Goal: Information Seeking & Learning: Learn about a topic

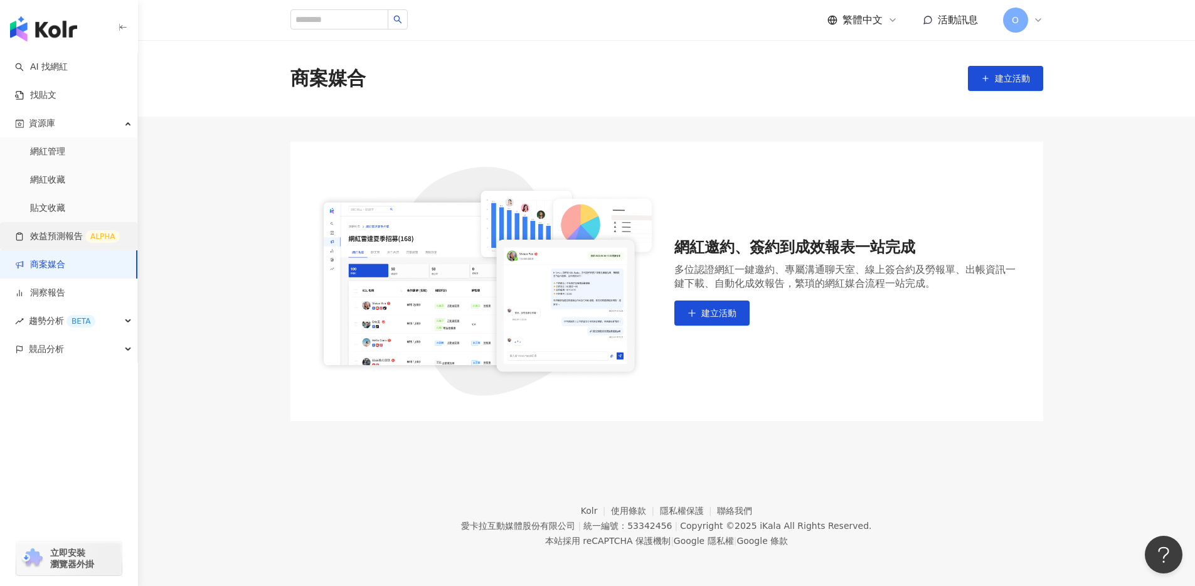
click at [64, 235] on link "效益預測報告 ALPHA" at bounding box center [67, 236] width 105 height 13
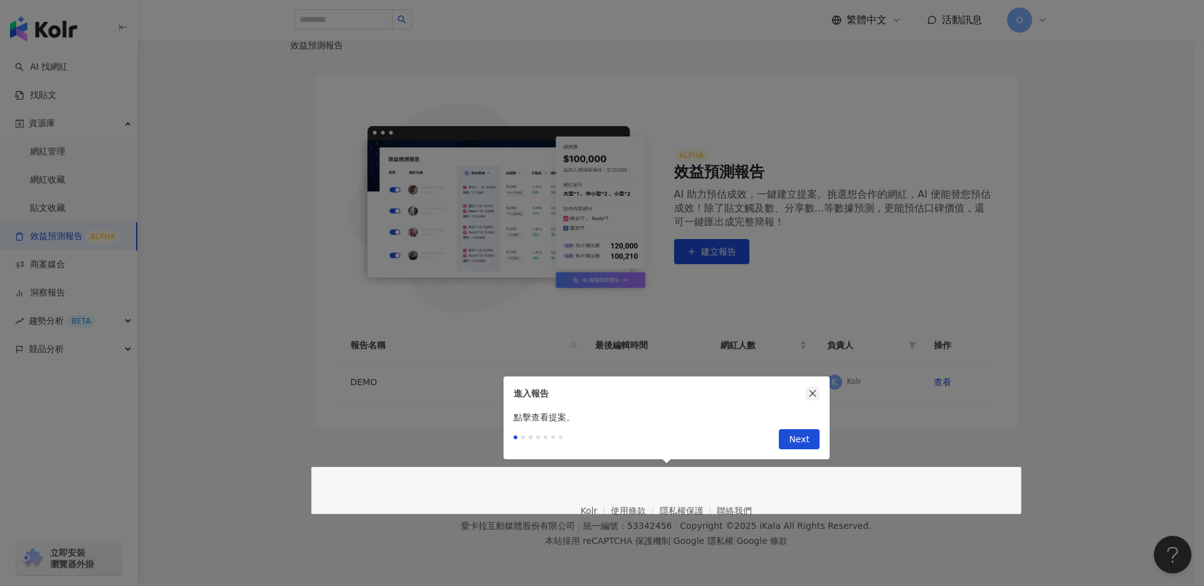
click at [813, 390] on icon "close" at bounding box center [812, 393] width 9 height 9
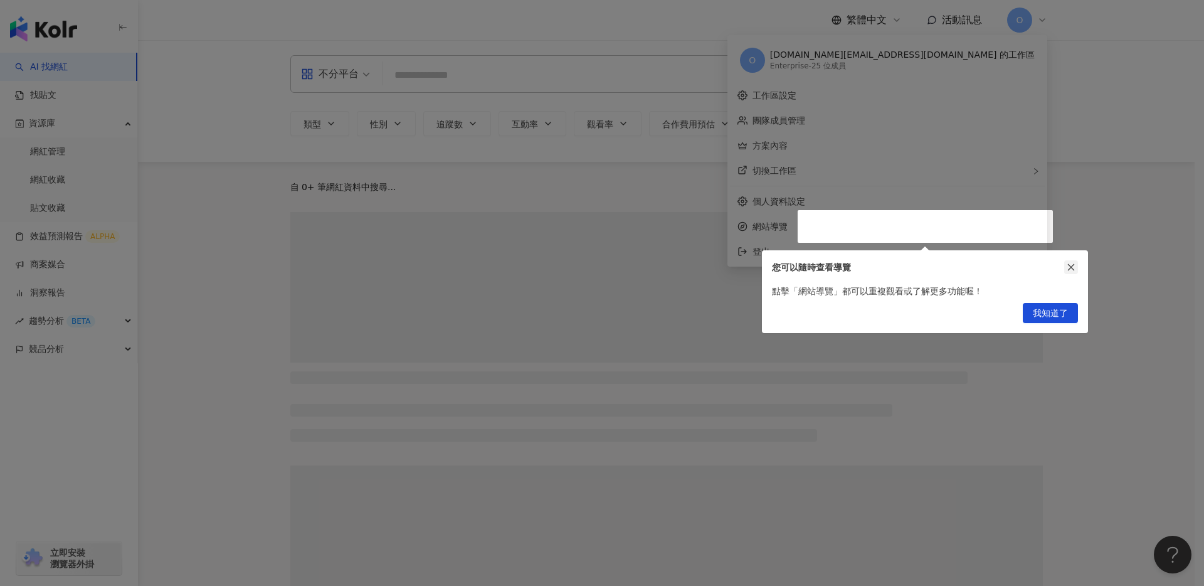
click at [1067, 267] on icon "close" at bounding box center [1071, 267] width 9 height 9
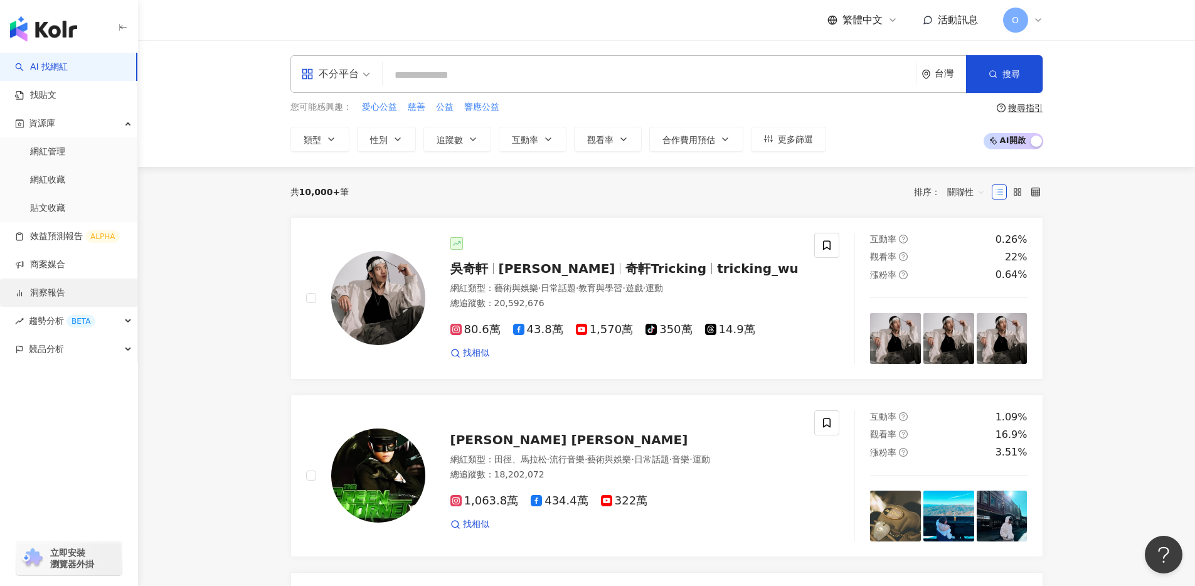
click at [65, 288] on link "洞察報告" at bounding box center [40, 293] width 50 height 13
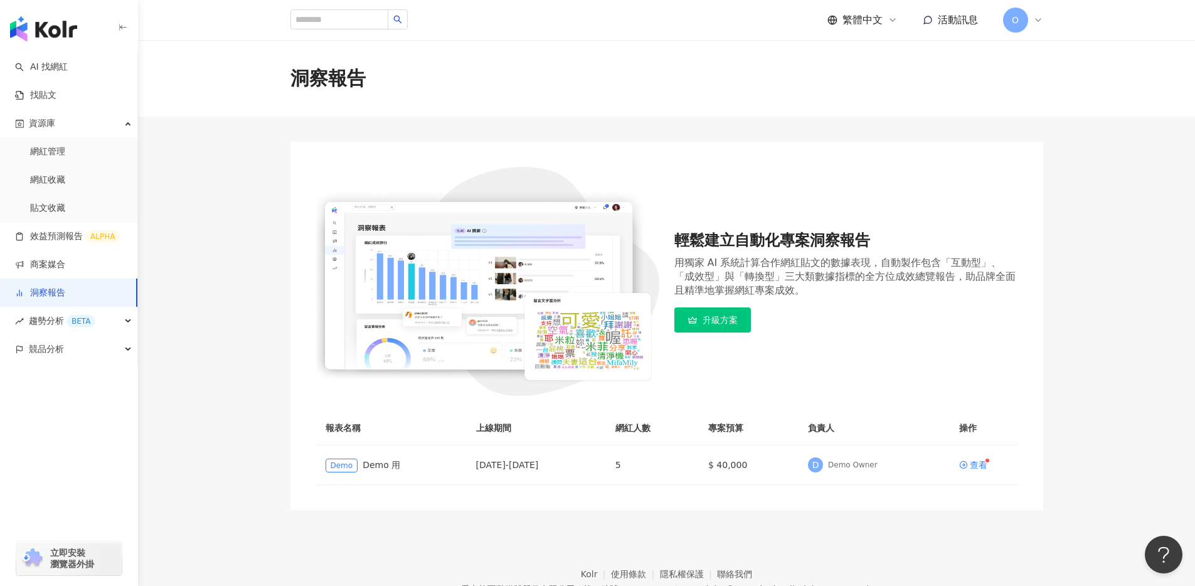
click at [601, 115] on div "洞察報告" at bounding box center [666, 78] width 1057 height 77
click at [374, 19] on input "search" at bounding box center [339, 19] width 98 height 20
type input "*****"
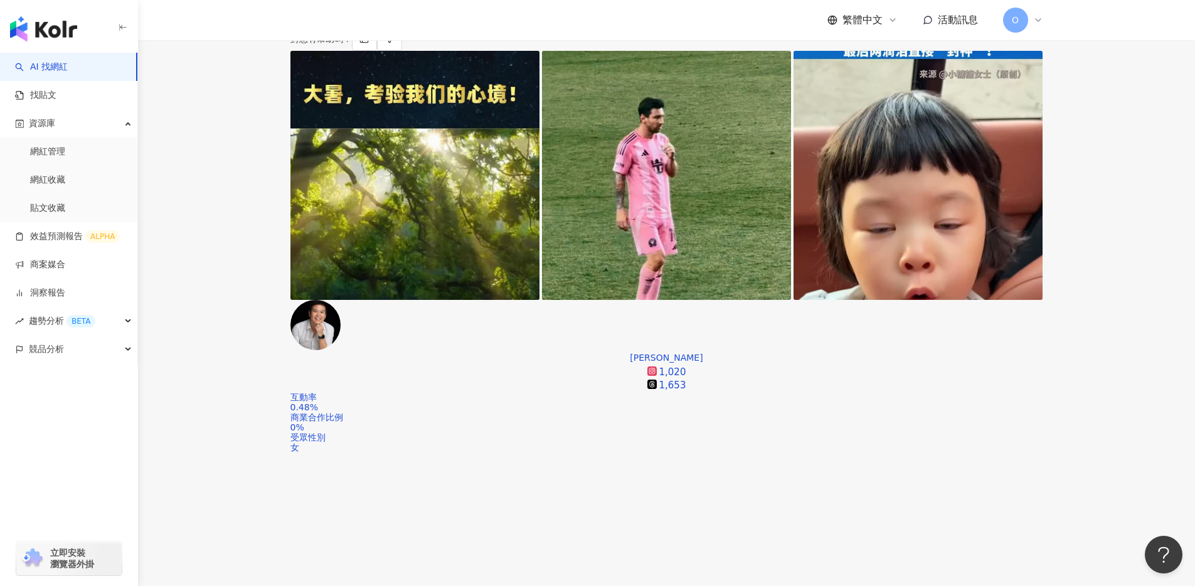
scroll to position [265, 0]
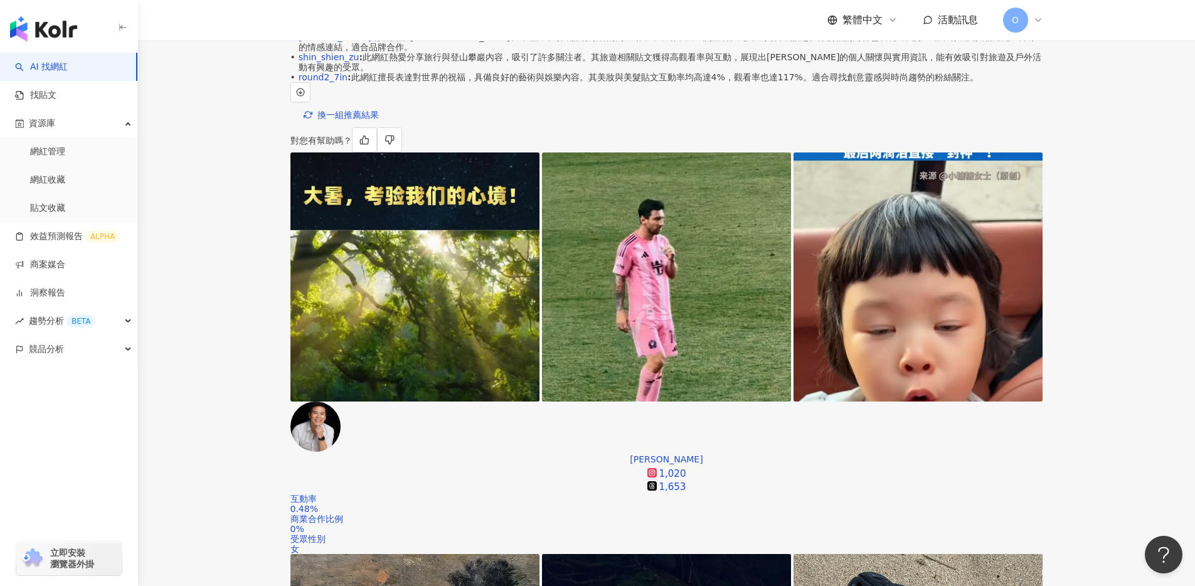
scroll to position [0, 0]
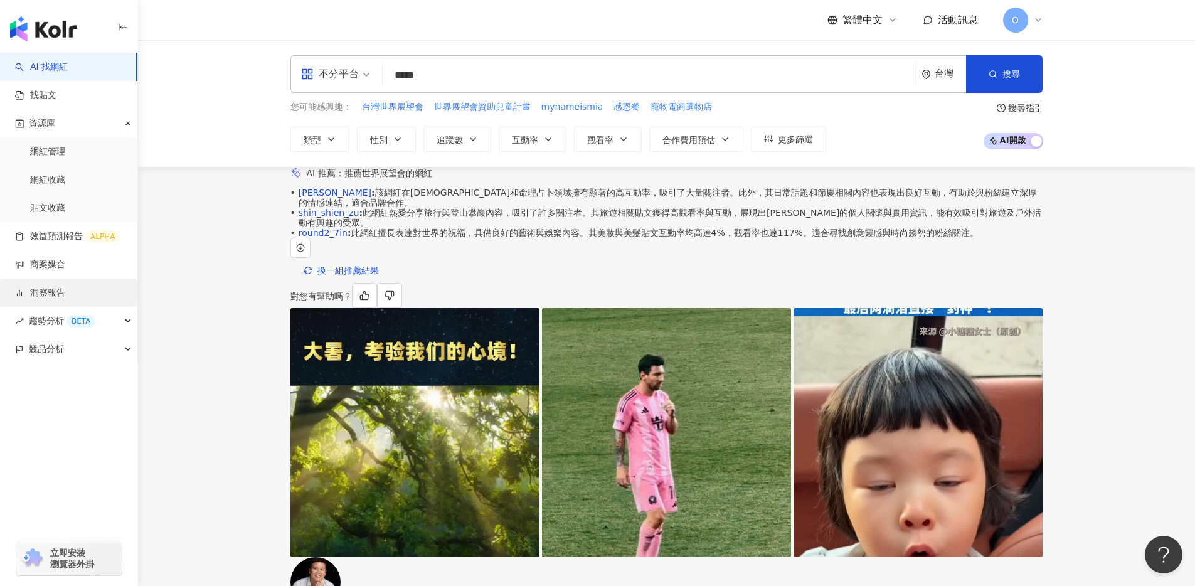
click at [55, 295] on link "洞察報告" at bounding box center [40, 293] width 50 height 13
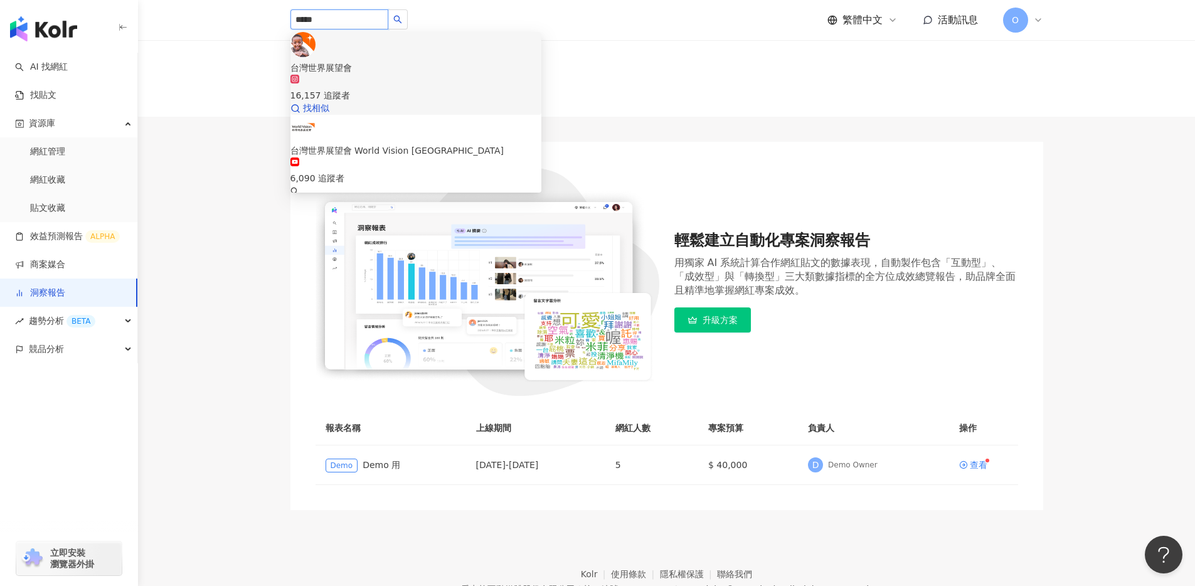
click at [395, 75] on div "16,157 追蹤者" at bounding box center [415, 89] width 251 height 28
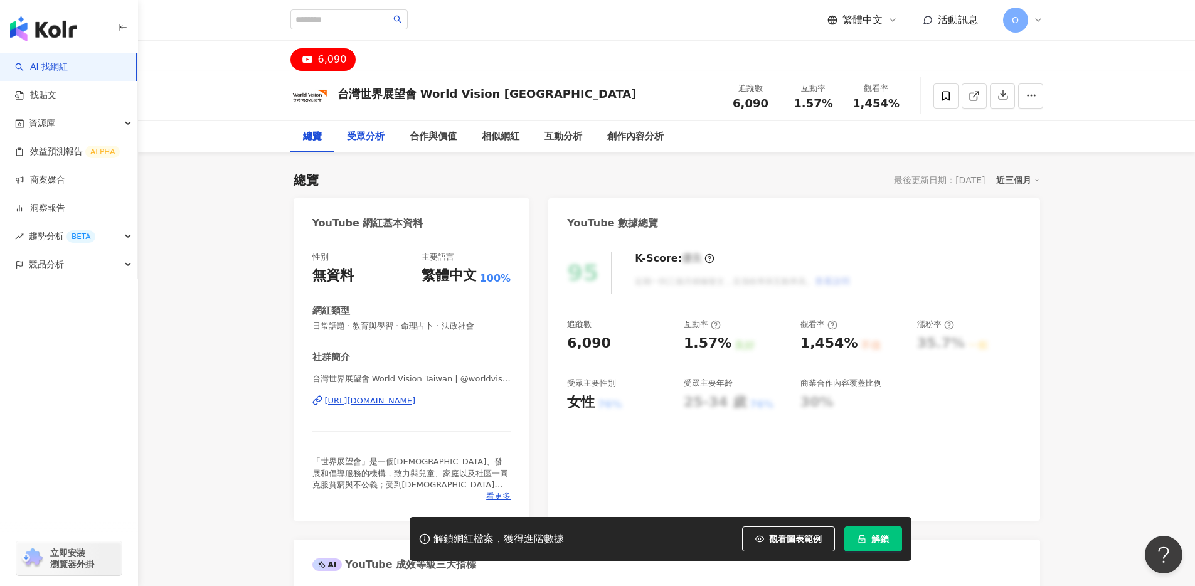
click at [359, 135] on div "受眾分析" at bounding box center [366, 136] width 38 height 15
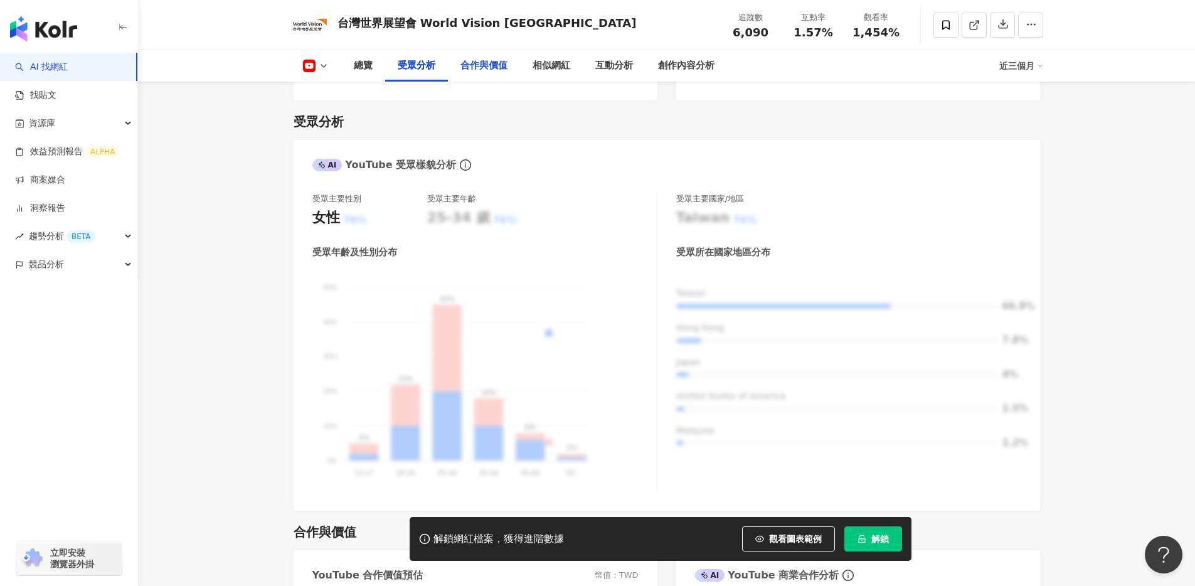
click at [465, 68] on div "合作與價值" at bounding box center [483, 65] width 47 height 15
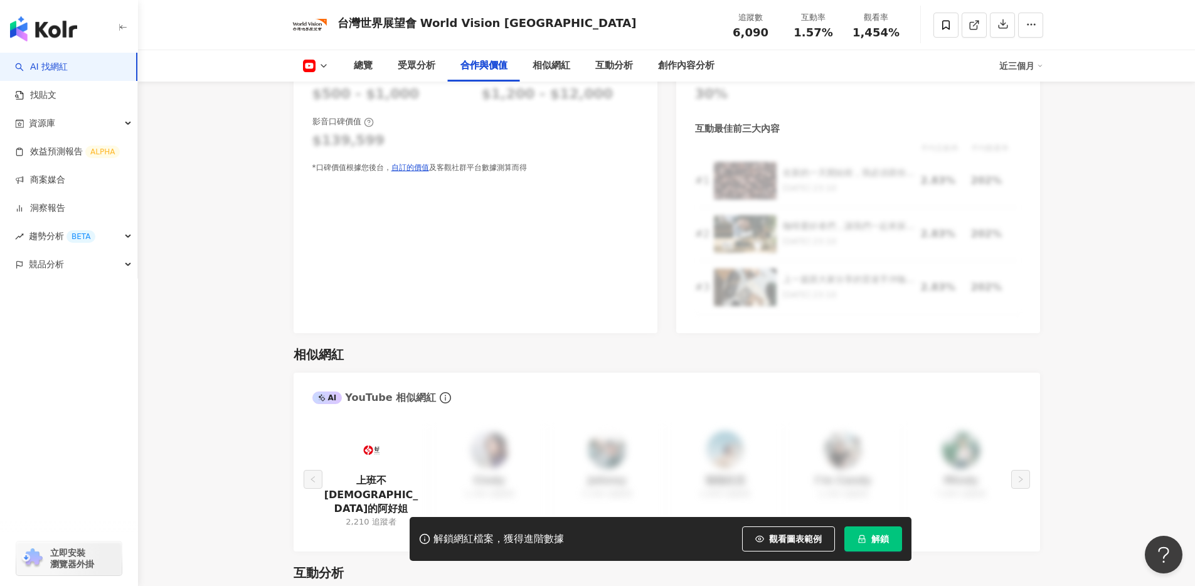
scroll to position [1756, 0]
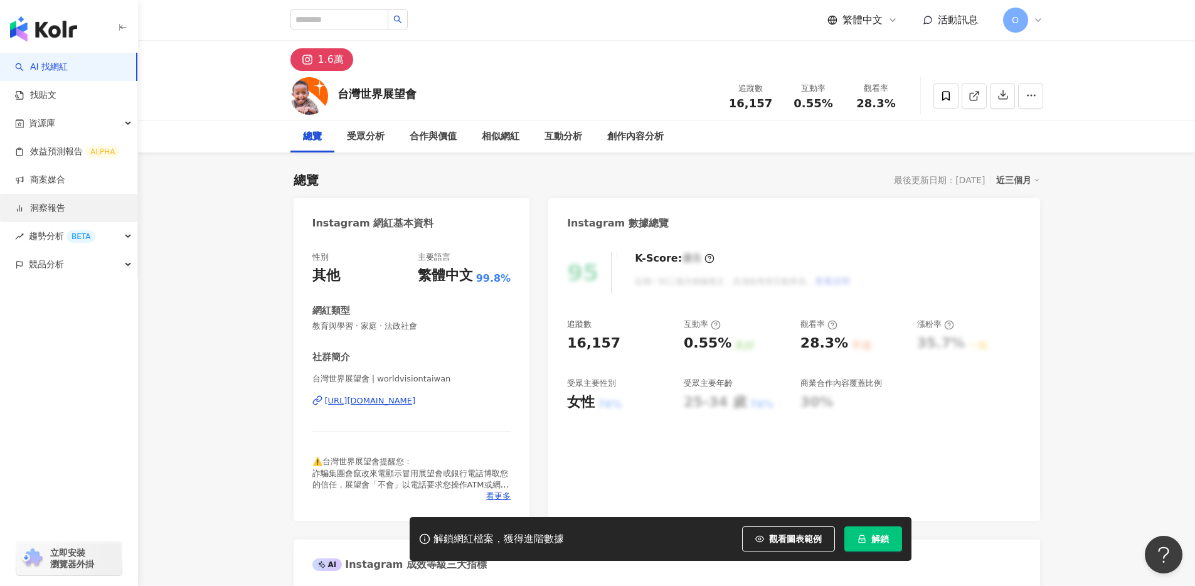
click at [60, 211] on link "洞察報告" at bounding box center [40, 208] width 50 height 13
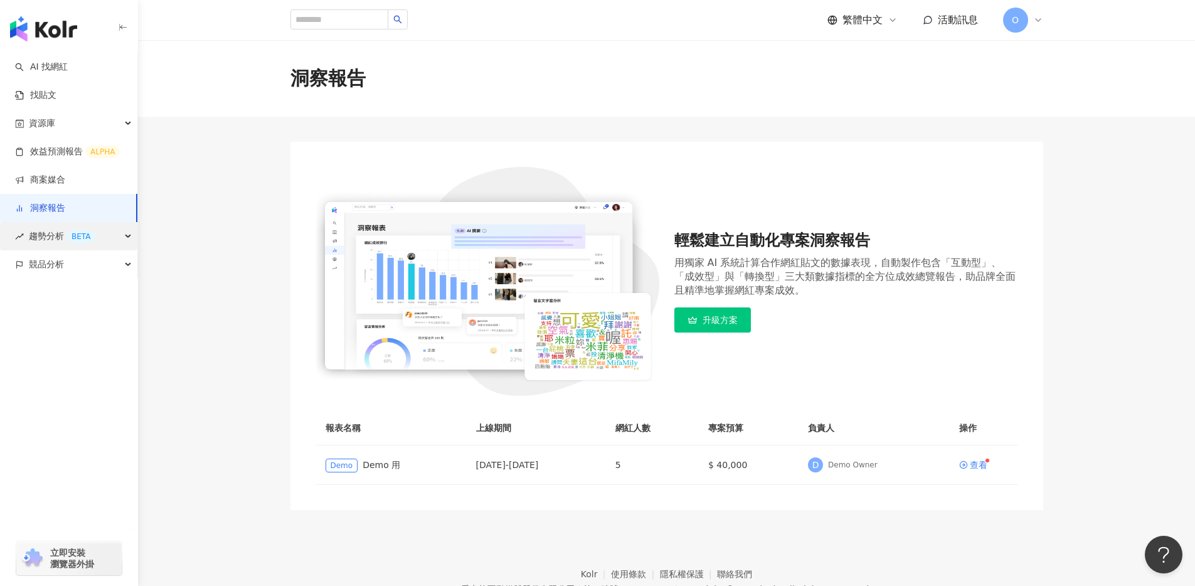
click at [113, 242] on div "趨勢分析 BETA" at bounding box center [68, 236] width 137 height 28
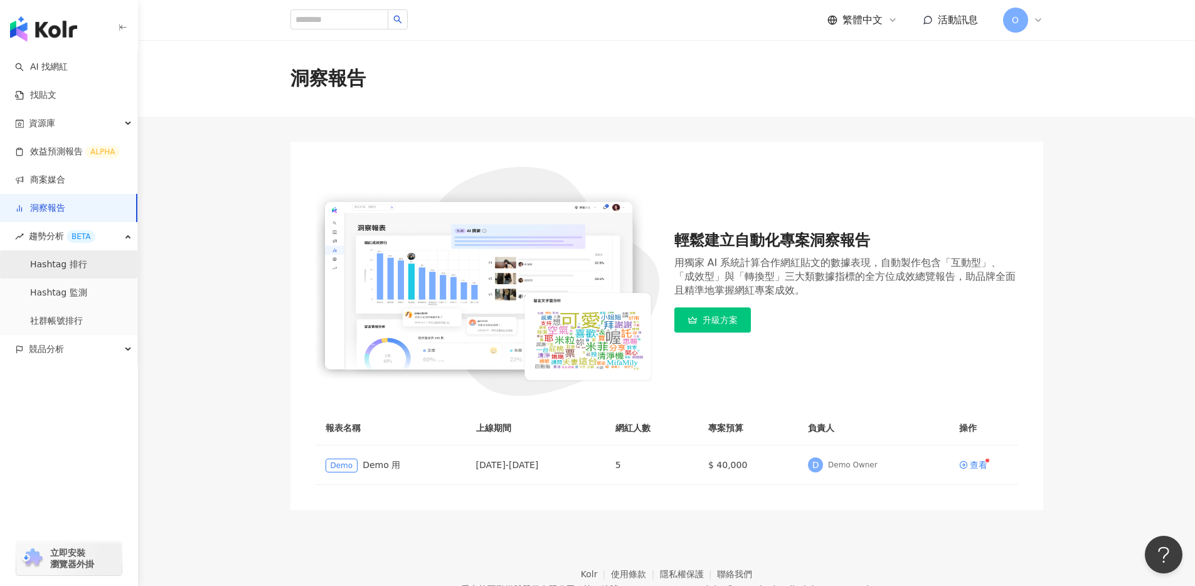
click at [87, 268] on link "Hashtag 排行" at bounding box center [58, 264] width 57 height 13
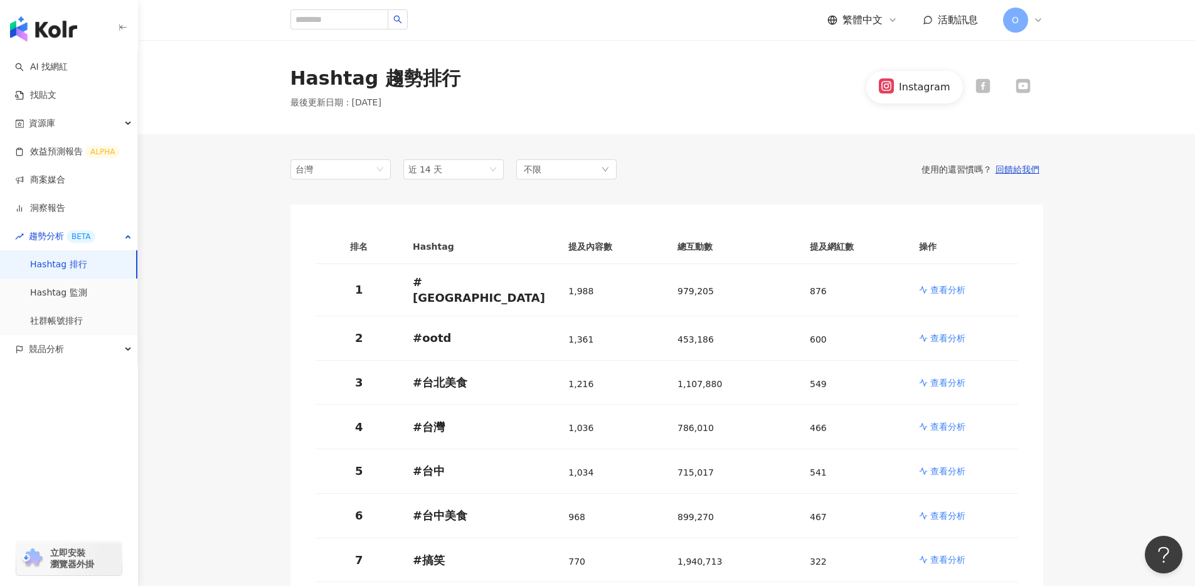
scroll to position [248, 0]
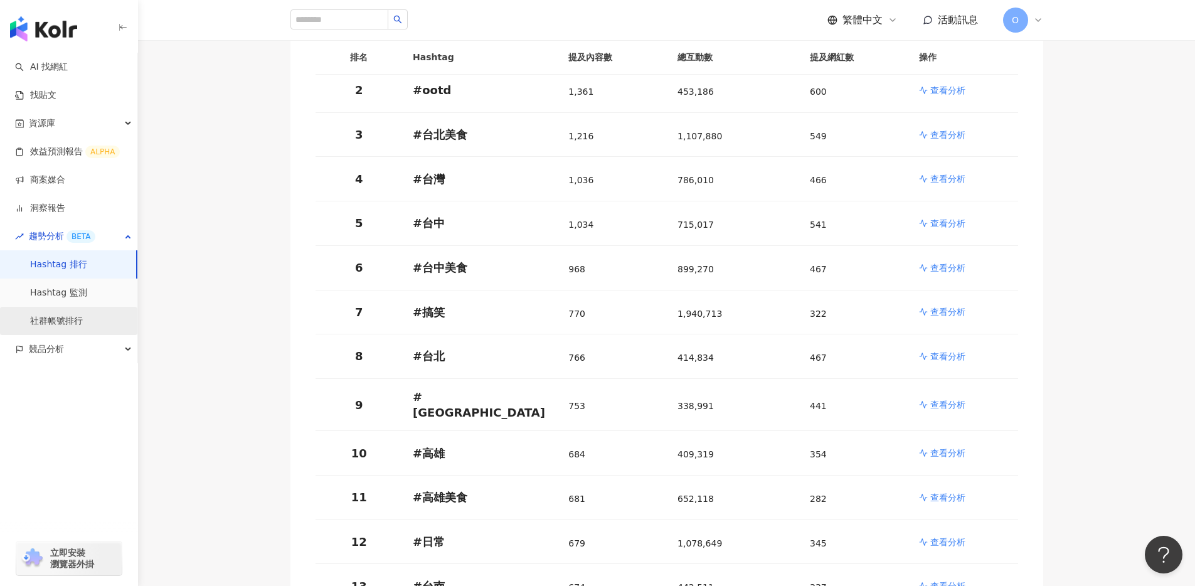
click at [63, 315] on link "社群帳號排行" at bounding box center [56, 321] width 53 height 13
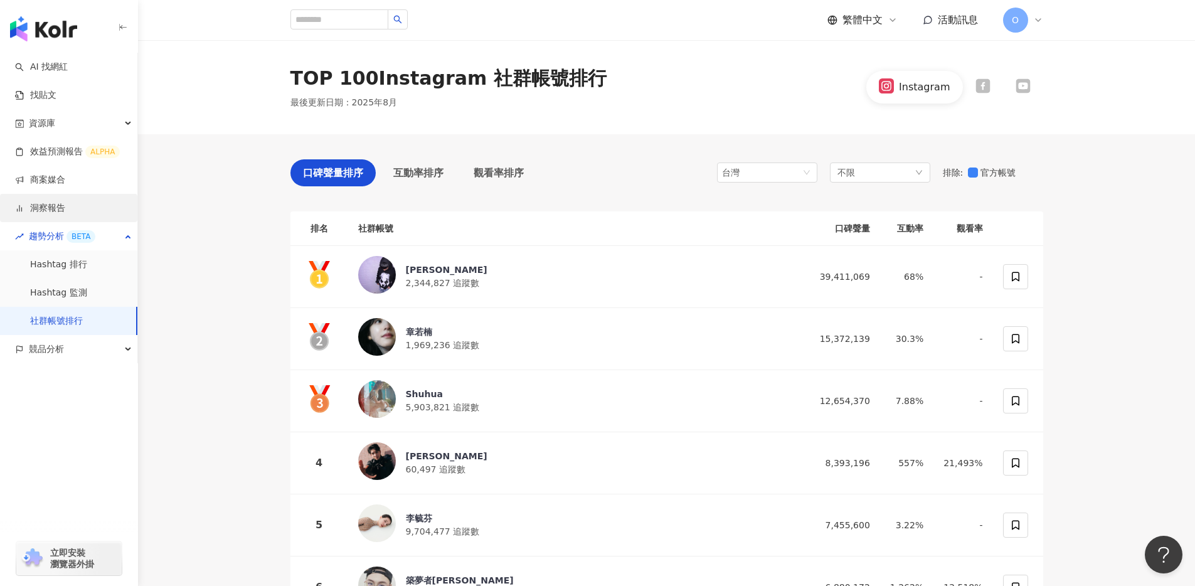
click at [65, 209] on link "洞察報告" at bounding box center [40, 208] width 50 height 13
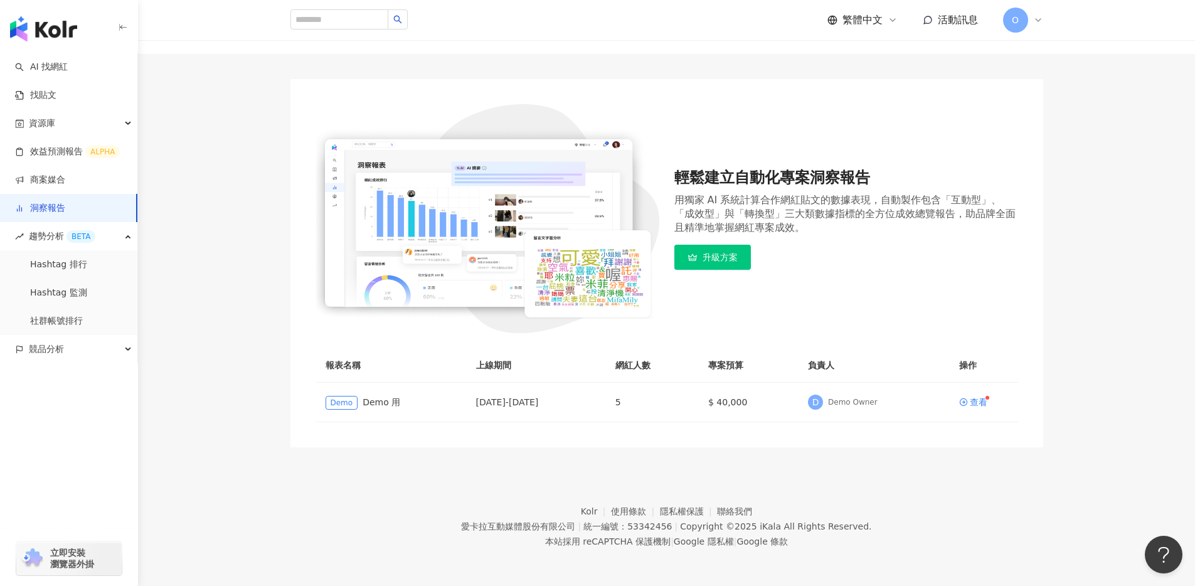
scroll to position [63, 0]
click at [980, 397] on div "查看" at bounding box center [979, 401] width 18 height 9
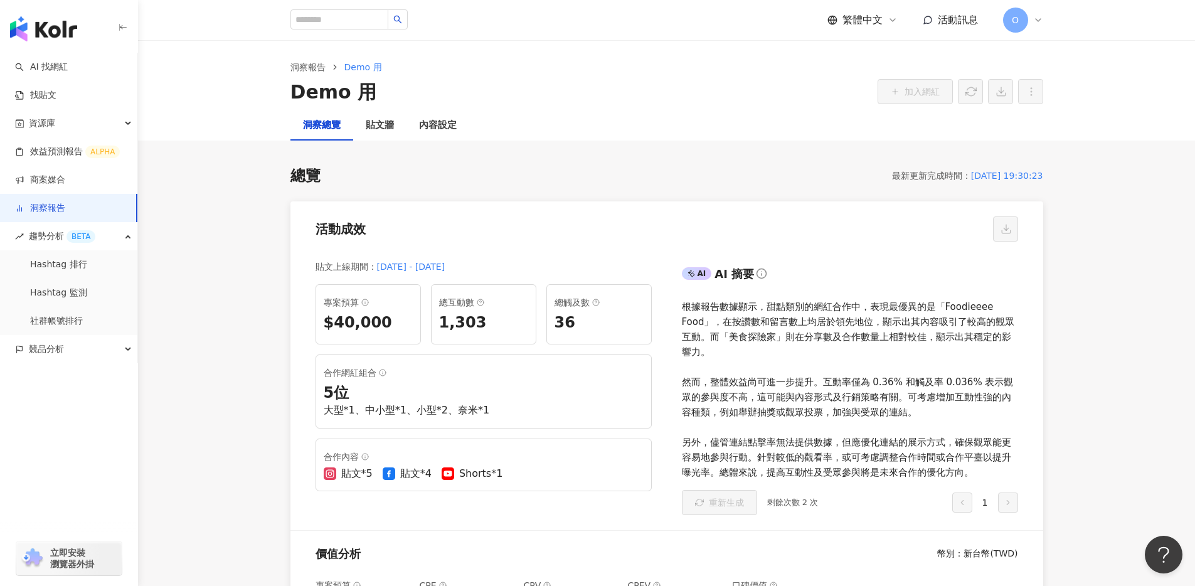
click at [622, 100] on div "Demo 用 加入網紅" at bounding box center [666, 92] width 753 height 26
click at [308, 68] on link "洞察報告" at bounding box center [308, 67] width 40 height 14
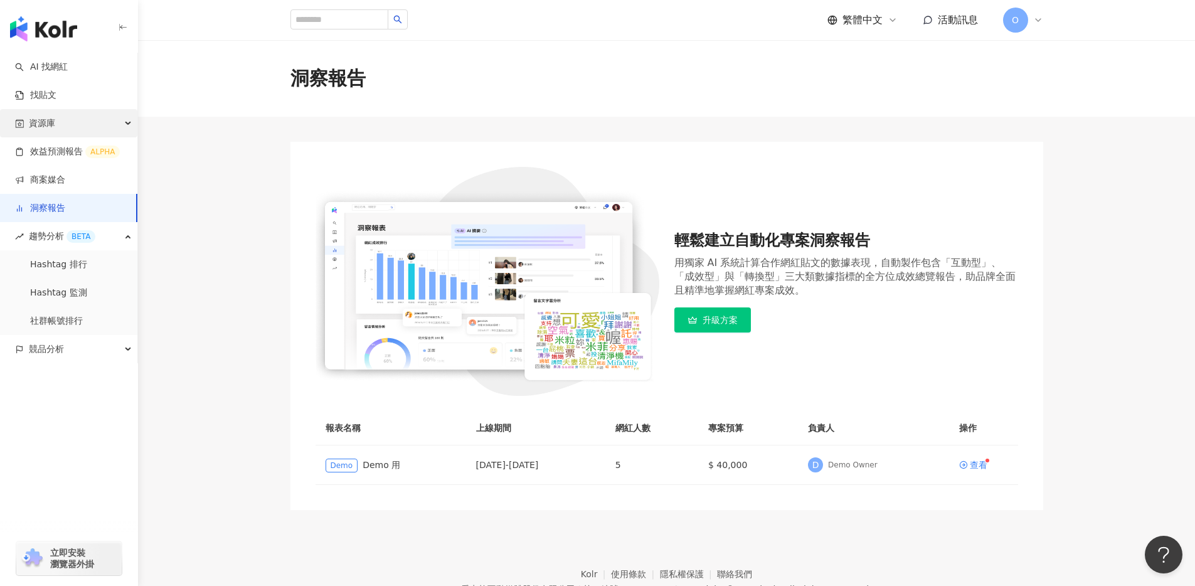
click at [105, 119] on div "資源庫" at bounding box center [68, 123] width 137 height 28
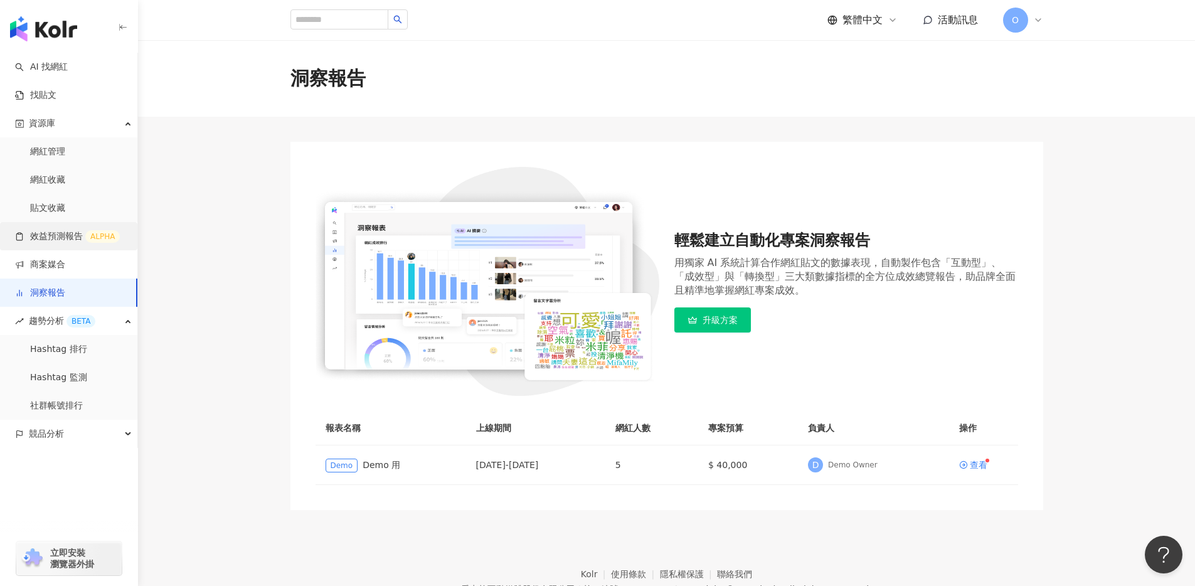
click at [71, 239] on link "效益預測報告 ALPHA" at bounding box center [67, 236] width 105 height 13
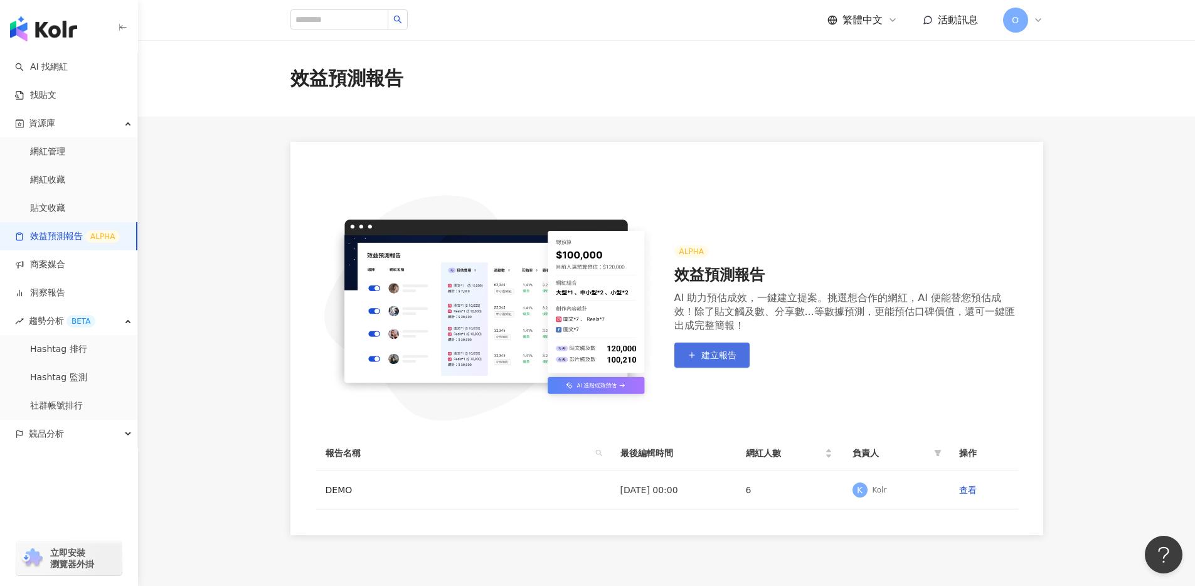
click at [734, 352] on span "建立報告" at bounding box center [718, 355] width 35 height 10
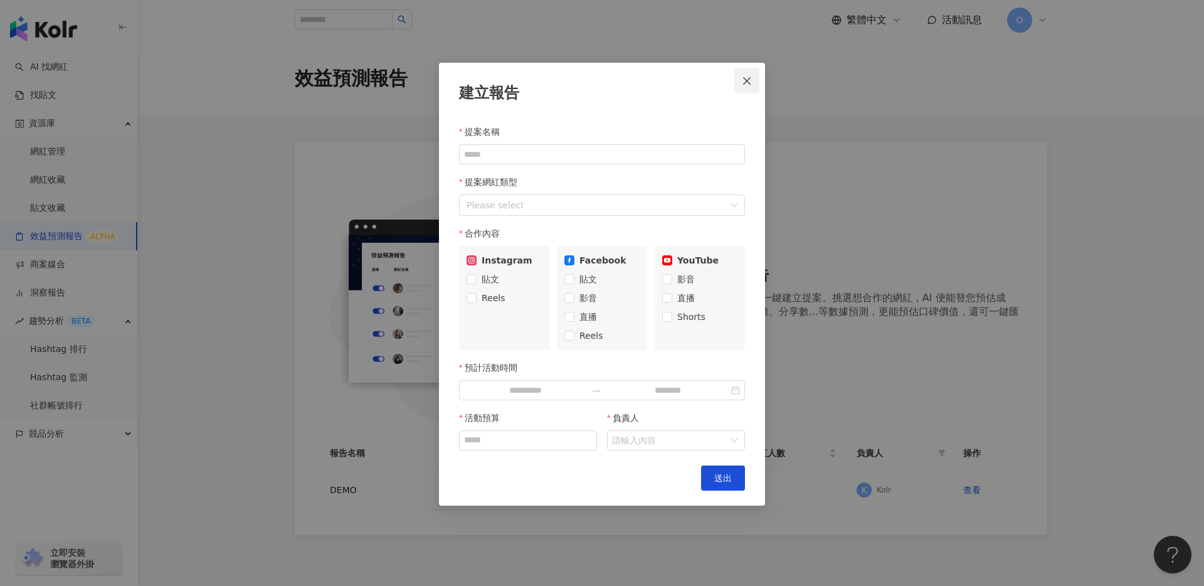
click at [747, 87] on button "Close" at bounding box center [746, 80] width 25 height 25
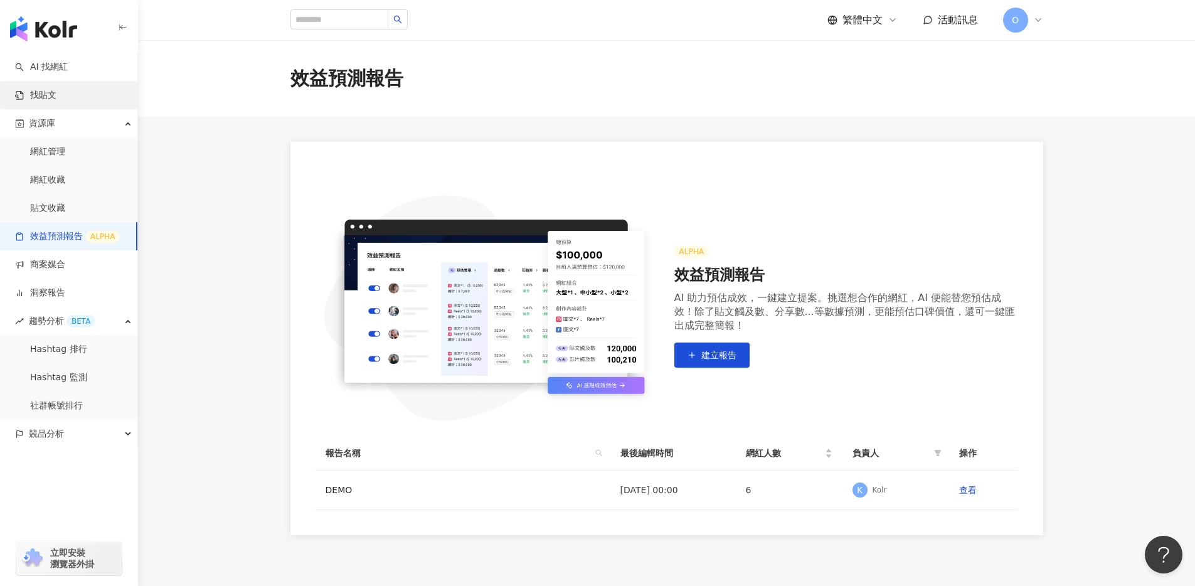
click at [56, 91] on link "找貼文" at bounding box center [35, 95] width 41 height 13
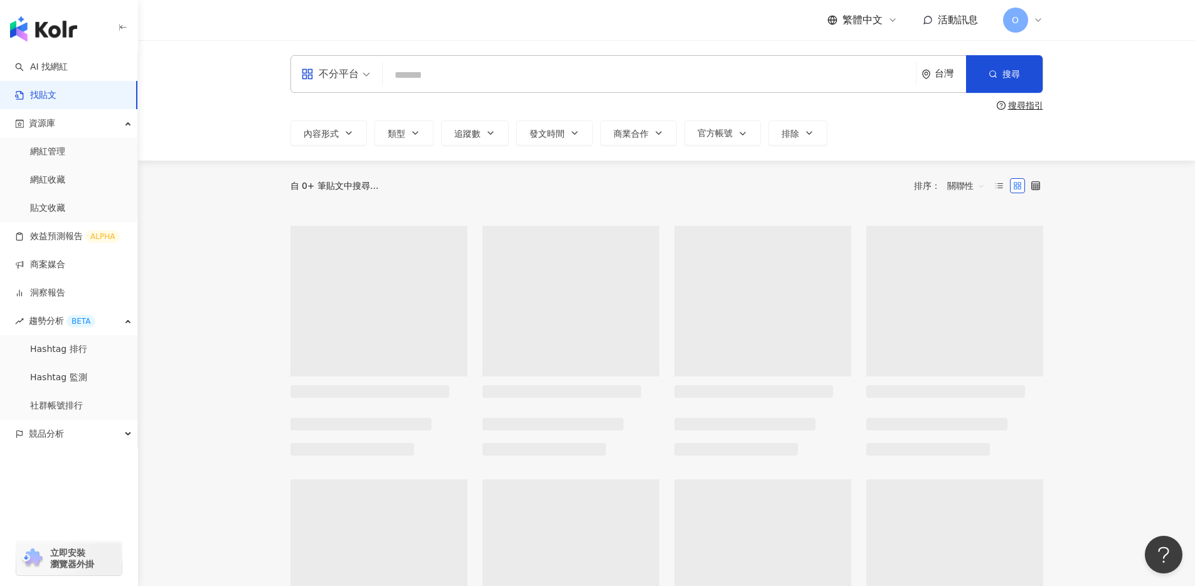
click at [458, 77] on input "search" at bounding box center [649, 74] width 523 height 27
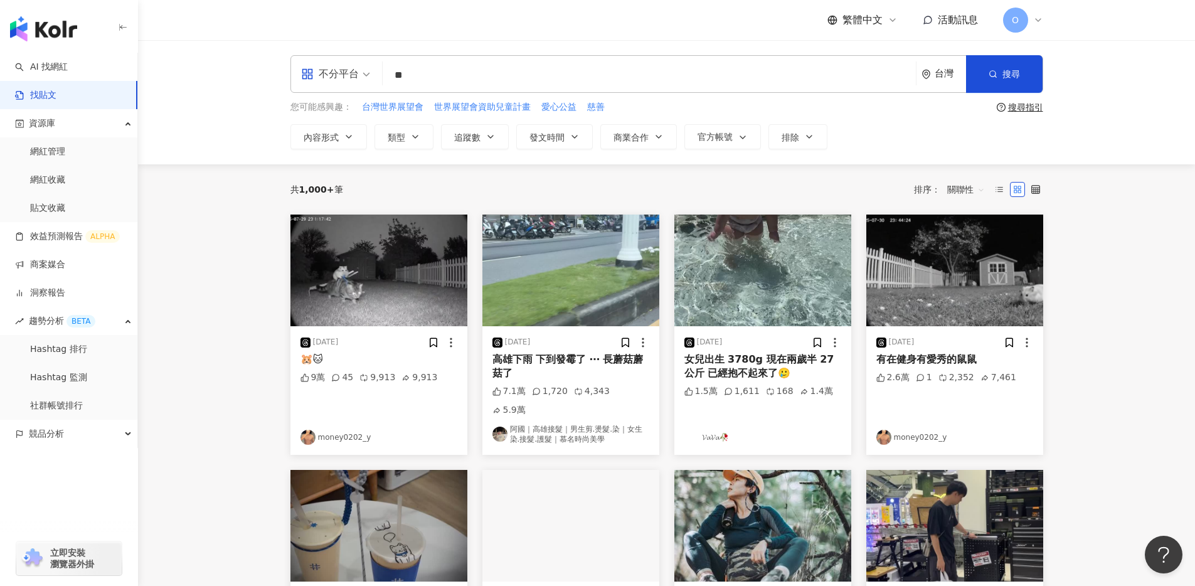
type input "*"
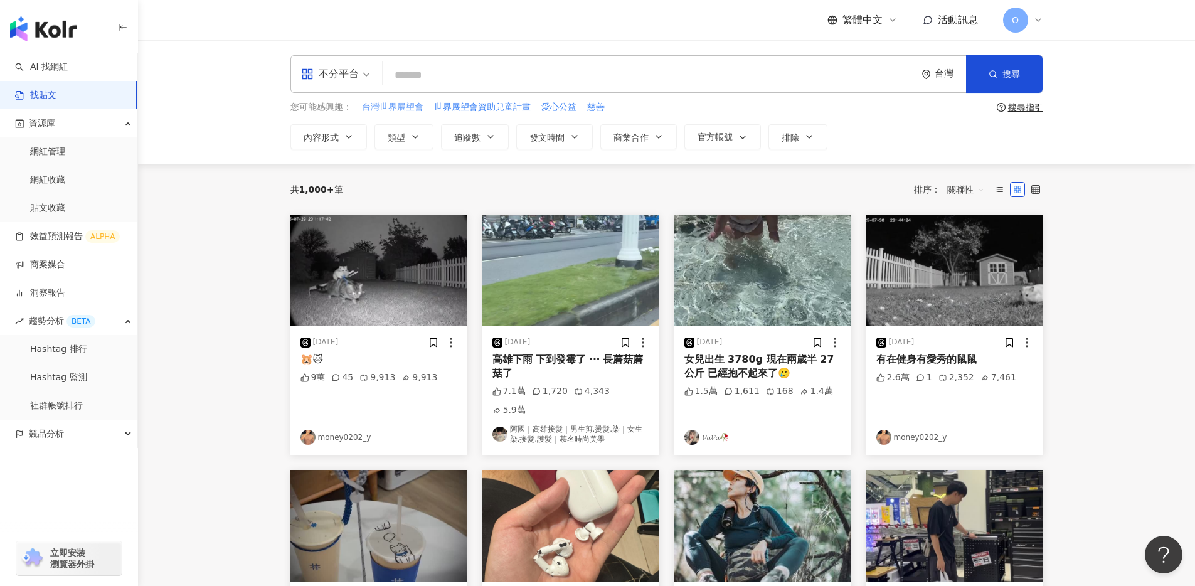
click at [396, 104] on span "台灣世界展望會" at bounding box center [392, 107] width 61 height 13
type input "*******"
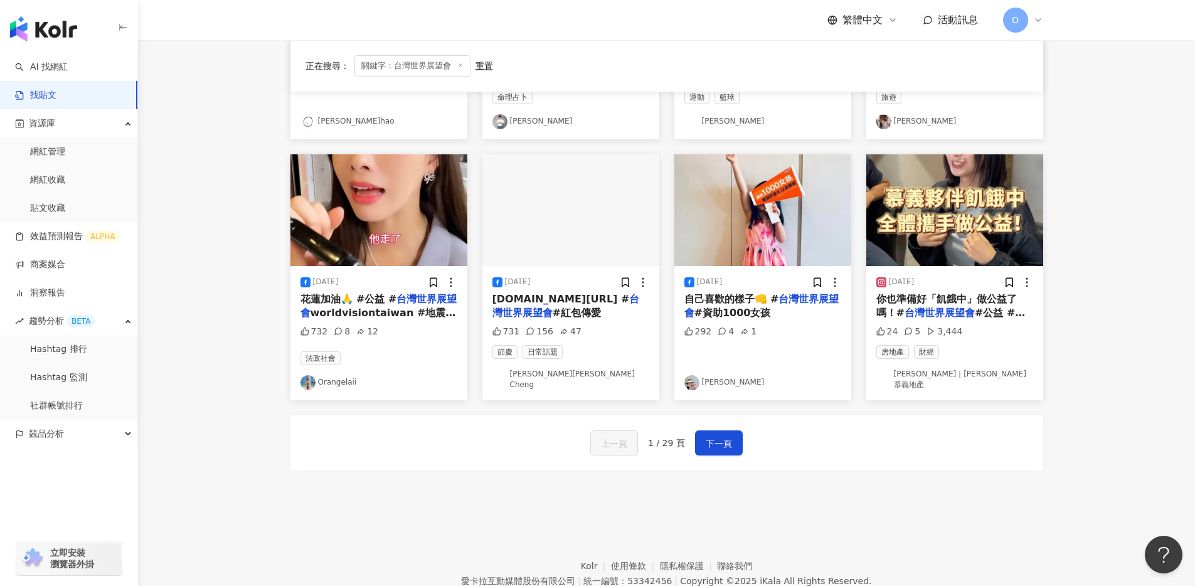
scroll to position [617, 0]
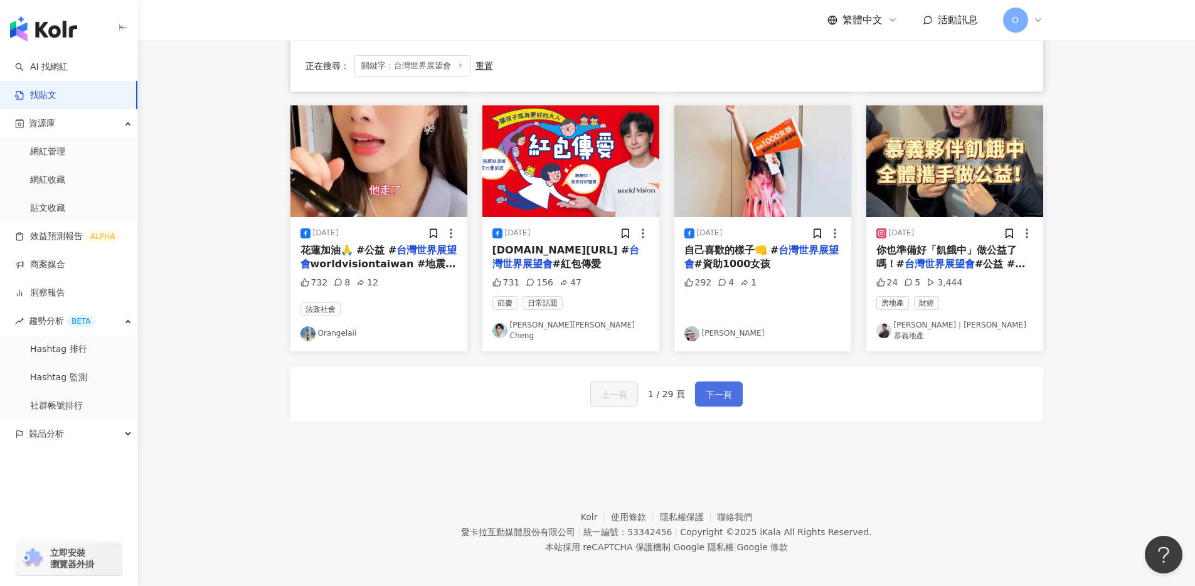
click at [726, 387] on span "下一頁" at bounding box center [719, 394] width 26 height 15
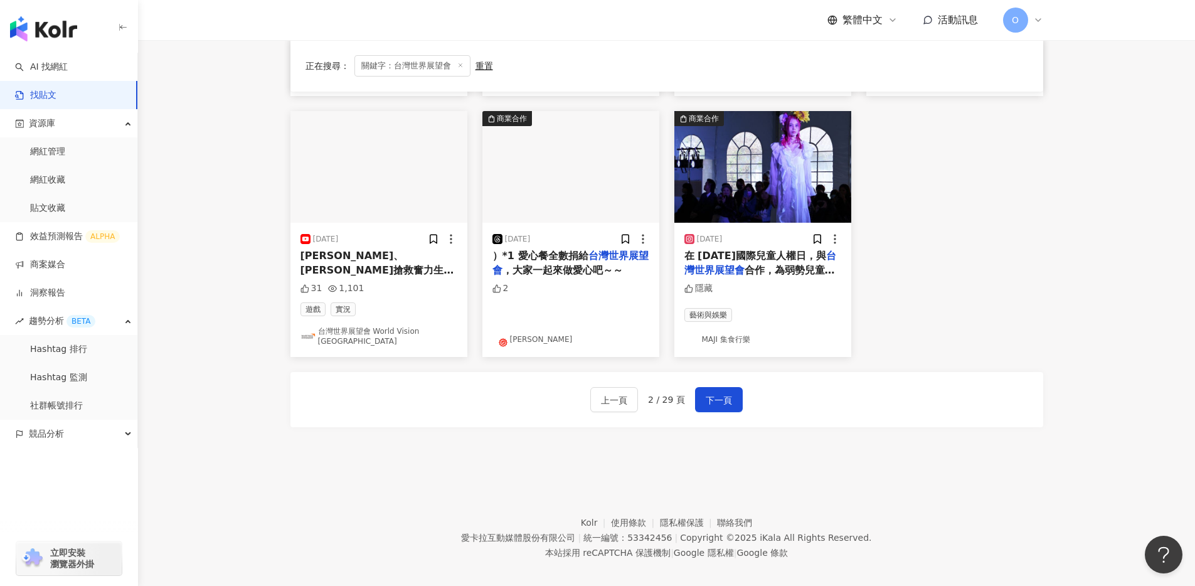
scroll to position [623, 0]
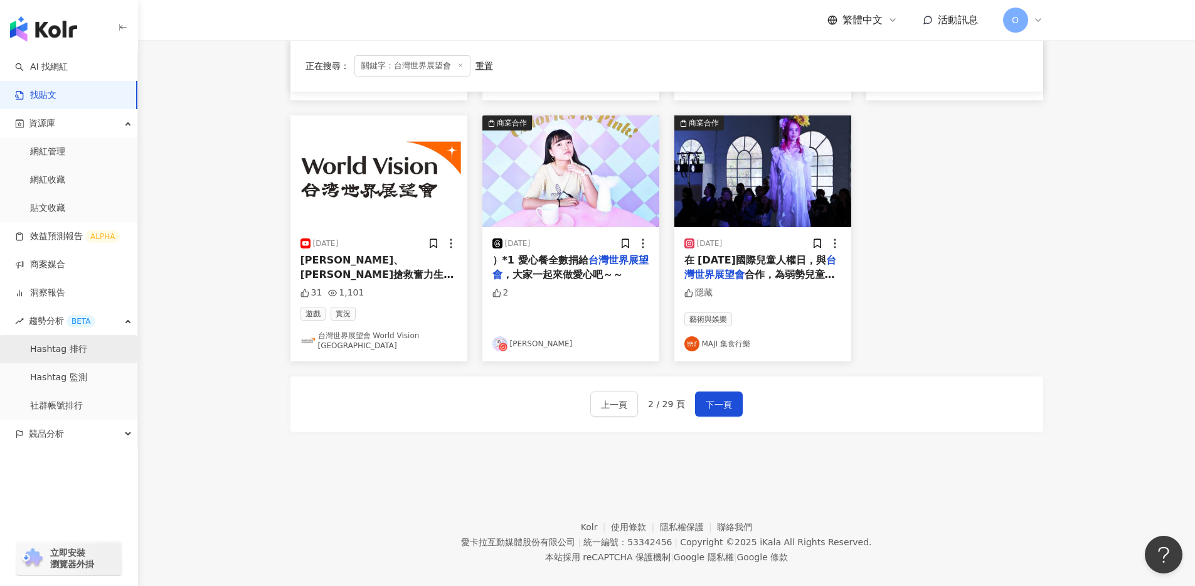
click at [87, 347] on link "Hashtag 排行" at bounding box center [58, 349] width 57 height 13
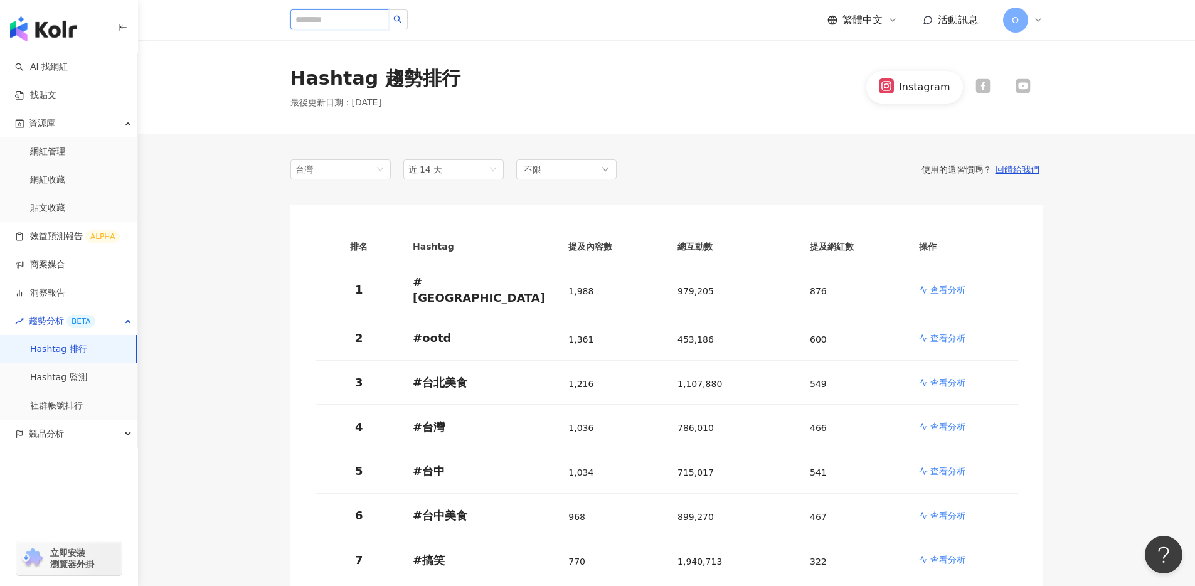
click at [361, 22] on input "search" at bounding box center [339, 19] width 98 height 20
click at [68, 72] on link "AI 找網紅" at bounding box center [41, 67] width 53 height 13
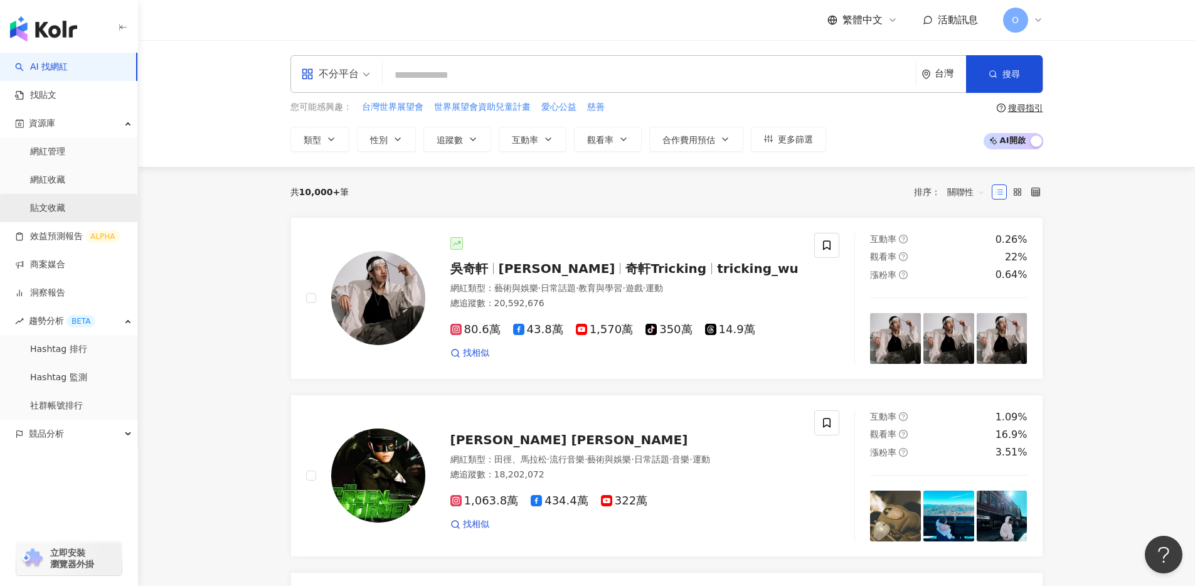
click at [65, 206] on link "貼文收藏" at bounding box center [47, 208] width 35 height 13
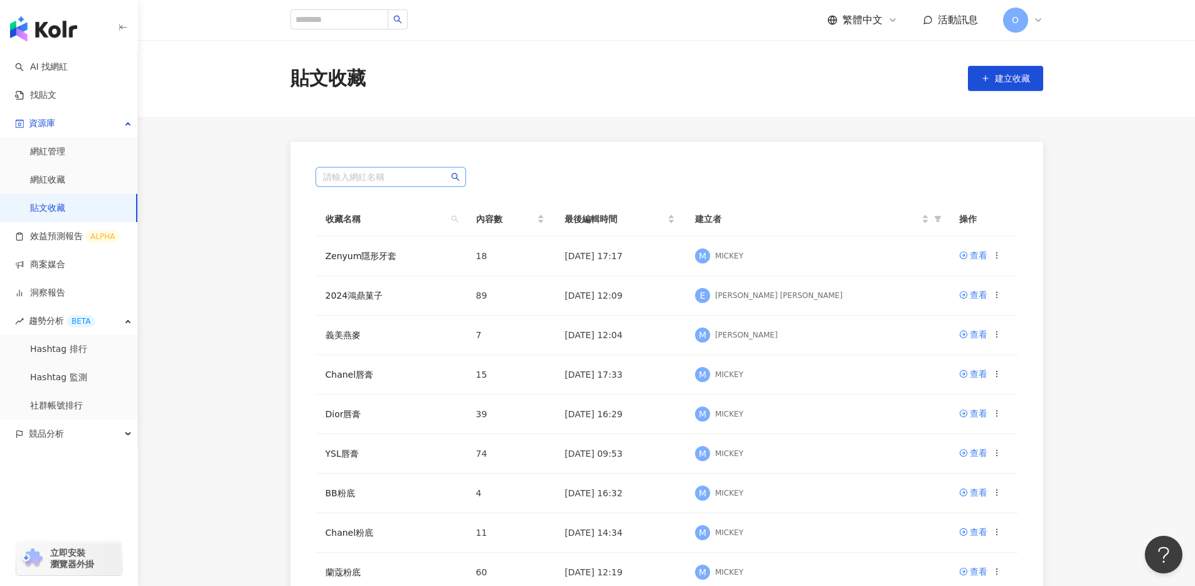
click at [384, 177] on input "search" at bounding box center [390, 176] width 135 height 19
click at [185, 393] on main "貼文收藏 建立收藏 請輸入網紅名稱 收藏名稱 內容數 最後編輯時間 建立者 操作 Zenyum隱形牙套 18 2025/5/26 17:17 M MICKEY…" at bounding box center [666, 368] width 1057 height 657
click at [83, 410] on link "社群帳號排行" at bounding box center [56, 406] width 53 height 13
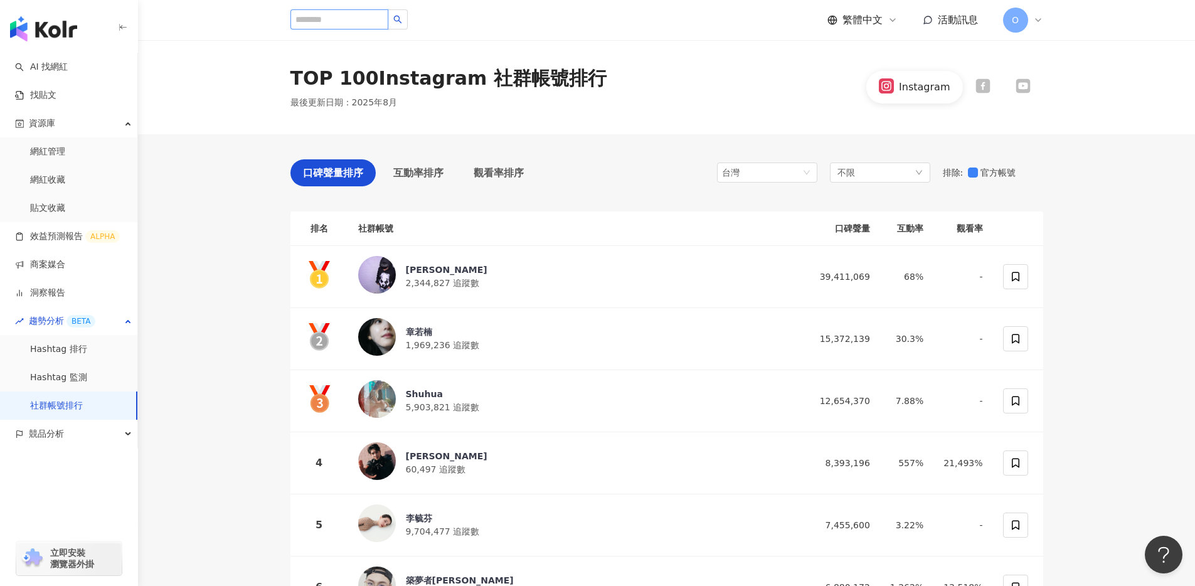
click at [359, 24] on input "search" at bounding box center [339, 19] width 98 height 20
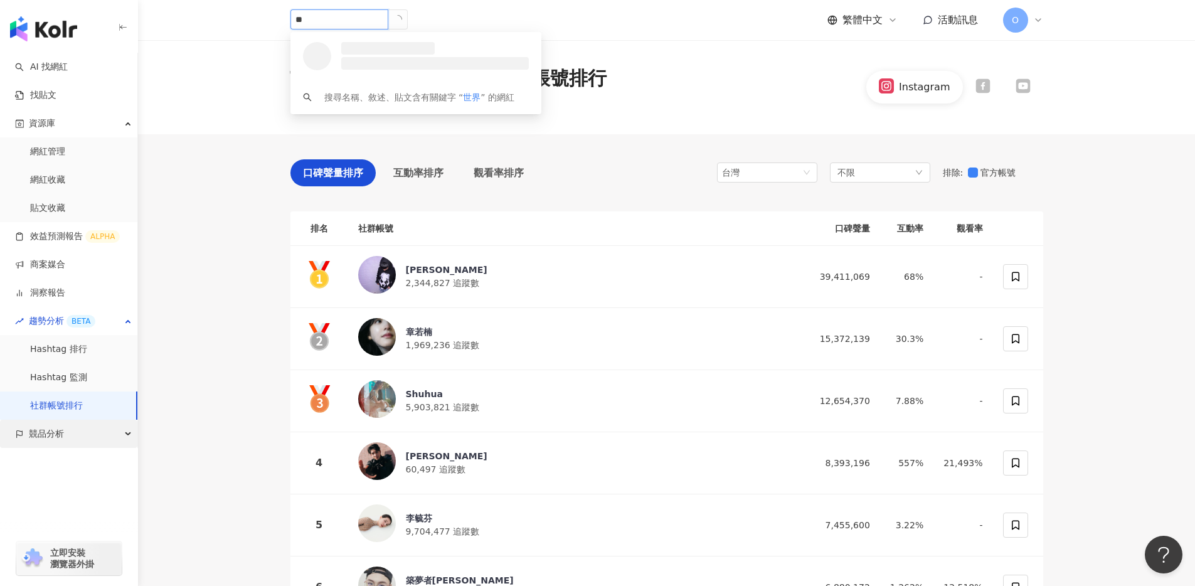
type input "**"
click at [92, 435] on div "競品分析" at bounding box center [68, 434] width 137 height 28
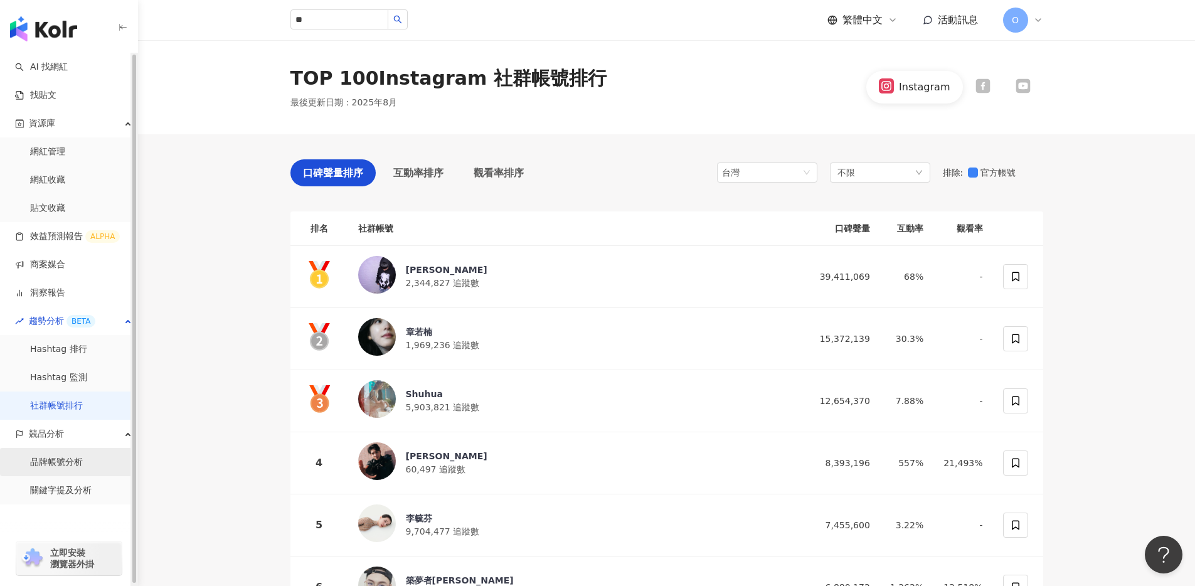
click at [83, 469] on link "品牌帳號分析" at bounding box center [56, 462] width 53 height 13
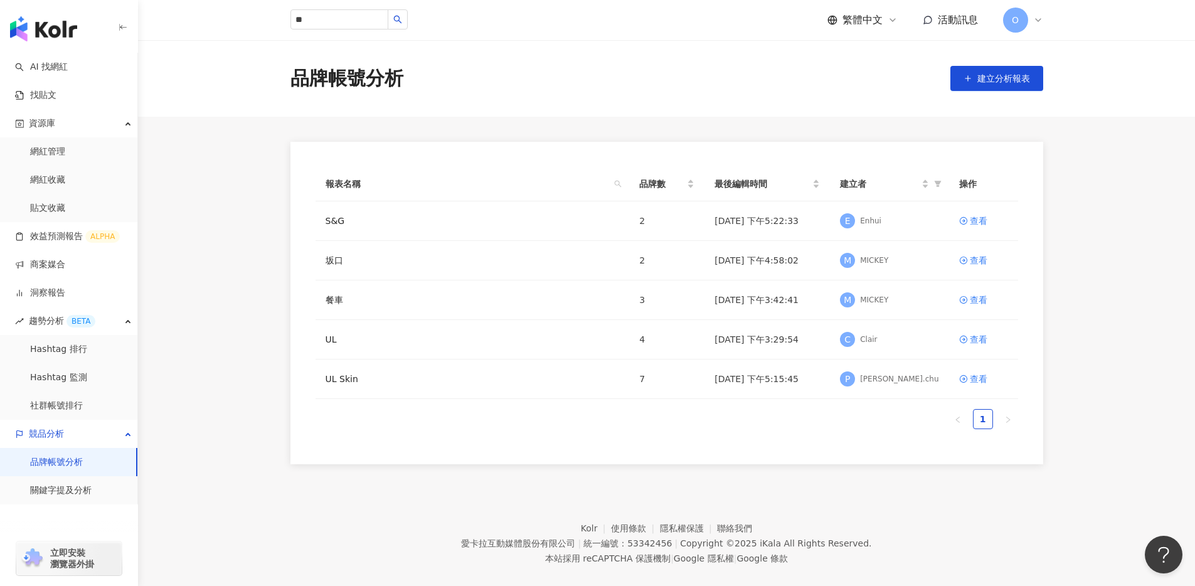
click at [673, 135] on main "品牌帳號分析 建立分析報表 報表名稱 品牌數 最後編輯時間 建立者 操作 S&G 2 2025/7/18 下午5:22:33 E Enhui 查看 坂口 2 …" at bounding box center [666, 252] width 1057 height 424
click at [962, 88] on button "建立分析報表" at bounding box center [996, 78] width 93 height 25
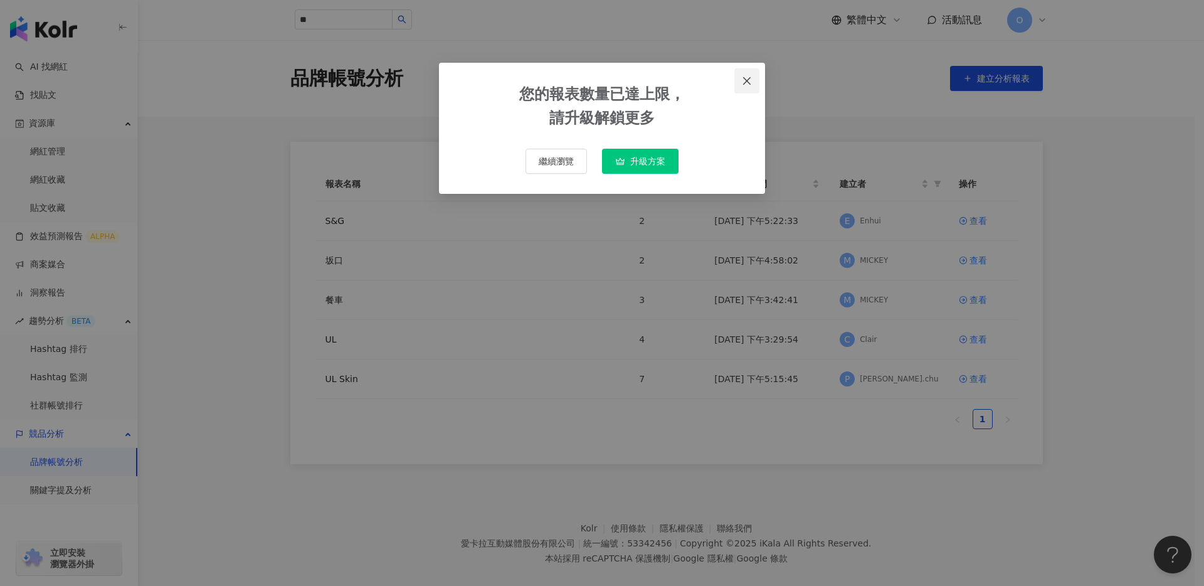
click at [752, 82] on span "Close" at bounding box center [746, 81] width 25 height 10
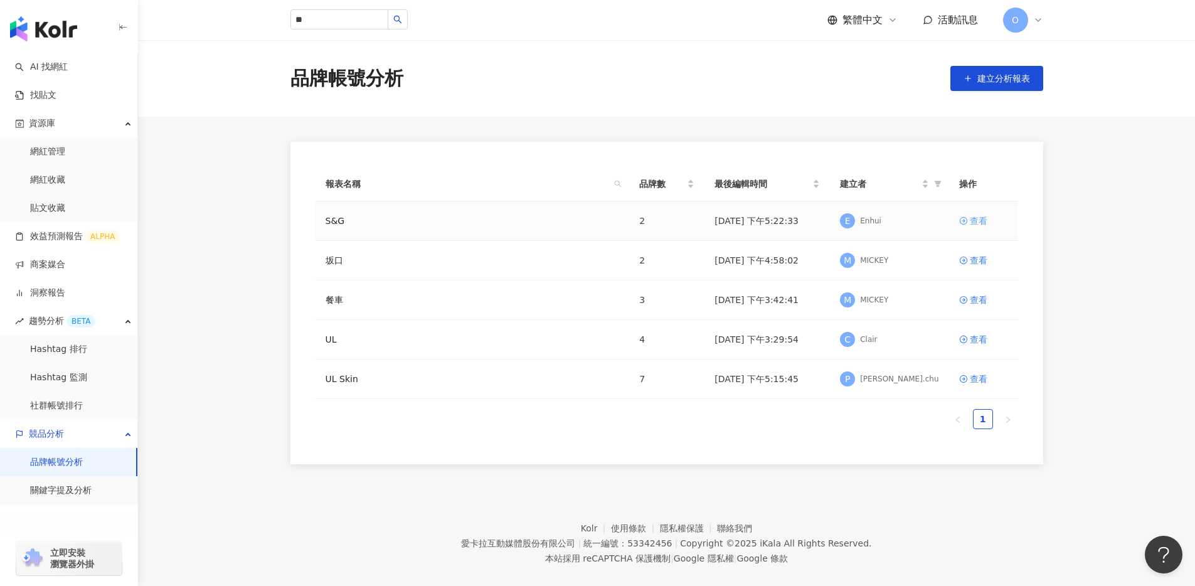
click at [983, 216] on div "查看" at bounding box center [979, 221] width 18 height 14
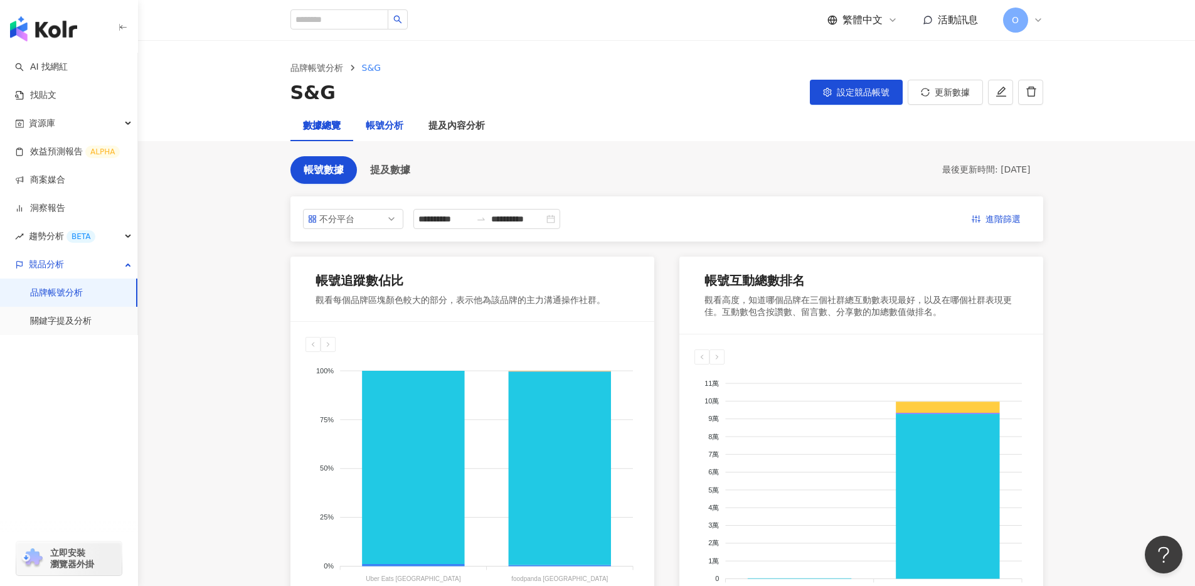
click at [397, 131] on div "帳號分析" at bounding box center [385, 126] width 38 height 15
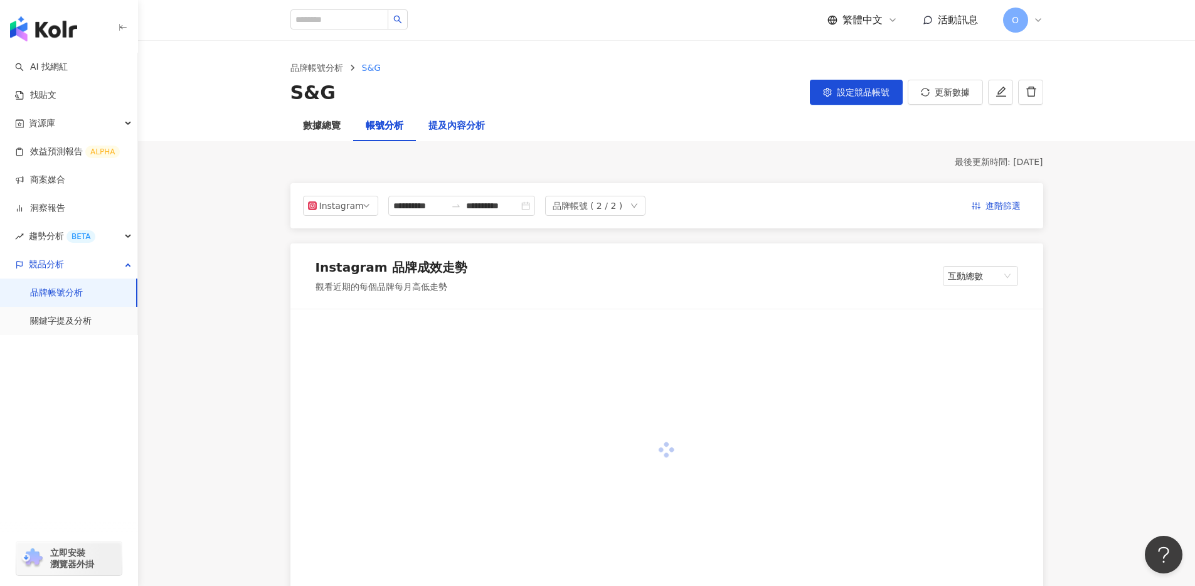
click at [474, 132] on div "提及內容分析" at bounding box center [456, 126] width 56 height 15
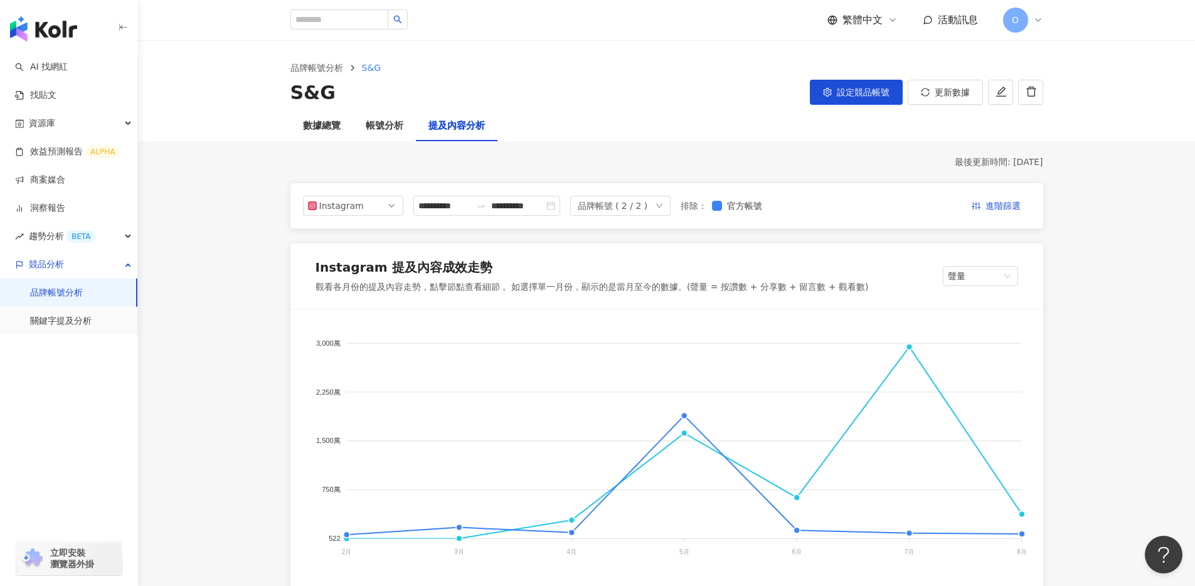
click at [774, 137] on div "數據總覽 帳號分析 提及內容分析" at bounding box center [666, 126] width 803 height 30
click at [1021, 22] on span "O" at bounding box center [1015, 20] width 25 height 25
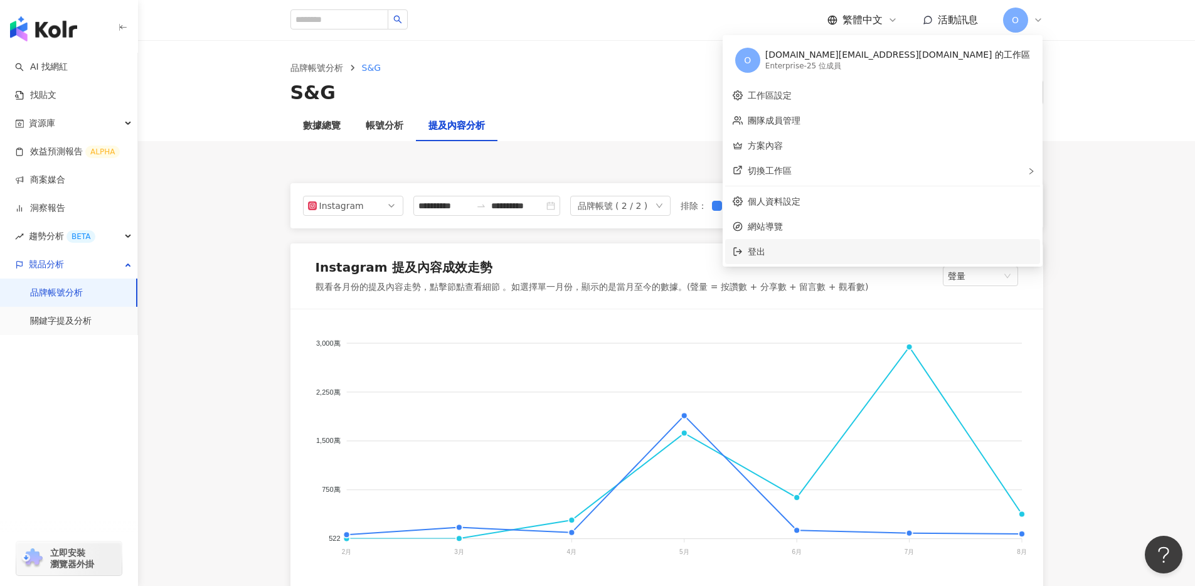
click at [839, 248] on span "登出" at bounding box center [890, 252] width 285 height 14
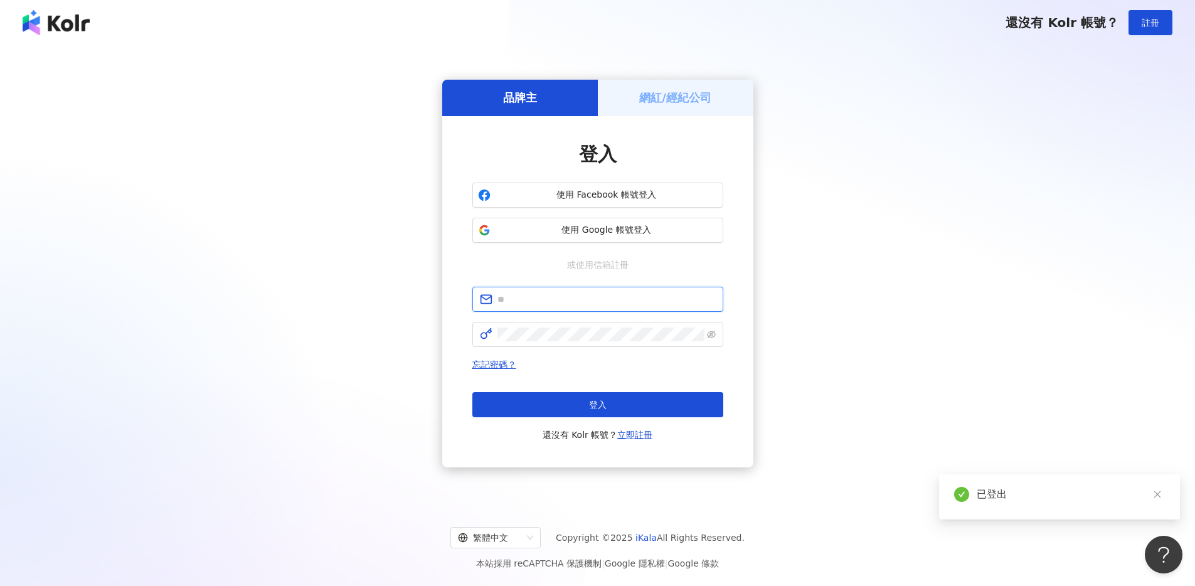
click at [607, 292] on input "text" at bounding box center [606, 299] width 218 height 14
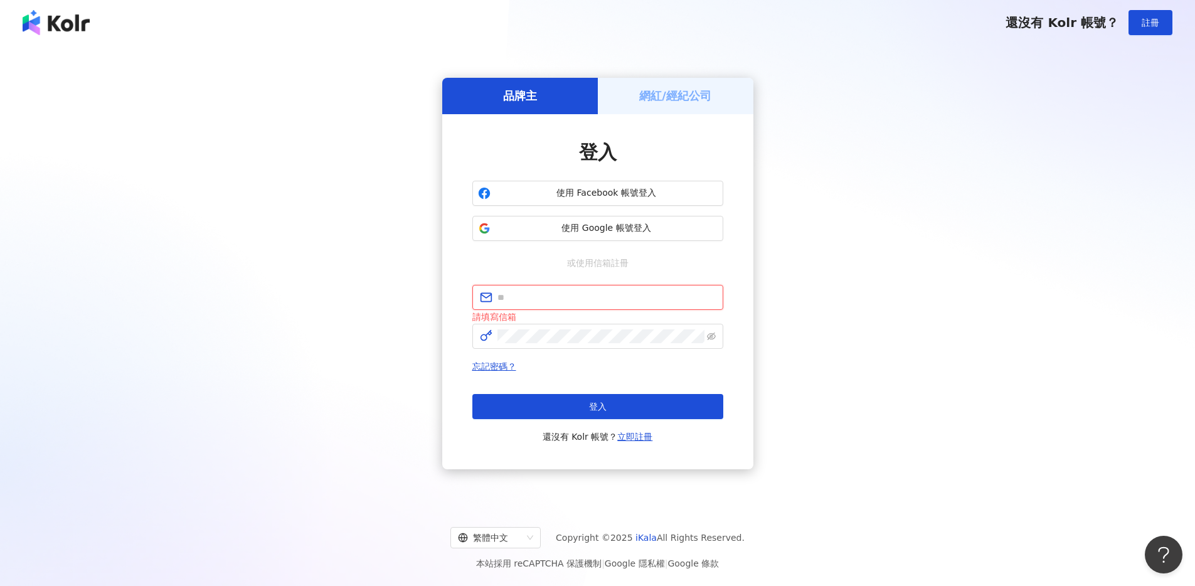
click at [570, 297] on input "text" at bounding box center [606, 297] width 218 height 14
paste input "**********"
type input "**********"
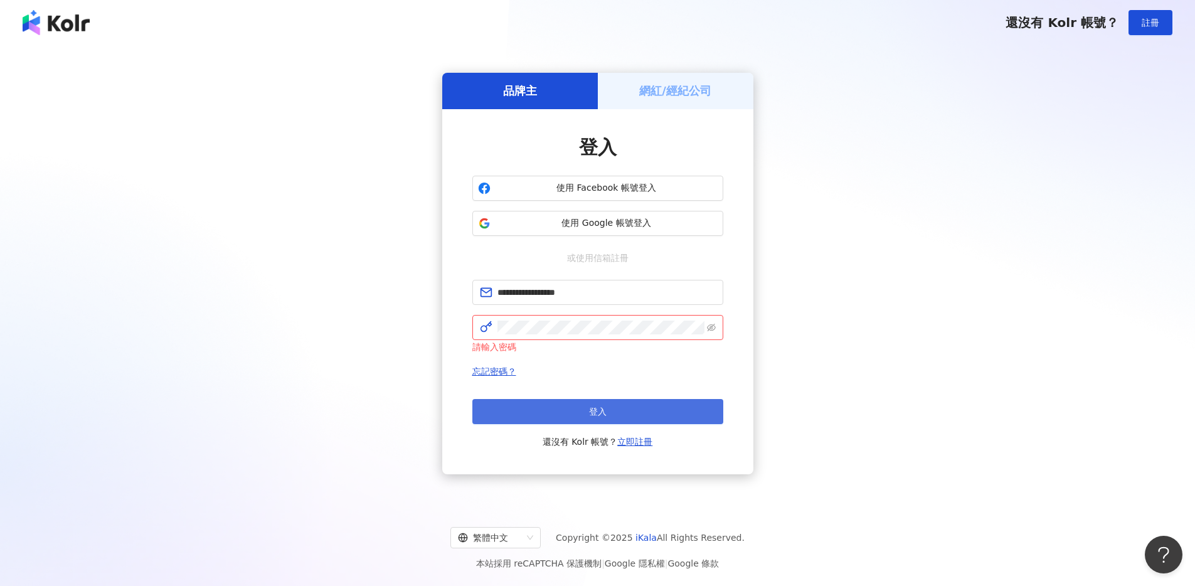
click at [566, 406] on button "登入" at bounding box center [597, 411] width 251 height 25
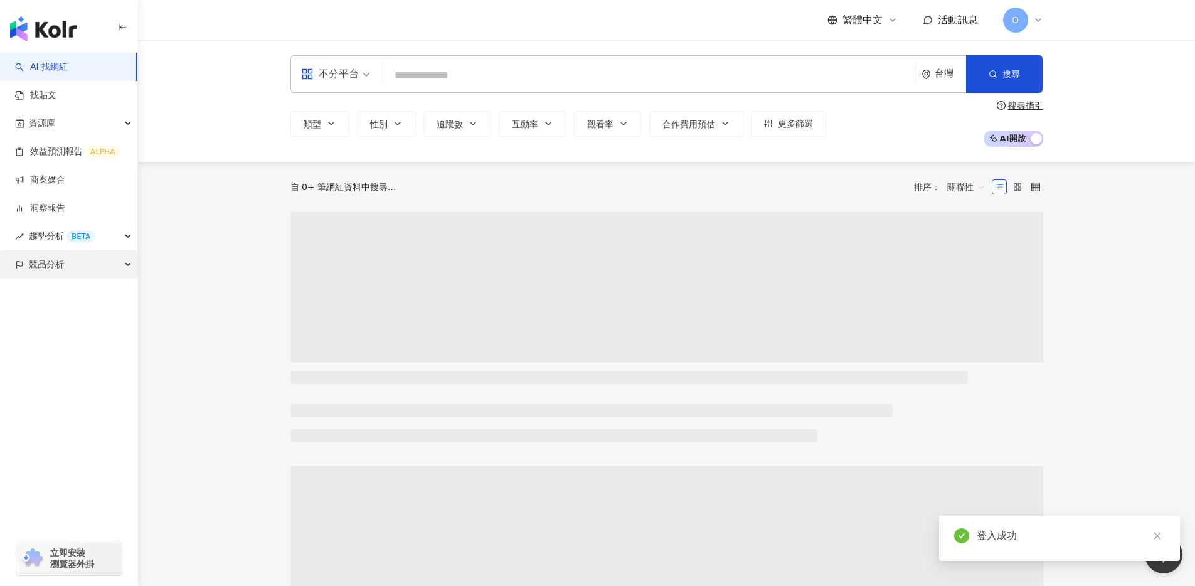
click at [86, 269] on div "競品分析" at bounding box center [68, 264] width 137 height 28
click at [83, 297] on link "品牌帳號分析" at bounding box center [56, 293] width 53 height 13
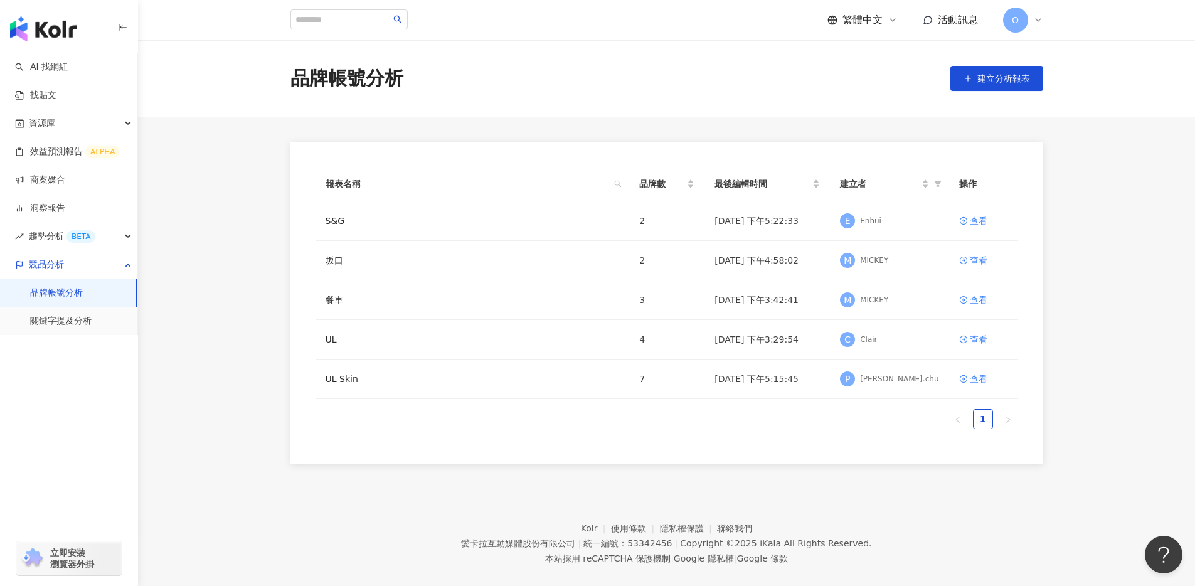
click at [983, 92] on div "品牌帳號分析 建立分析報表" at bounding box center [666, 78] width 1057 height 77
click at [984, 82] on span "建立分析報表" at bounding box center [1003, 78] width 53 height 10
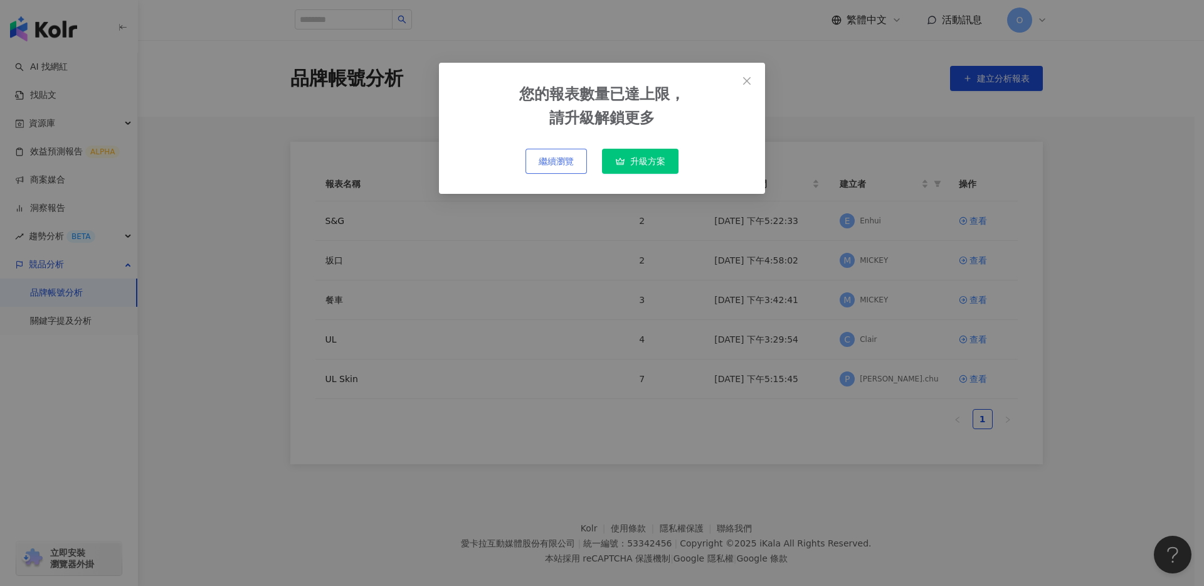
click at [577, 161] on button "繼續瀏覽" at bounding box center [556, 161] width 61 height 25
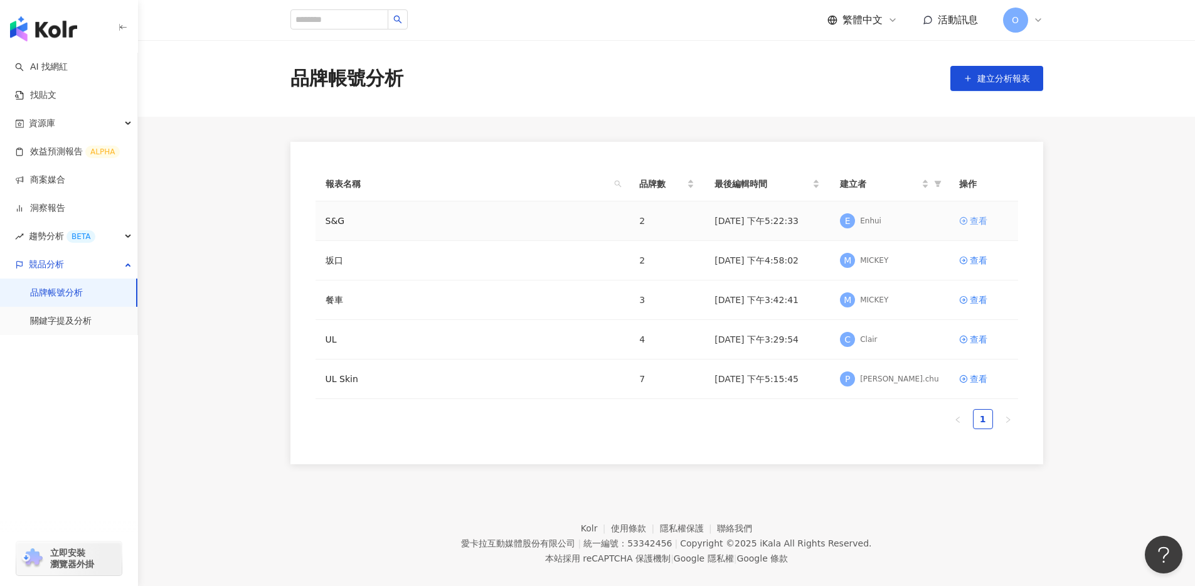
click at [973, 221] on div "查看" at bounding box center [979, 221] width 18 height 14
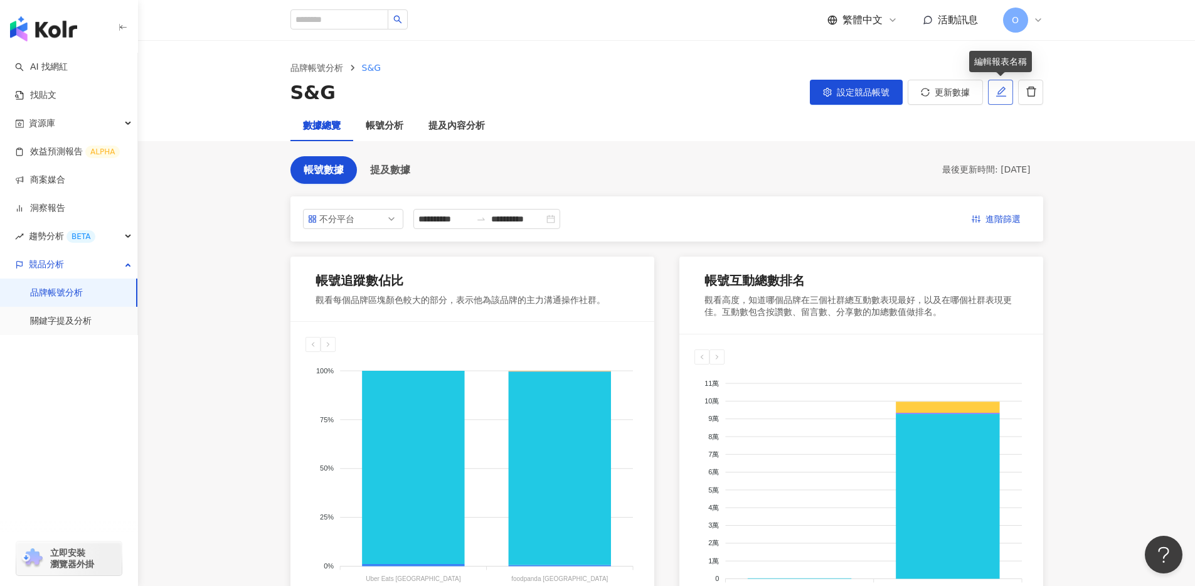
click at [1002, 95] on icon "edit" at bounding box center [1000, 91] width 11 height 11
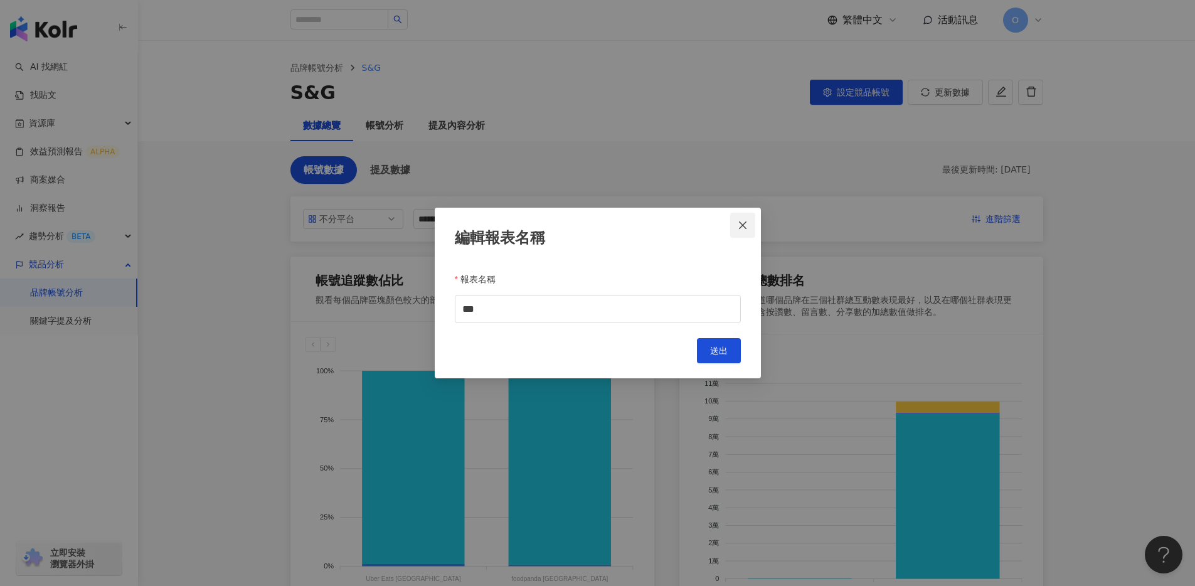
click at [745, 225] on icon "close" at bounding box center [743, 225] width 10 height 10
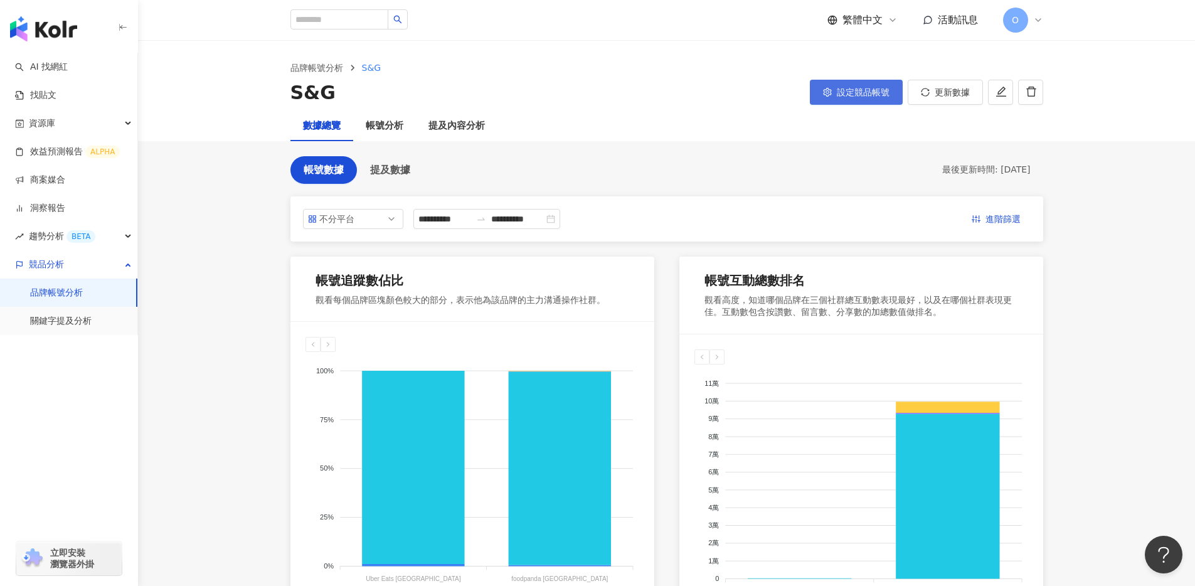
click at [864, 100] on button "設定競品帳號" at bounding box center [856, 92] width 93 height 25
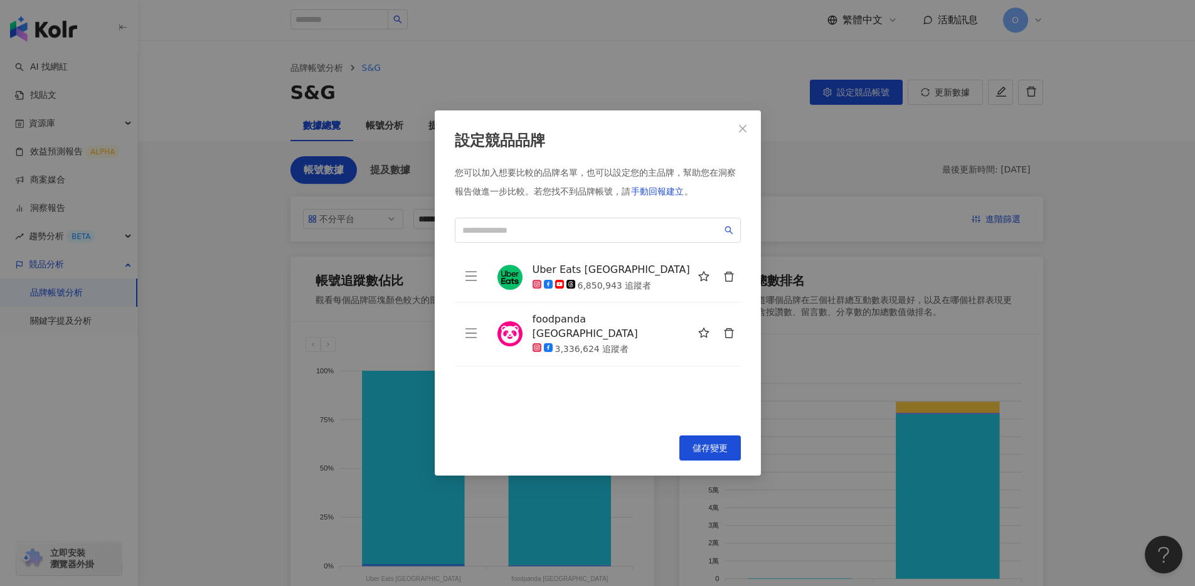
click at [725, 283] on button "button" at bounding box center [728, 277] width 25 height 25
click at [730, 280] on icon "delete" at bounding box center [728, 276] width 11 height 11
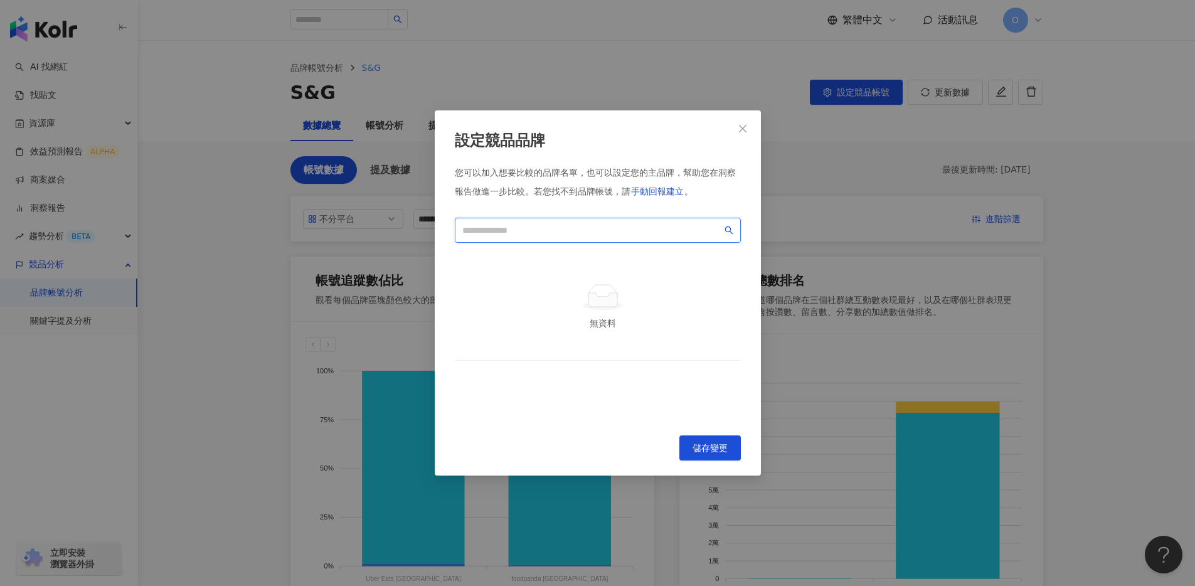
click at [611, 236] on input "search" at bounding box center [592, 230] width 260 height 14
type input "*"
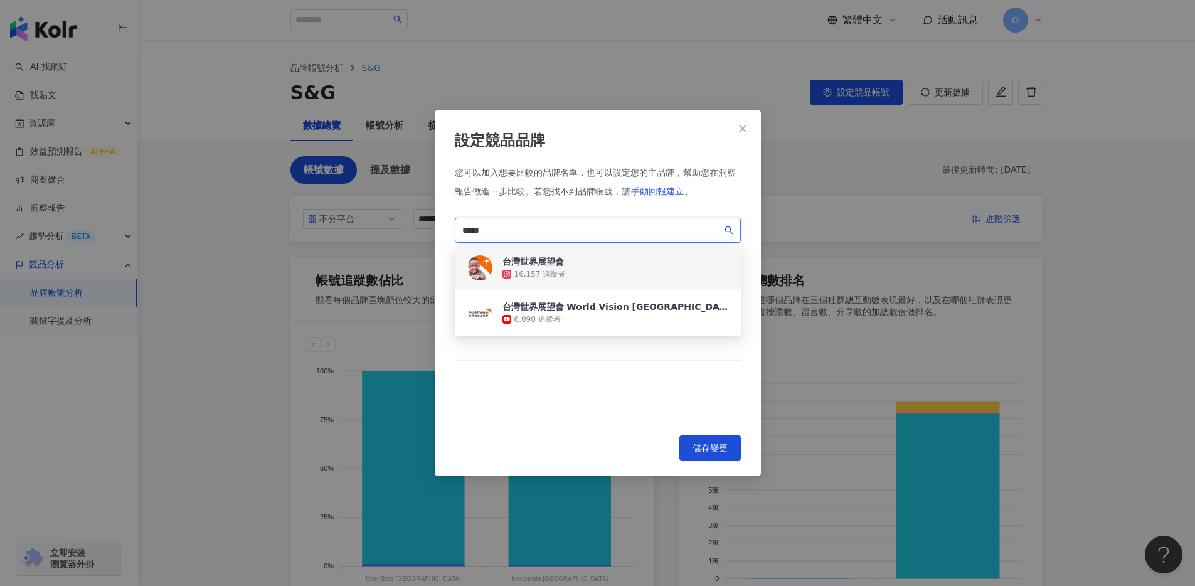
click at [619, 271] on div "台灣世界展望會 16,157 追蹤者" at bounding box center [598, 267] width 286 height 45
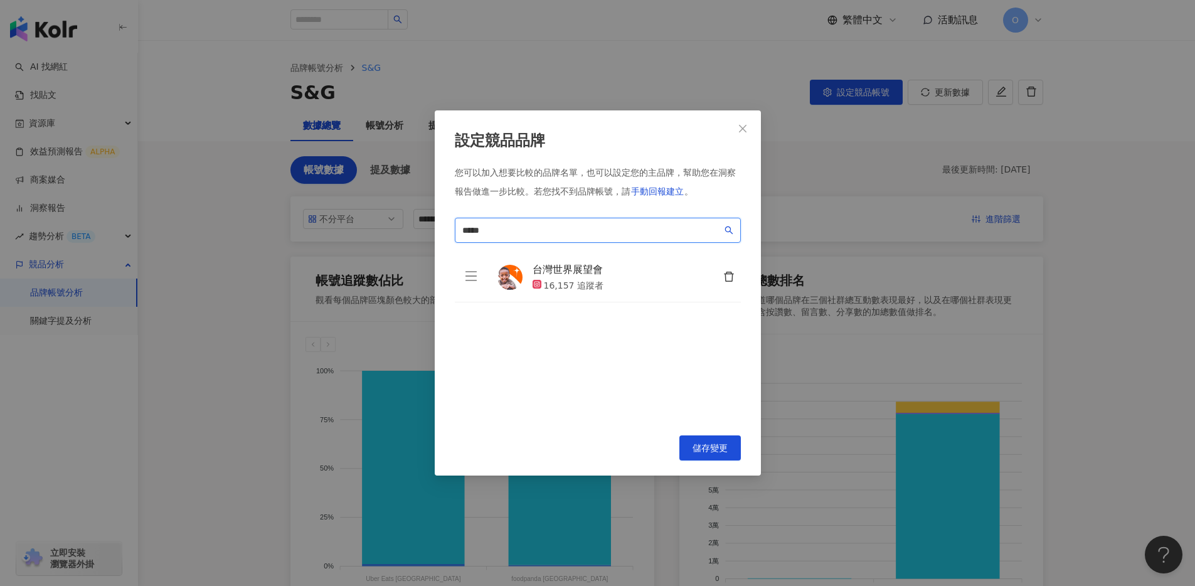
click at [598, 227] on input "*****" at bounding box center [592, 230] width 260 height 14
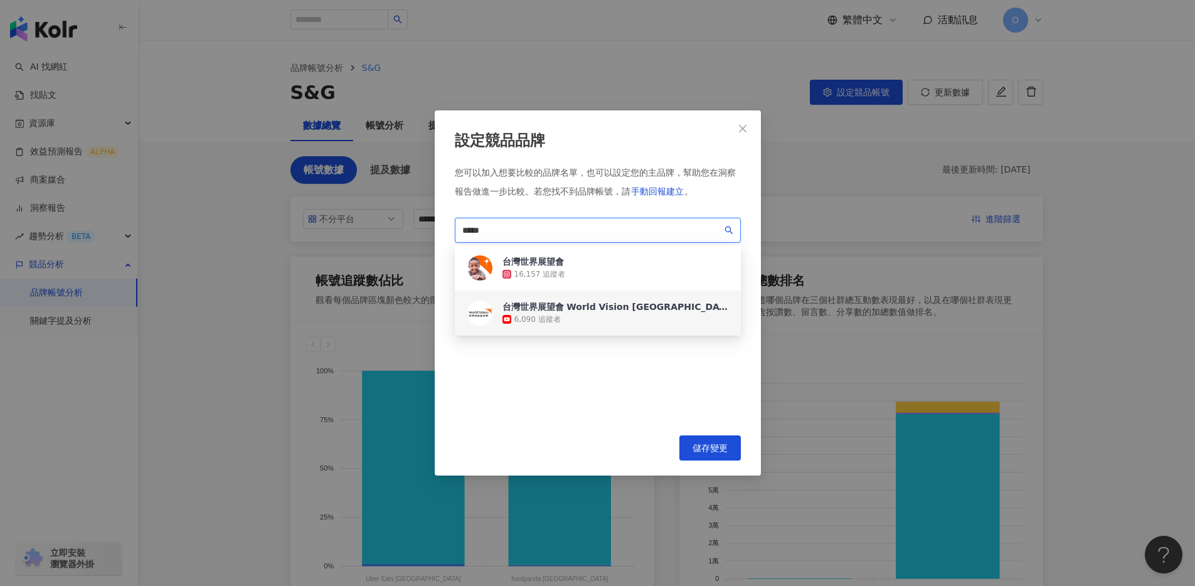
click at [596, 303] on div "台灣世界展望會 World Vision [GEOGRAPHIC_DATA]" at bounding box center [615, 306] width 226 height 13
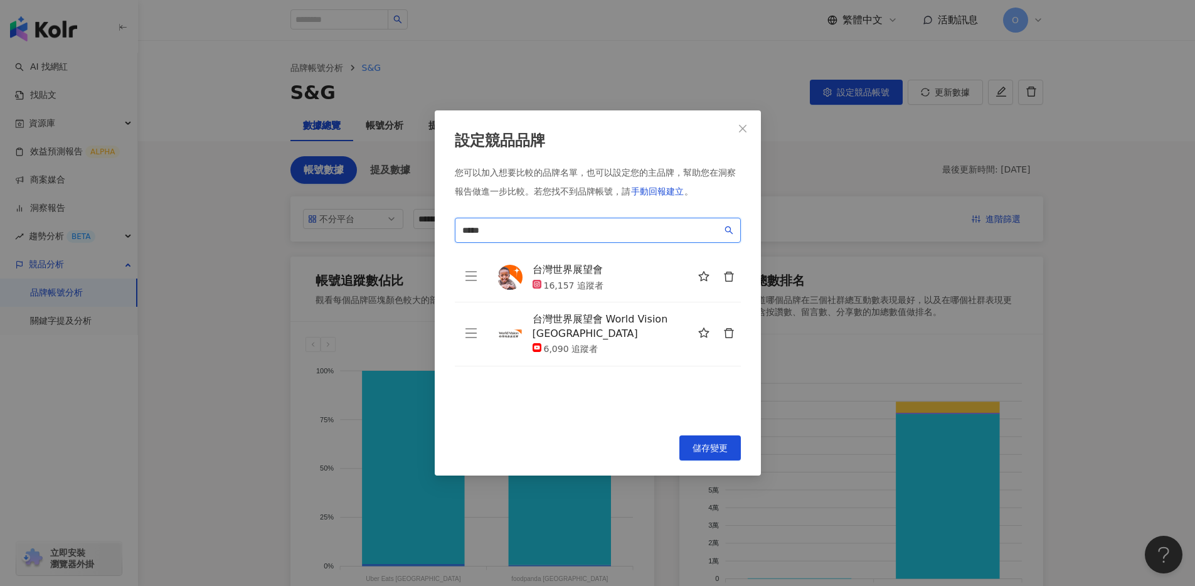
type input "*****"
click at [620, 400] on div "台灣世界展望會 16,157 追蹤者 台灣世界展望會 World Vision Taiwan 6,090 追蹤者 To pick up a draggable…" at bounding box center [598, 336] width 286 height 167
click at [714, 443] on span "儲存變更" at bounding box center [709, 448] width 35 height 10
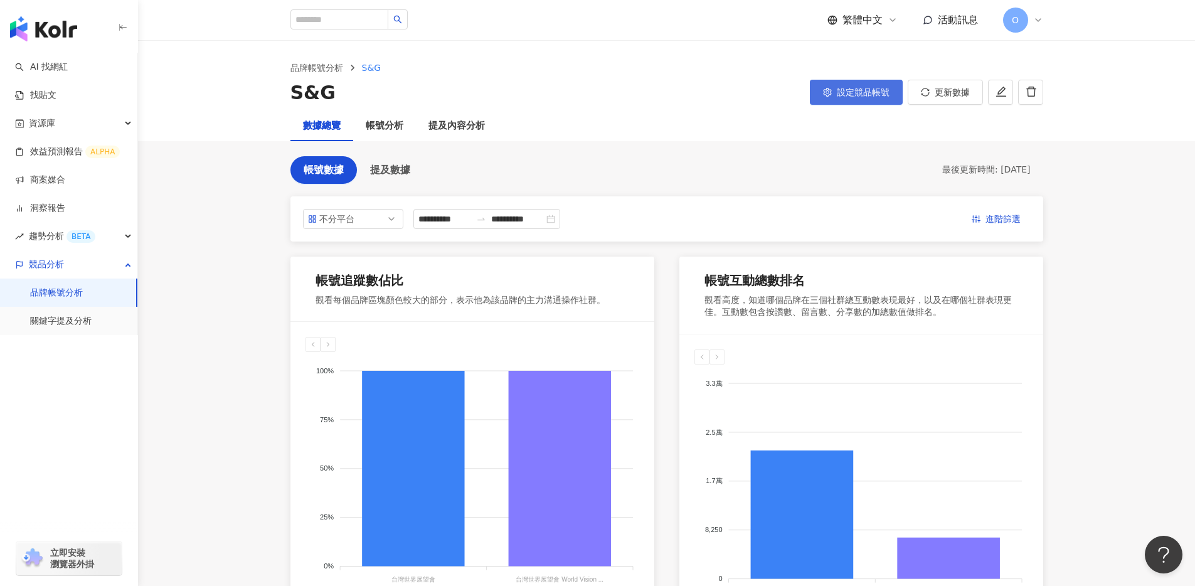
click at [866, 91] on span "設定競品帳號" at bounding box center [863, 92] width 53 height 10
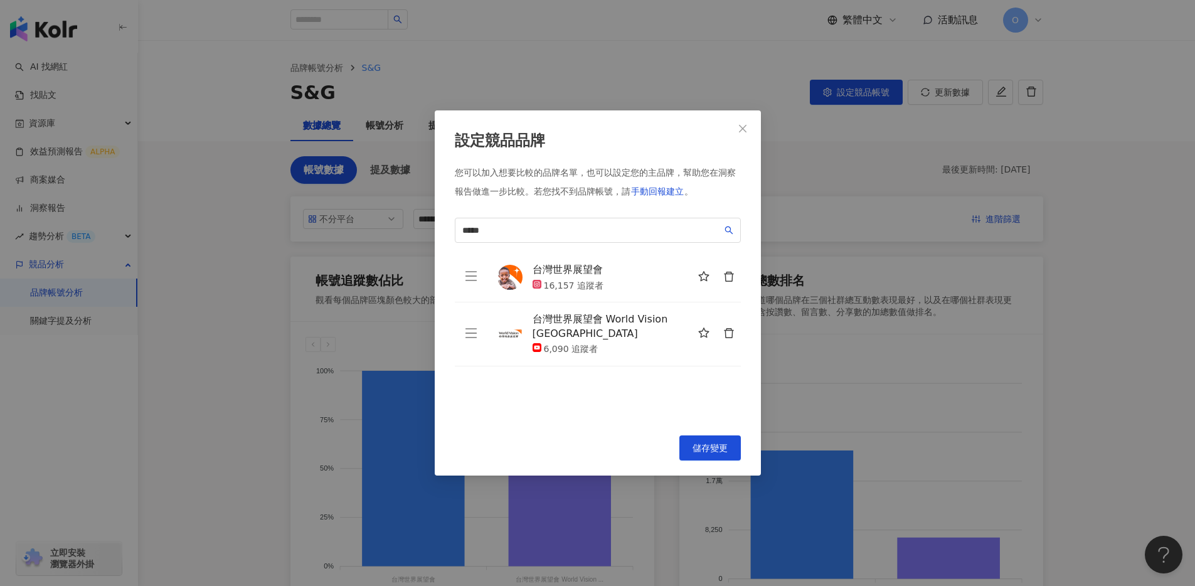
click at [731, 336] on icon "delete" at bounding box center [728, 332] width 11 height 11
click at [714, 441] on button "儲存變更" at bounding box center [709, 447] width 61 height 25
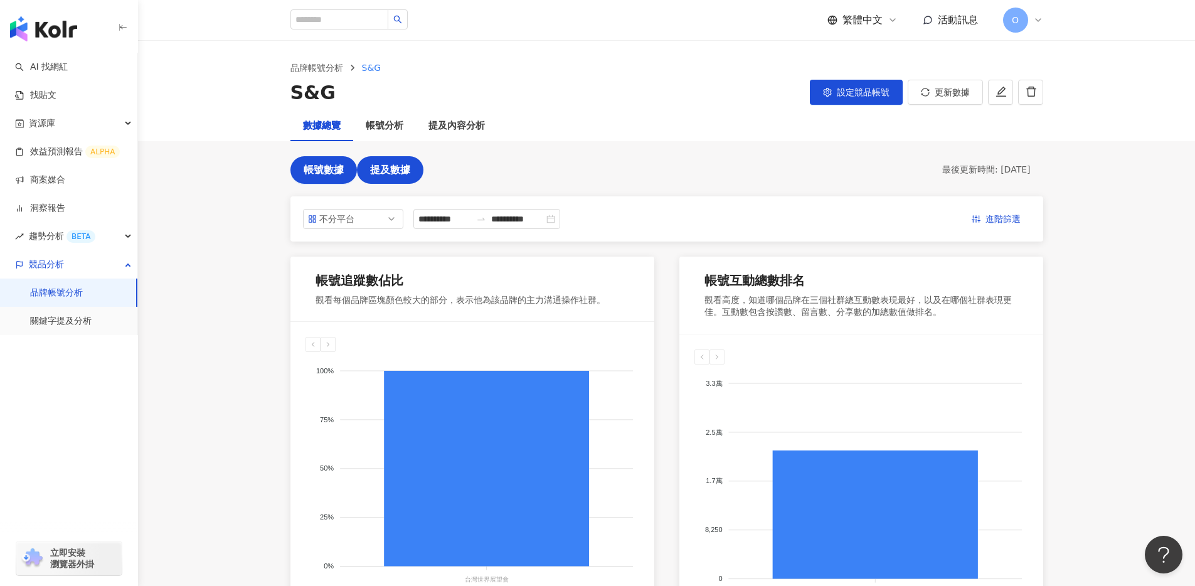
click at [383, 169] on span "提及數據" at bounding box center [390, 169] width 40 height 11
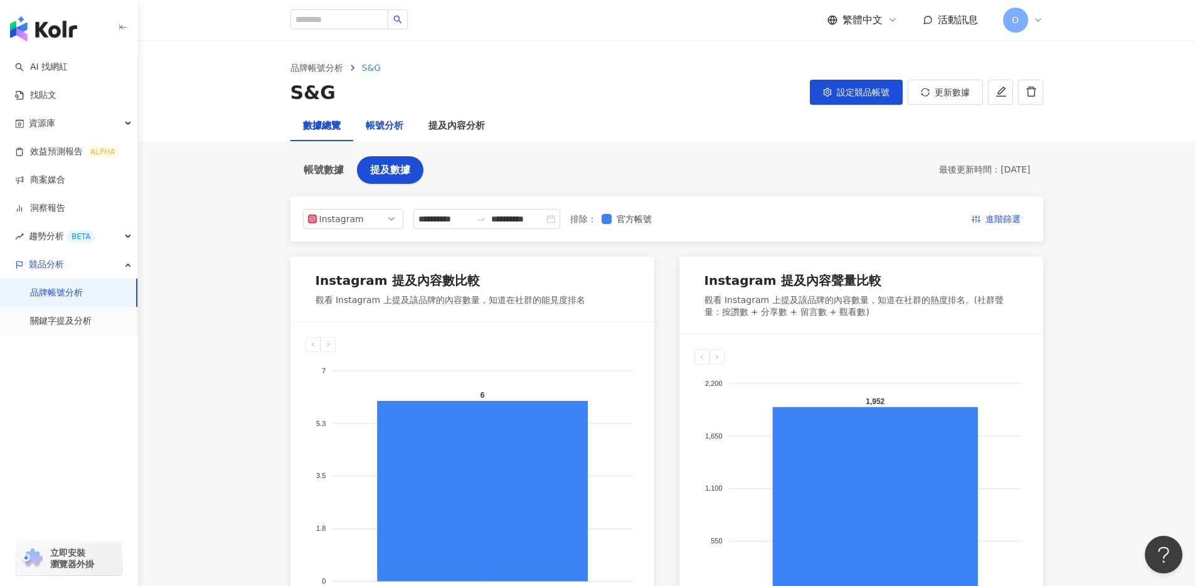
click at [377, 132] on div "帳號分析" at bounding box center [385, 126] width 38 height 15
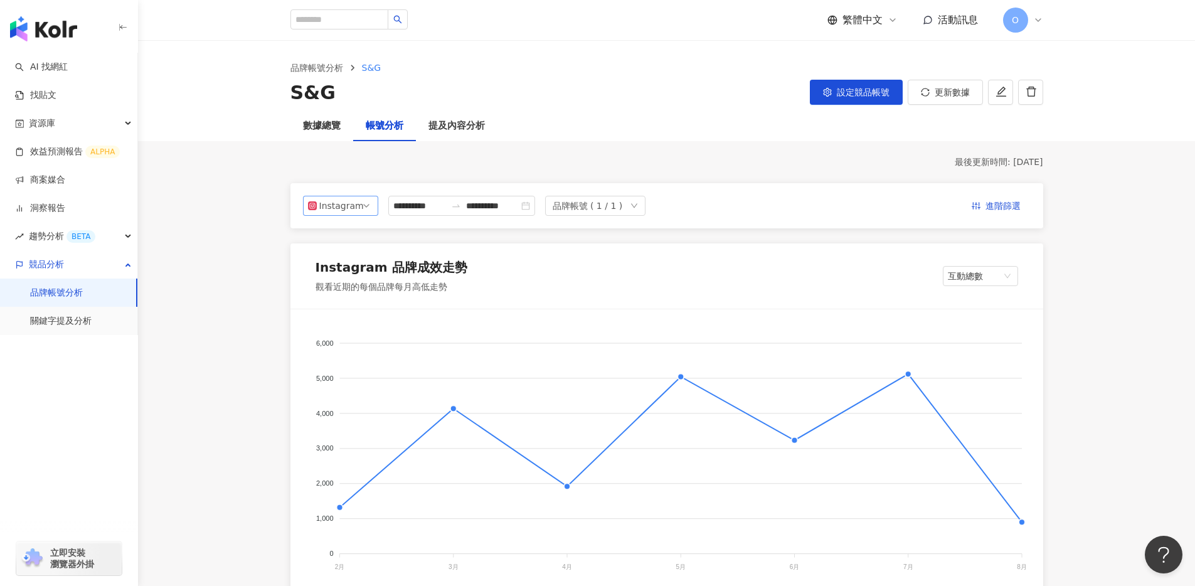
click at [366, 213] on span "Instagram" at bounding box center [340, 205] width 65 height 19
click at [347, 207] on div "Instagram" at bounding box center [339, 205] width 41 height 19
click at [349, 252] on div "Facebook" at bounding box center [344, 256] width 41 height 14
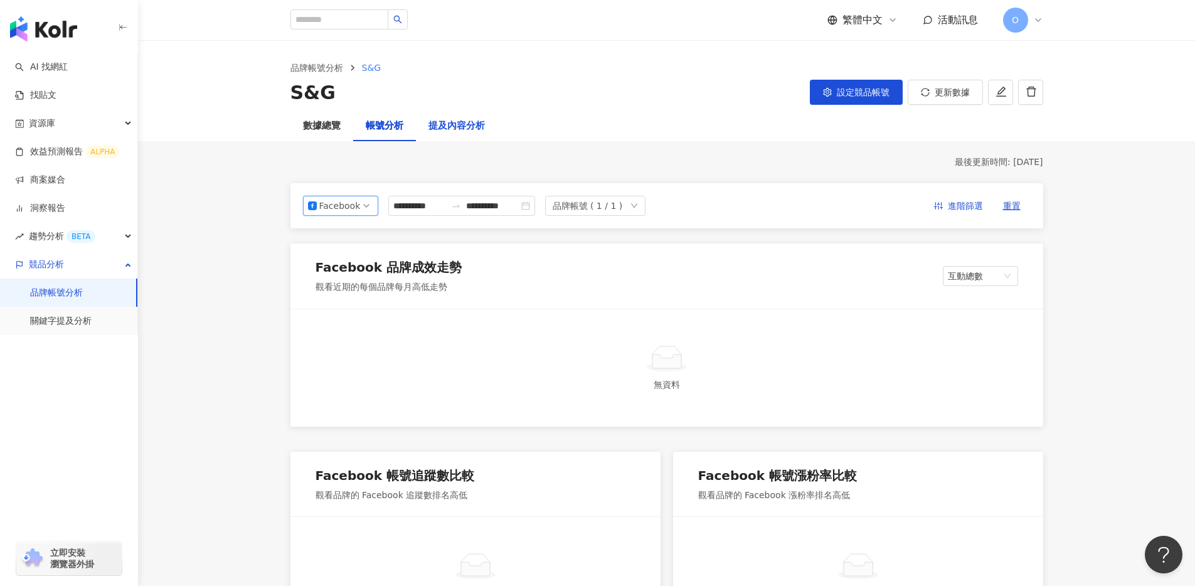
click at [450, 129] on div "提及內容分析" at bounding box center [456, 126] width 56 height 15
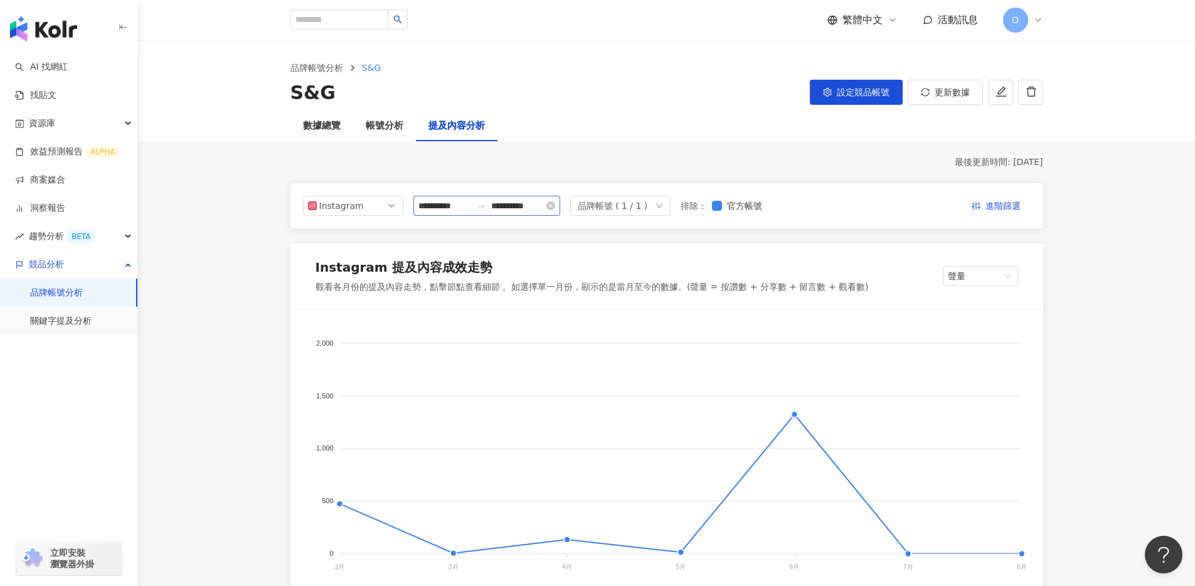
click at [560, 208] on div "**********" at bounding box center [486, 206] width 147 height 20
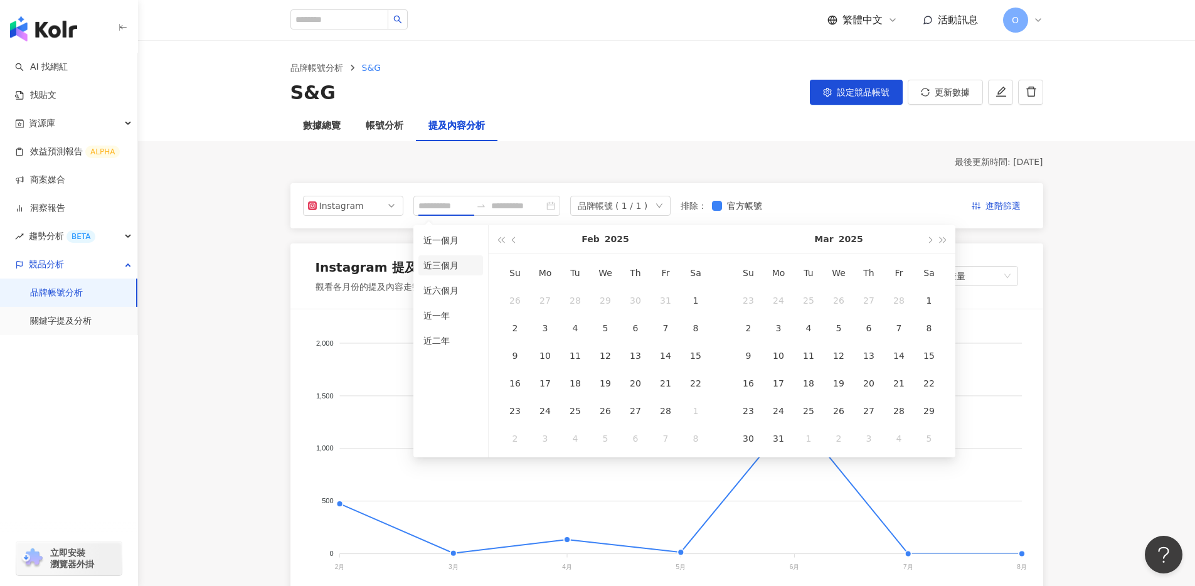
click at [453, 268] on li "近三個月" at bounding box center [450, 265] width 65 height 20
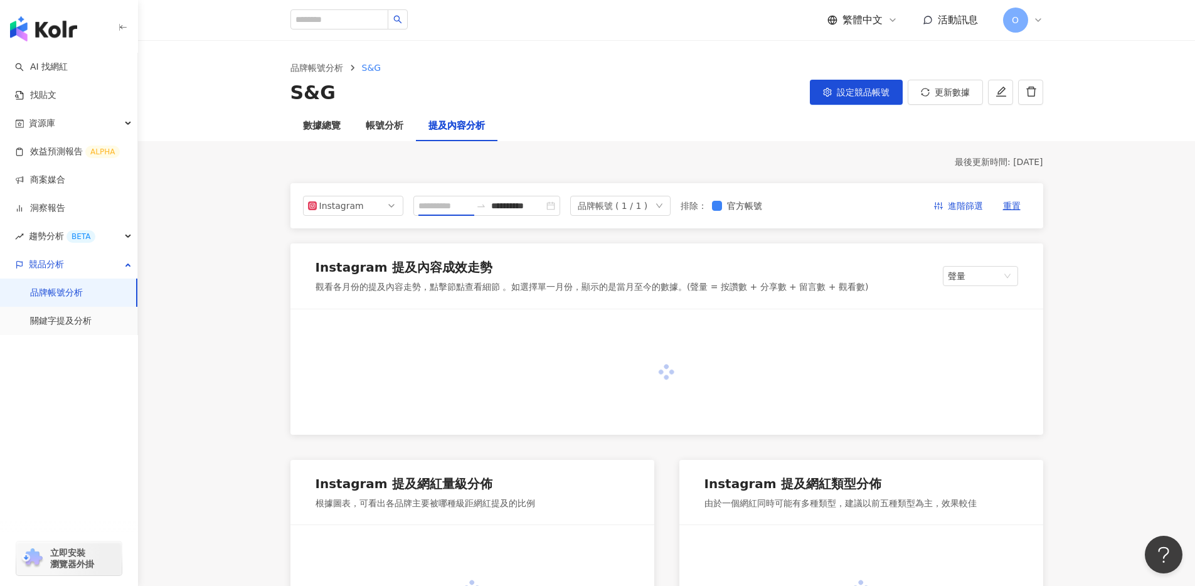
type input "**********"
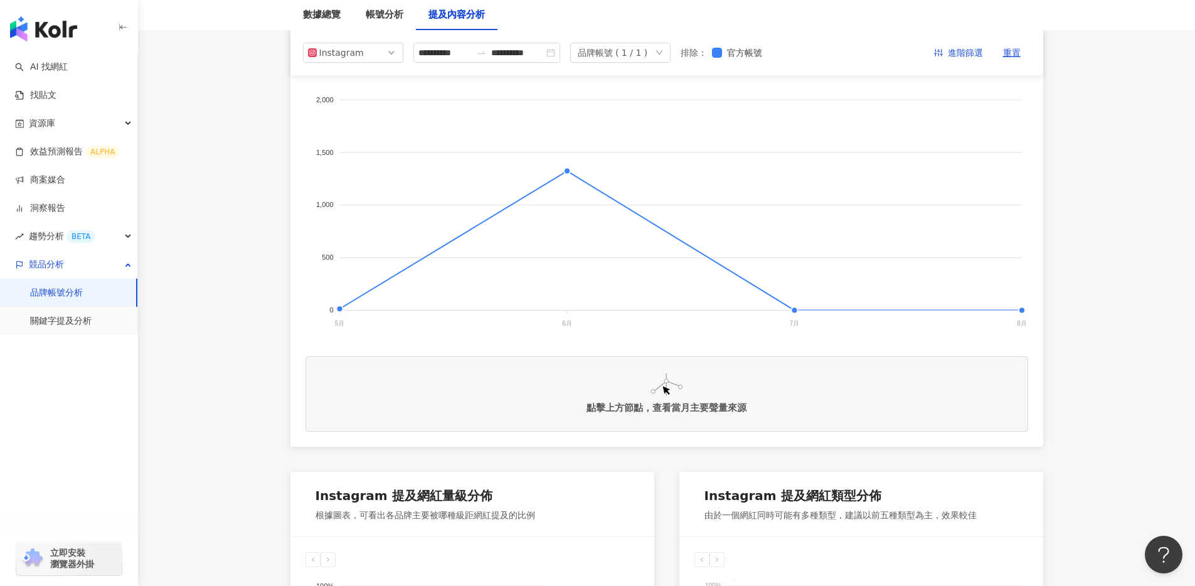
scroll to position [112, 0]
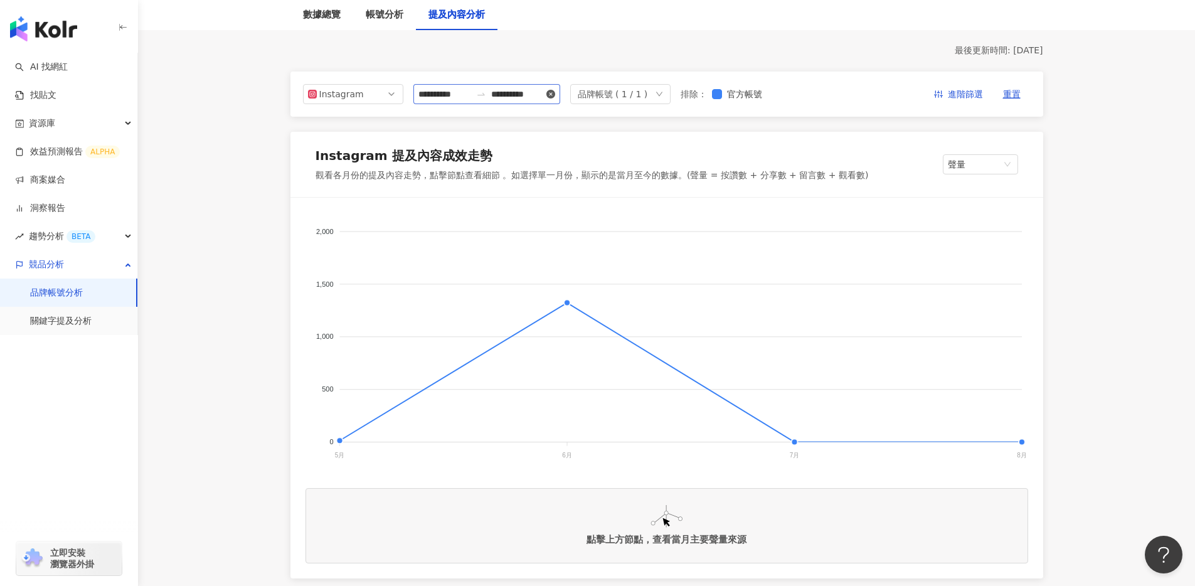
click at [552, 92] on icon "close-circle" at bounding box center [550, 94] width 9 height 9
click at [483, 82] on div "Instagram 品牌帳號 ( 1 / 1 ) 排除 ： 官方帳號 進階篩選 重置" at bounding box center [666, 94] width 753 height 45
click at [479, 98] on icon "swap-right" at bounding box center [481, 94] width 10 height 10
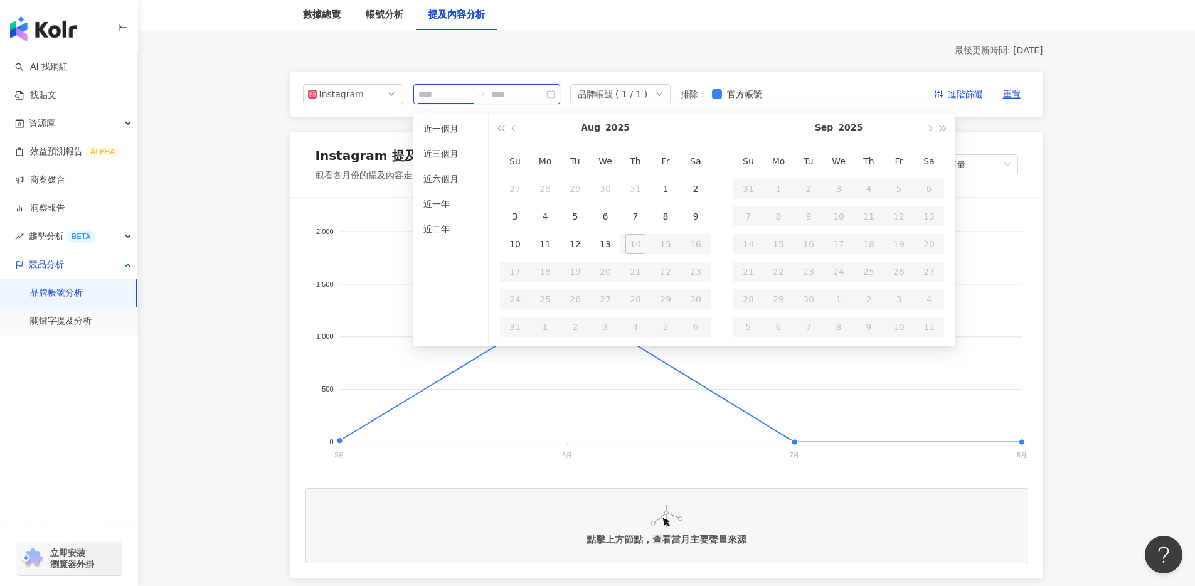
click at [434, 93] on input at bounding box center [444, 94] width 53 height 14
type input "**********"
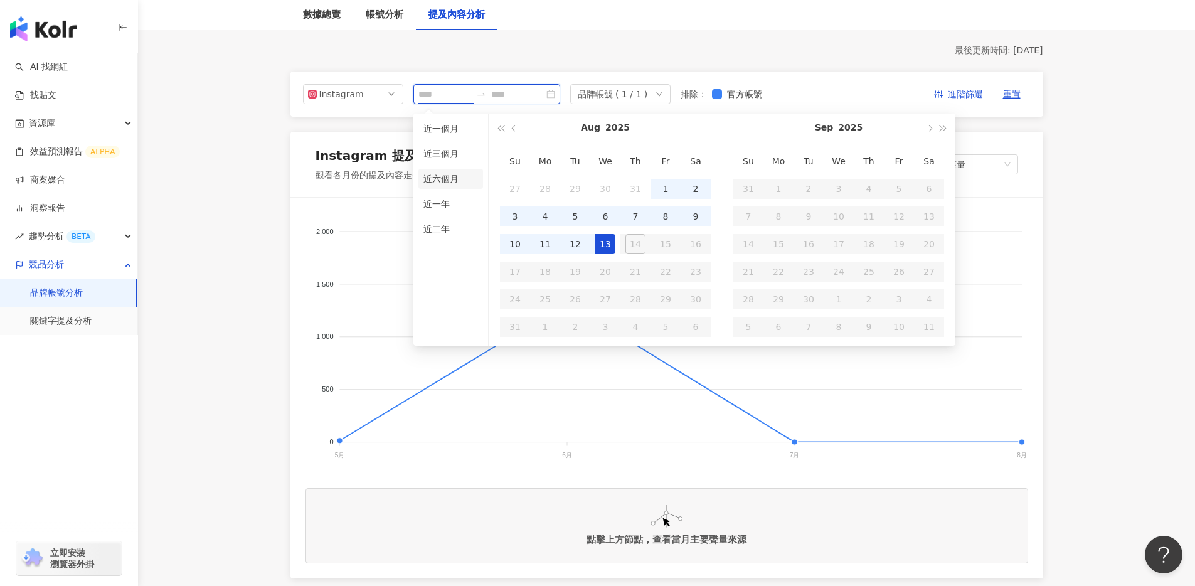
type input "**********"
click at [447, 204] on li "近一年" at bounding box center [450, 204] width 65 height 20
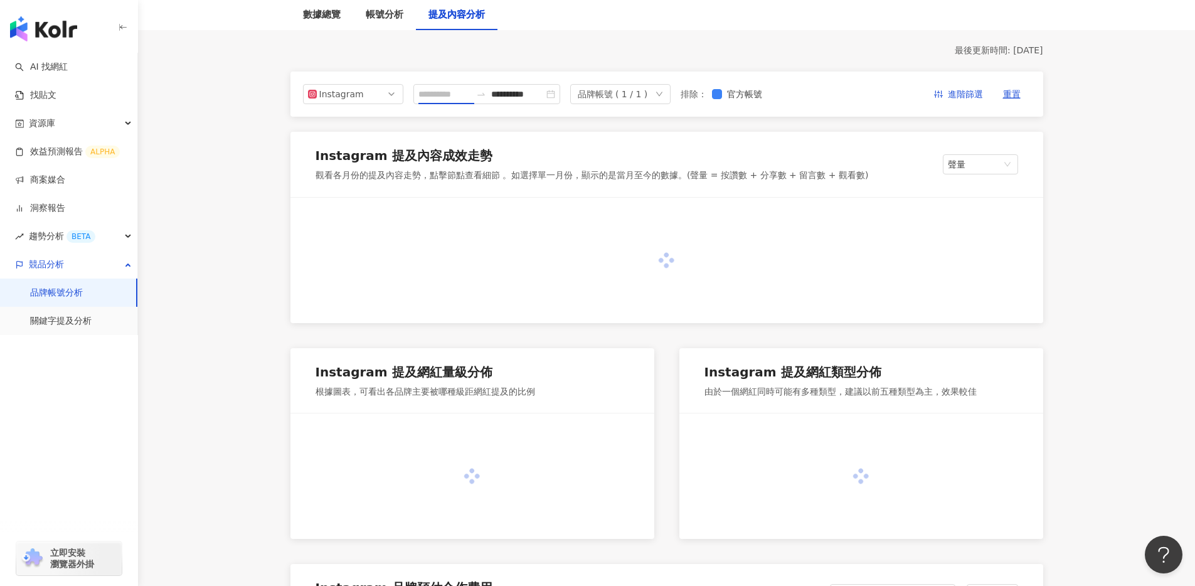
type input "**********"
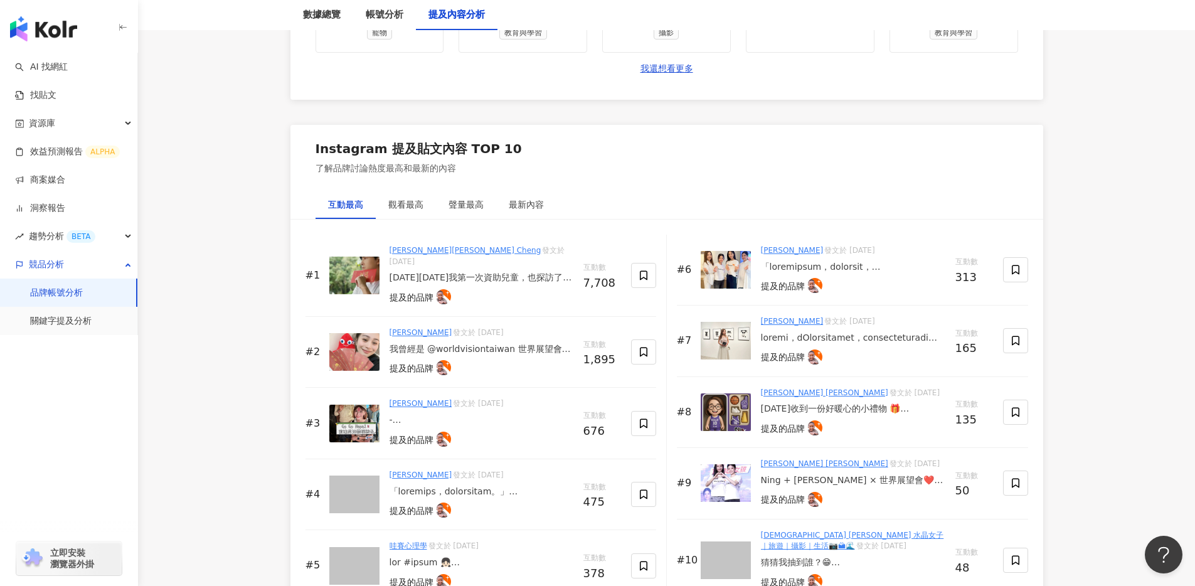
scroll to position [1868, 0]
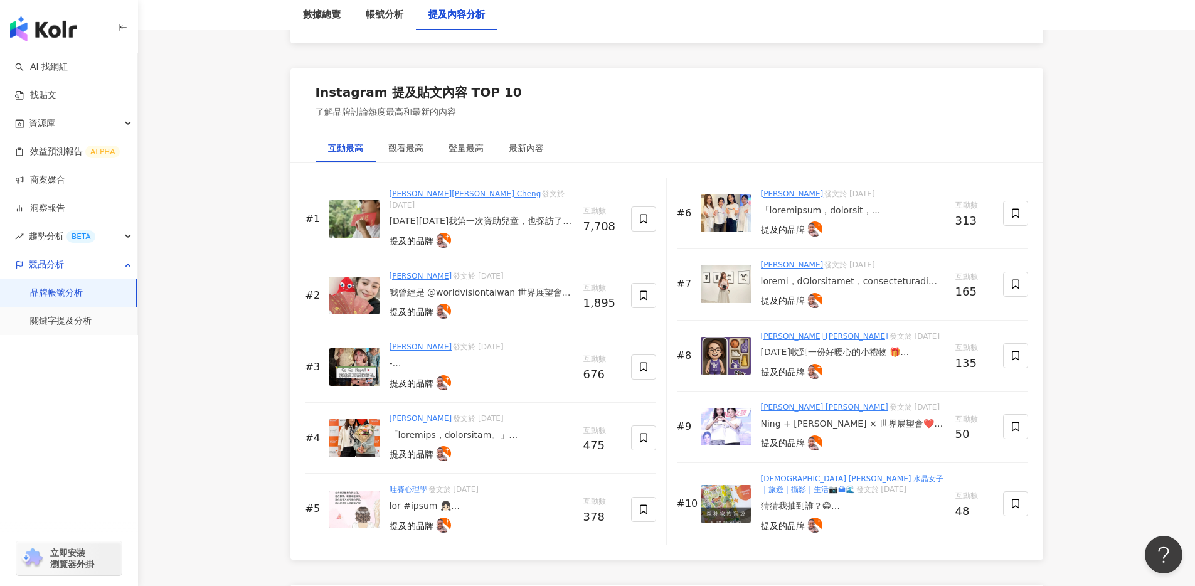
click at [539, 287] on div "我曾經是 @worldvisiontaiwan 世界展望會陪伴長大的孩子，現在的我，成為更好的大人，並在舉重的路上持續努力💪。 這一路走來，我深知愛與陪伴的力…" at bounding box center [481, 293] width 184 height 13
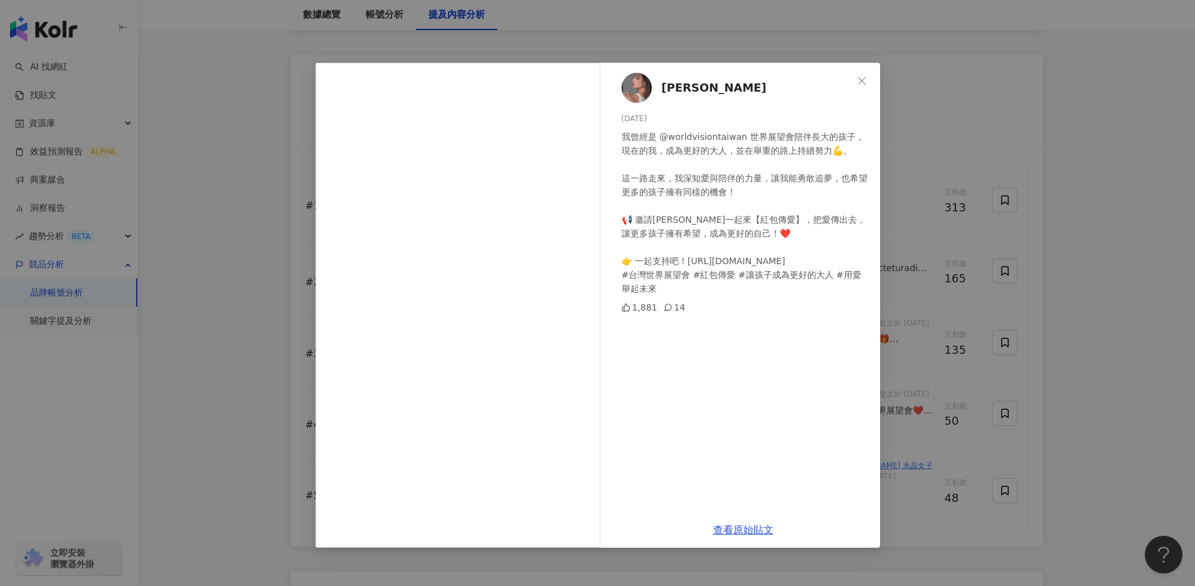
scroll to position [1883, 0]
click at [862, 86] on button "Close" at bounding box center [861, 80] width 25 height 25
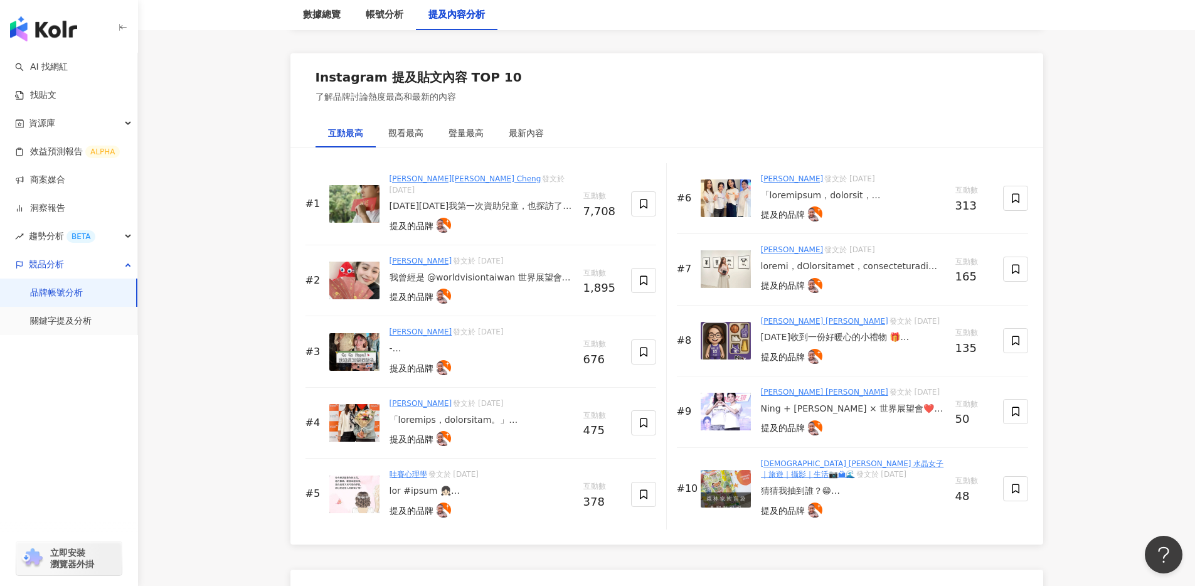
click at [504, 208] on div "15 年前我第一次資助兒童，也探訪了印度，結束行程後，在我心中產生了疑問，「世界這麼大，需要幫助的兒童這麼多，我自己小小的力量能幫助到他們什麼？能夠改變什麼？…" at bounding box center [481, 206] width 184 height 13
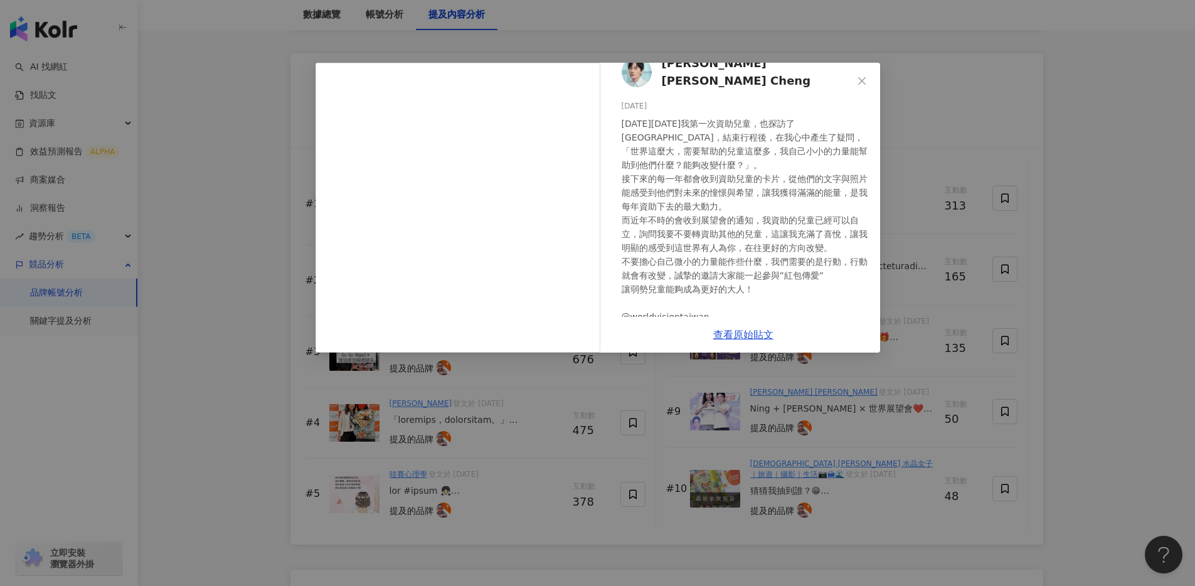
scroll to position [39, 0]
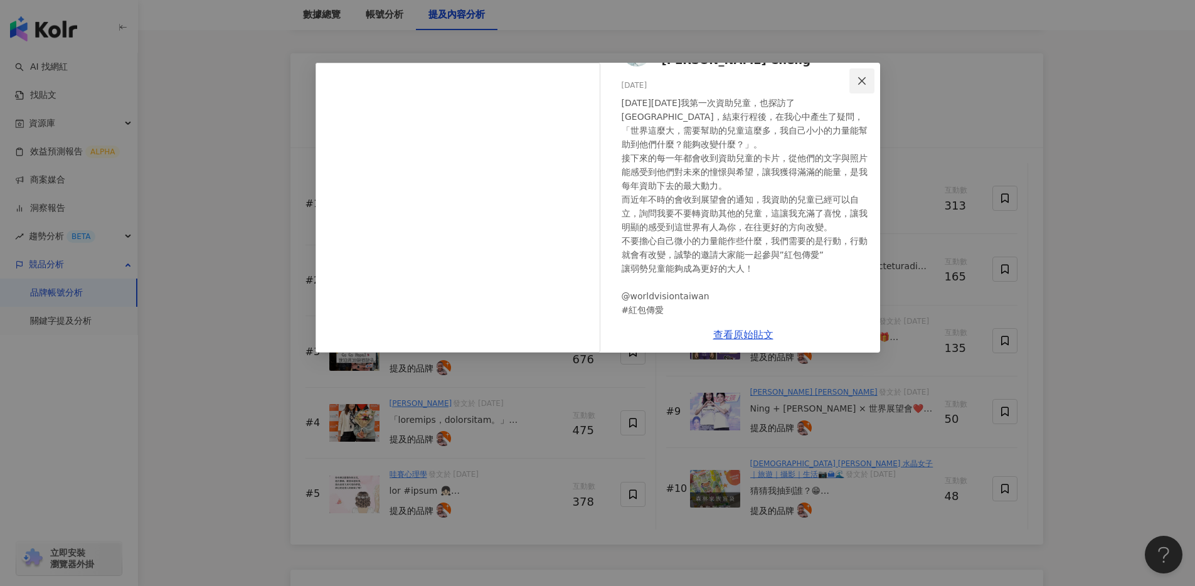
click at [867, 80] on span "Close" at bounding box center [861, 81] width 25 height 10
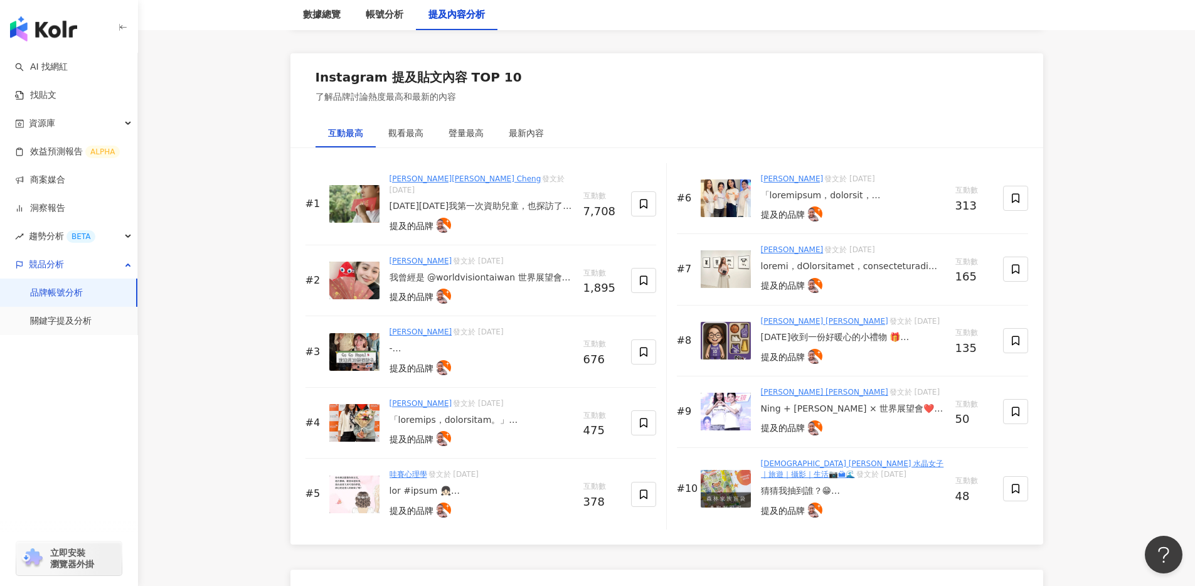
click at [858, 202] on div at bounding box center [853, 195] width 184 height 13
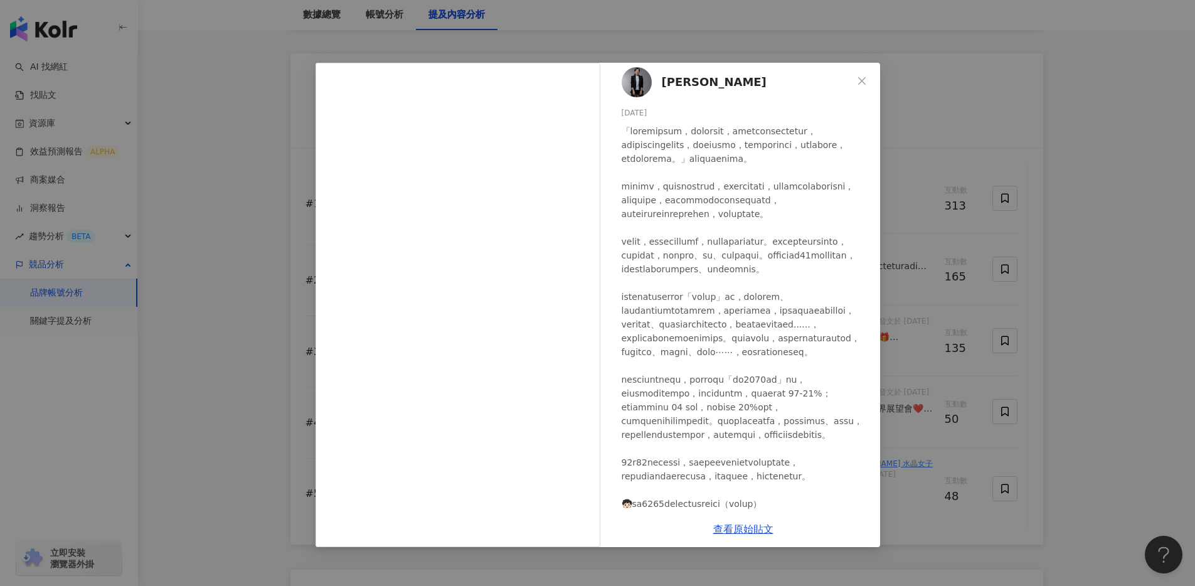
scroll to position [0, 0]
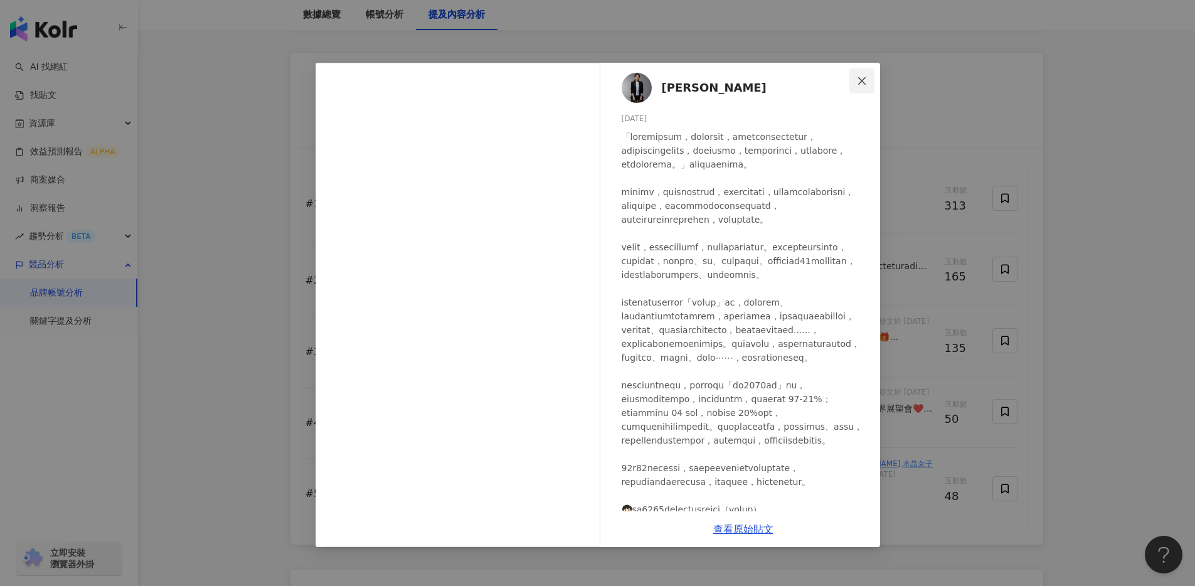
click at [859, 83] on icon "close" at bounding box center [862, 81] width 8 height 8
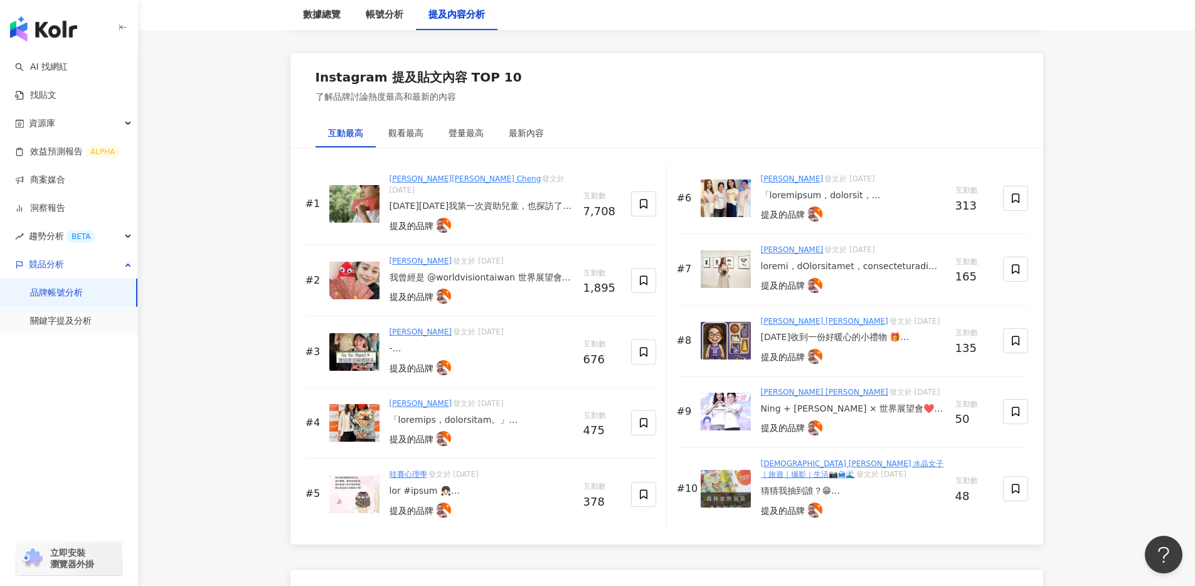
click at [942, 116] on div "Instagram 提及貼文內容 TOP 10 了解品牌討論熱度最高和最新的內容" at bounding box center [666, 85] width 753 height 65
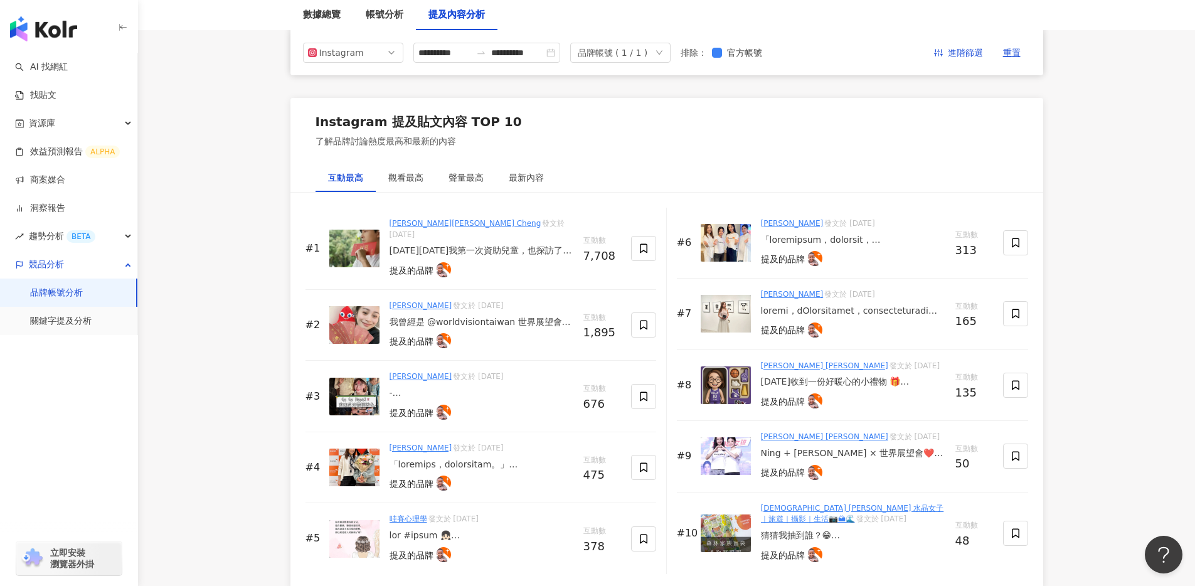
scroll to position [1779, 0]
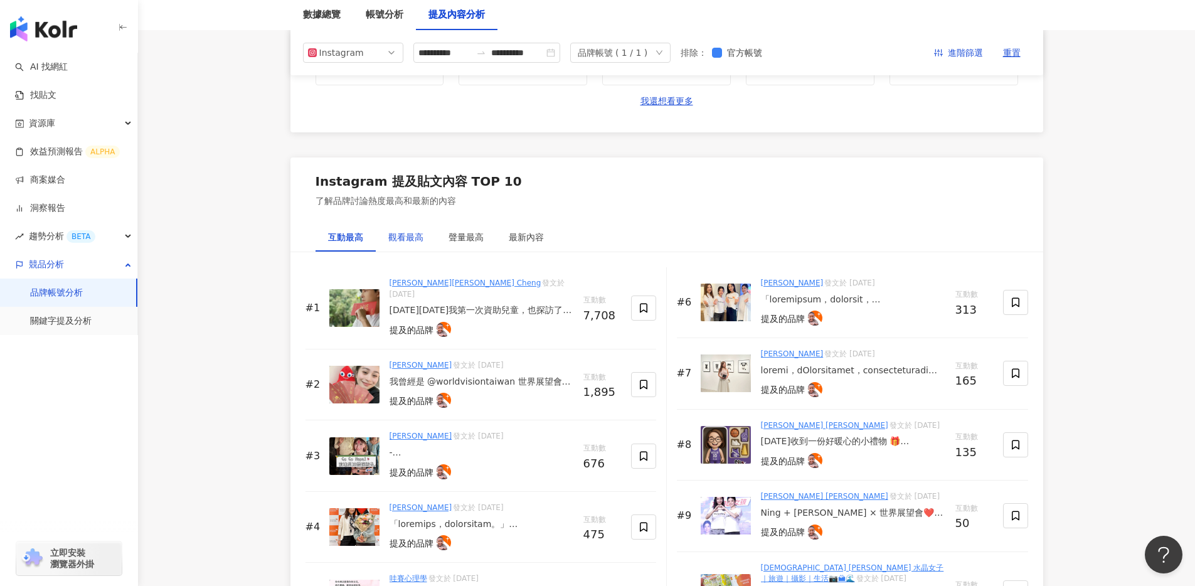
click at [413, 242] on div "觀看最高" at bounding box center [405, 237] width 35 height 14
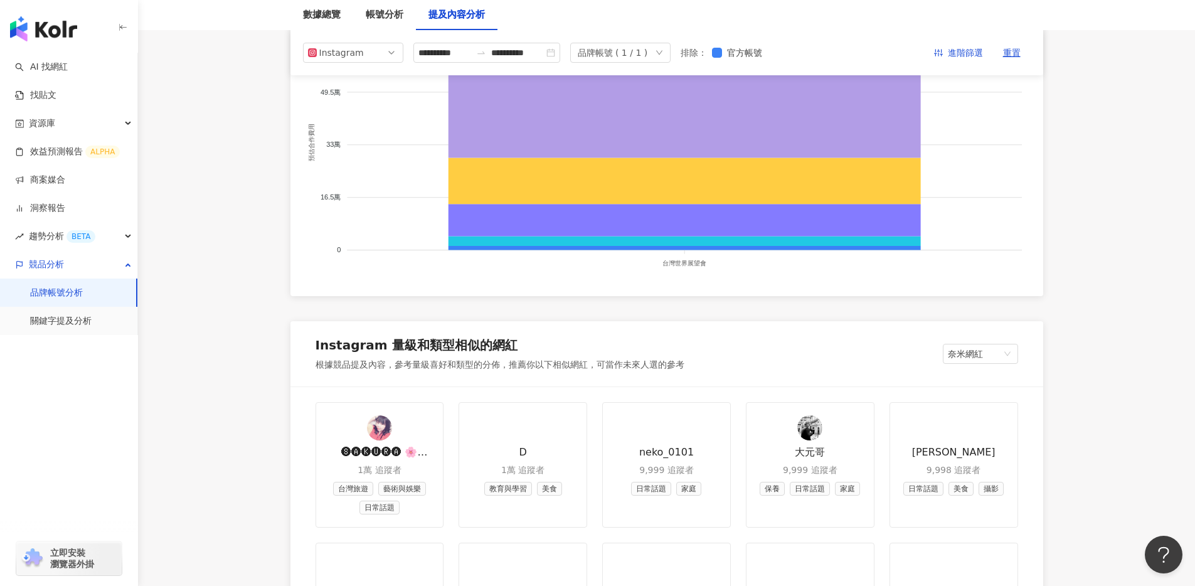
scroll to position [1131, 0]
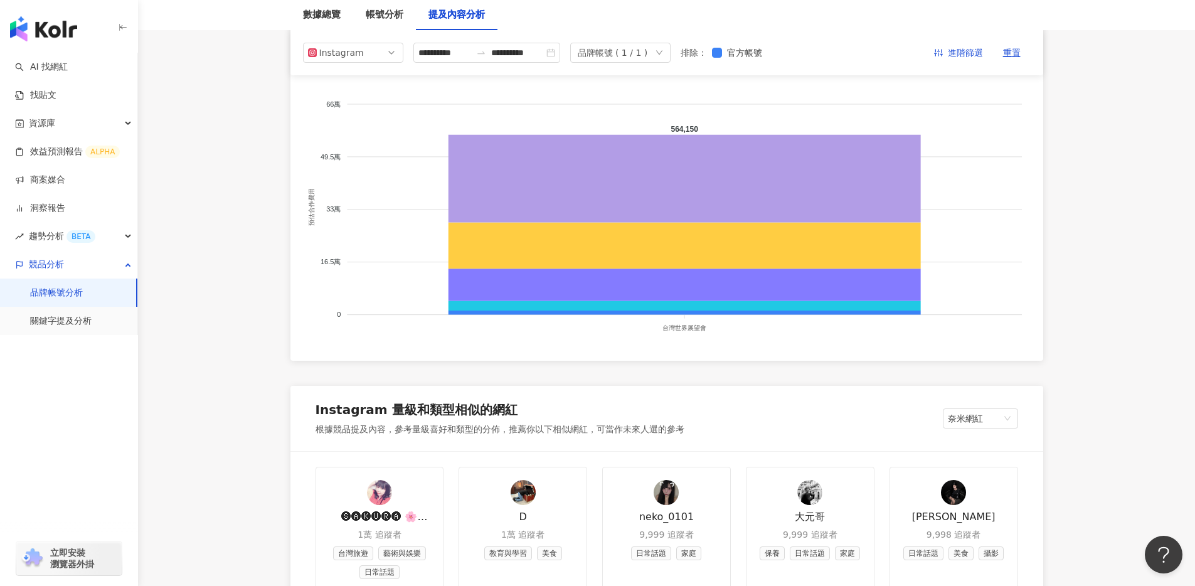
click at [69, 299] on link "品牌帳號分析" at bounding box center [56, 293] width 53 height 13
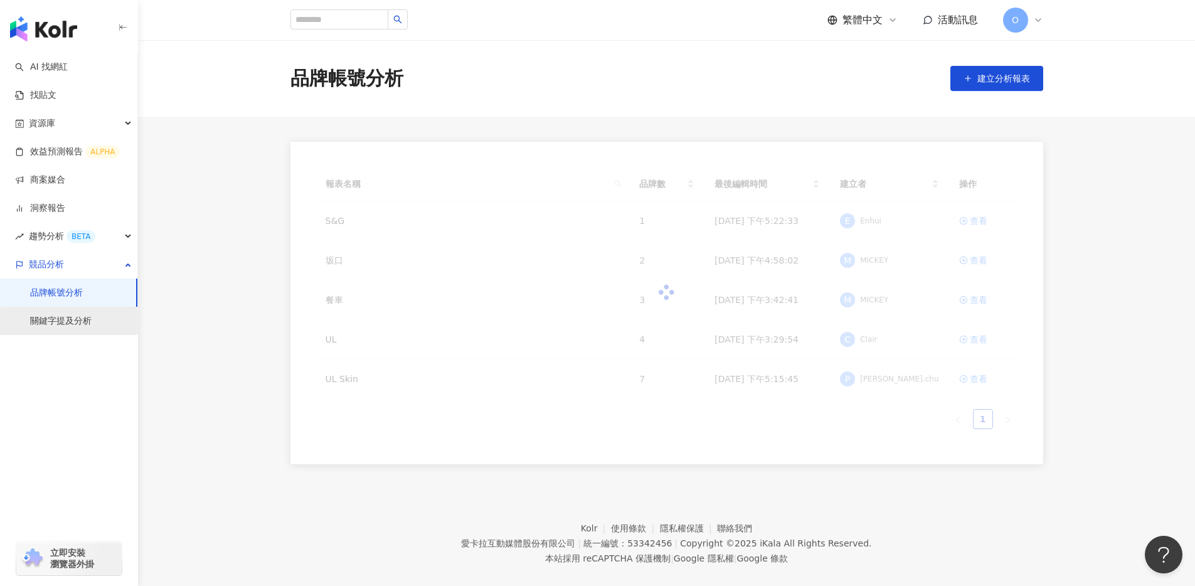
click at [75, 323] on link "關鍵字提及分析" at bounding box center [60, 321] width 61 height 13
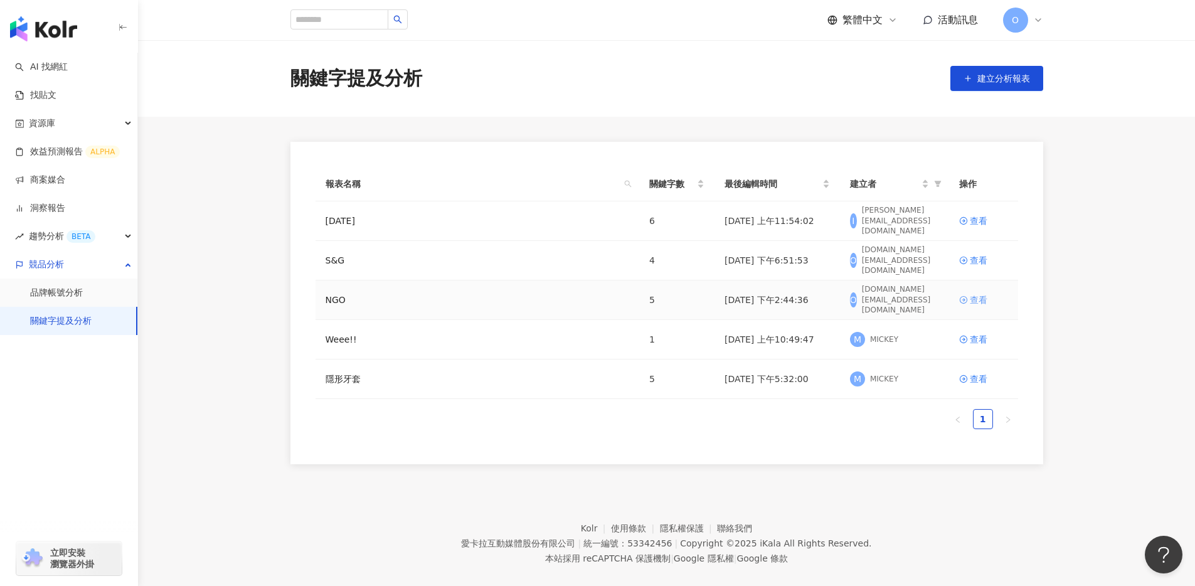
click at [970, 297] on div "查看" at bounding box center [979, 300] width 18 height 14
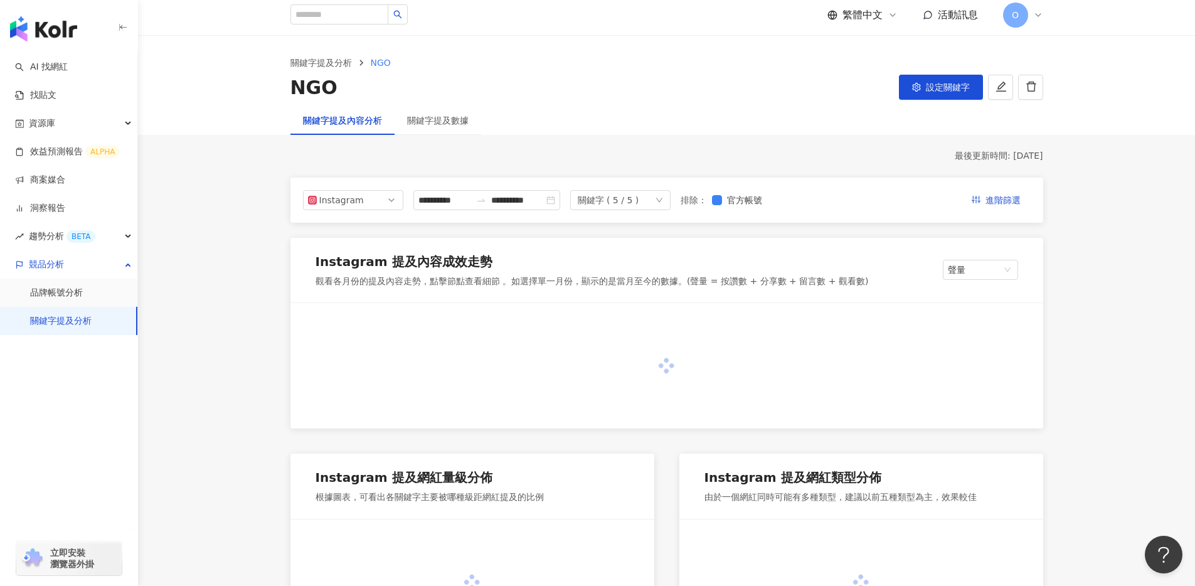
scroll to position [6, 0]
click at [659, 204] on div "關鍵字 ( 5 / 5 )" at bounding box center [620, 199] width 100 height 20
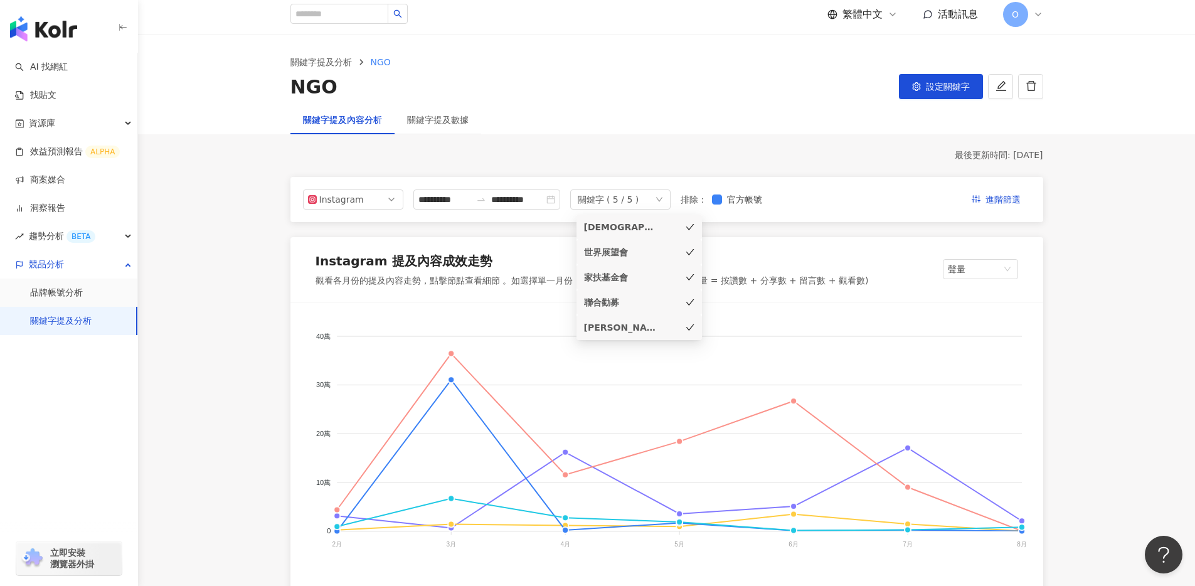
click at [903, 152] on div "最後更新時間: 2025/8/13" at bounding box center [666, 155] width 753 height 13
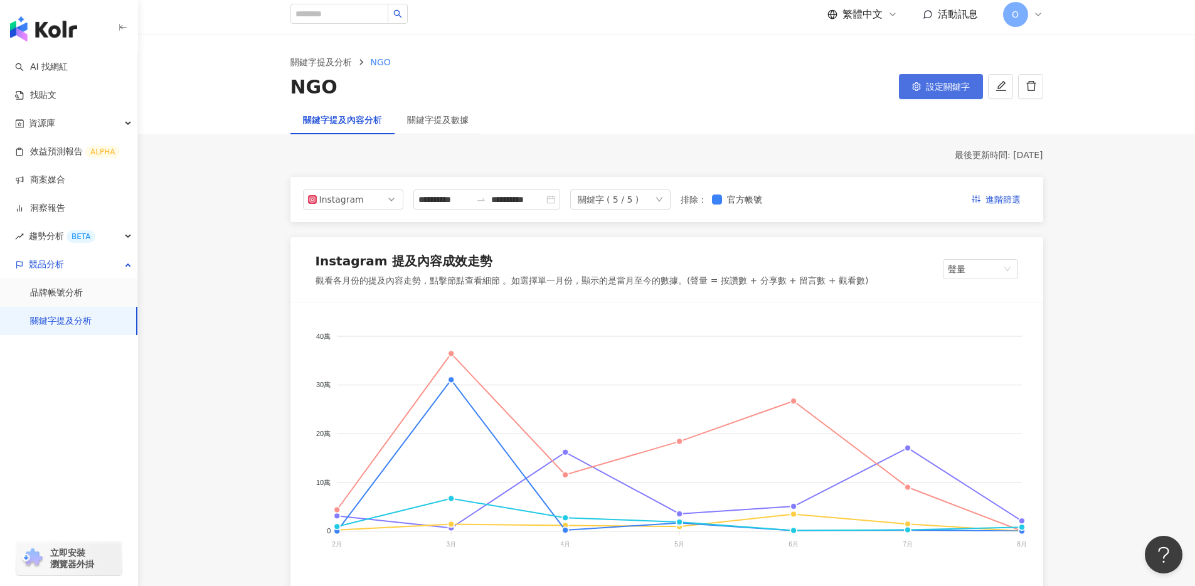
click at [937, 77] on button "設定關鍵字" at bounding box center [941, 86] width 84 height 25
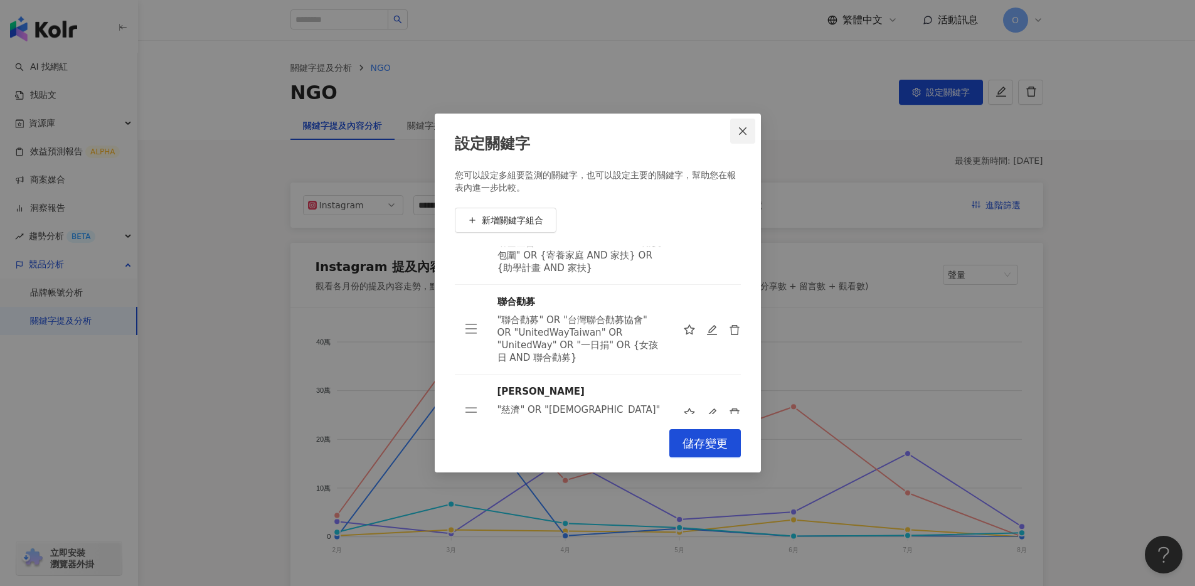
scroll to position [28, 0]
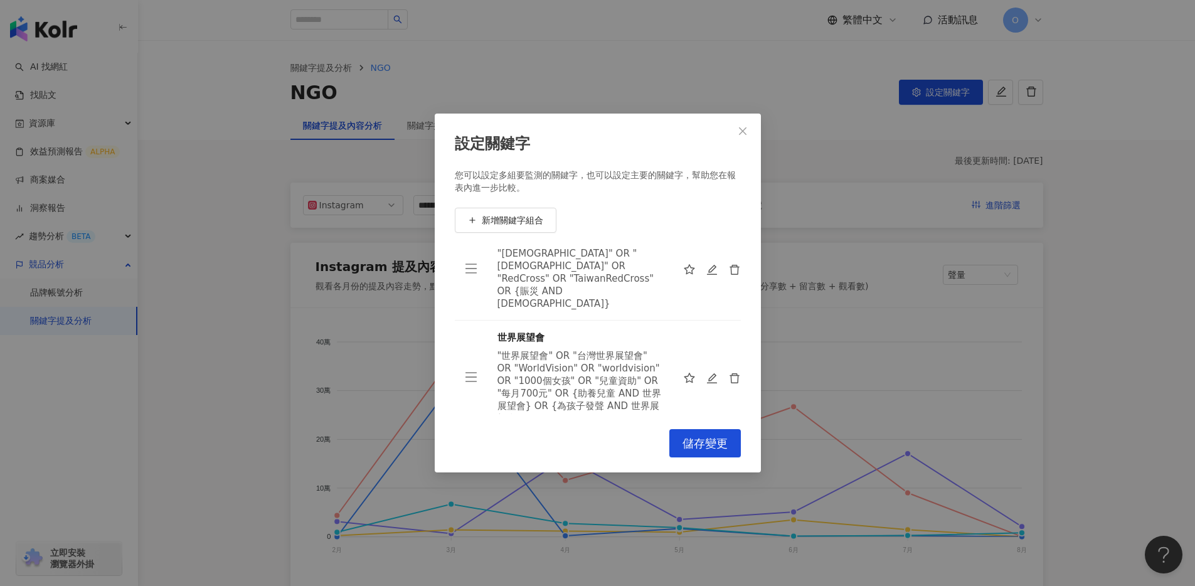
click at [739, 134] on icon "close" at bounding box center [743, 131] width 10 height 10
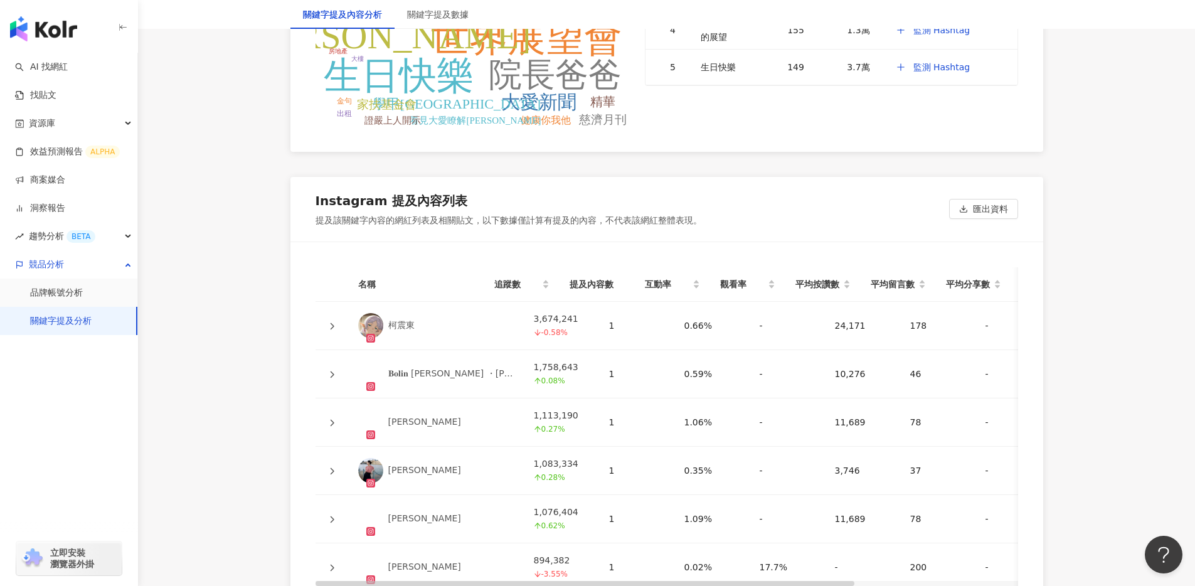
scroll to position [3082, 0]
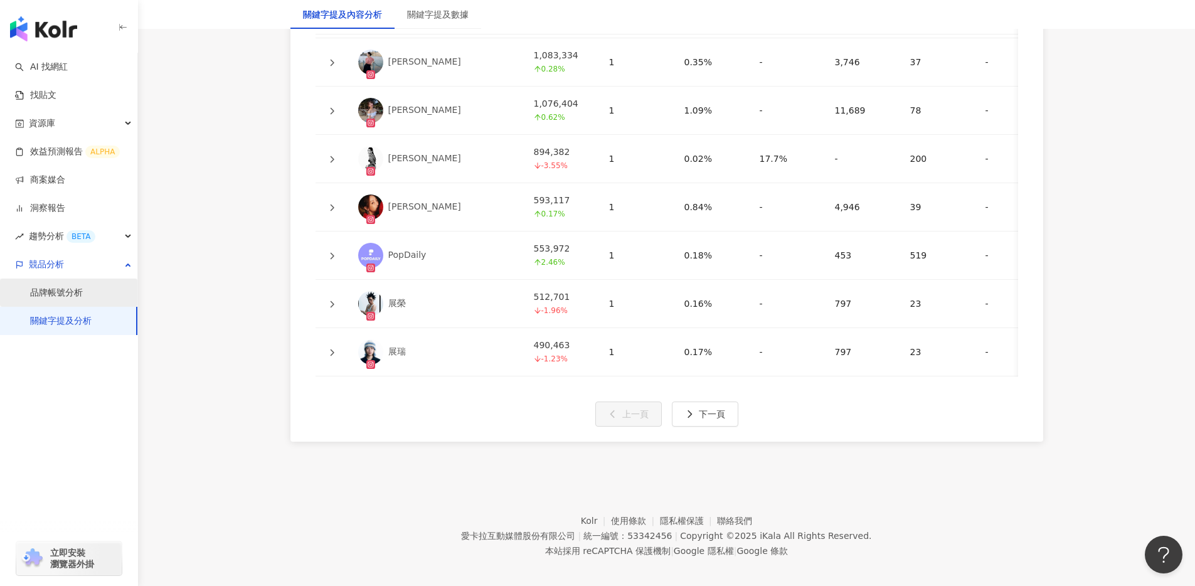
click at [83, 287] on link "品牌帳號分析" at bounding box center [56, 293] width 53 height 13
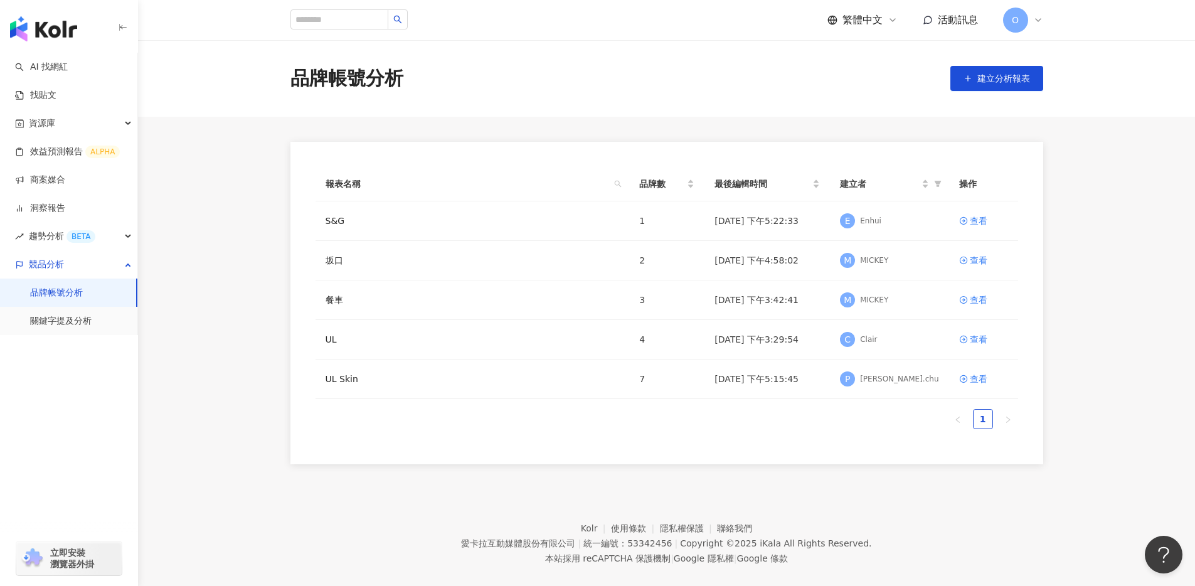
click at [951, 125] on main "品牌帳號分析 建立分析報表 報表名稱 品牌數 最後編輯時間 建立者 操作 S&G 1 2025/7/18 下午5:22:33 E Enhui 查看 坂口 2 …" at bounding box center [666, 252] width 1057 height 424
